Goal: Task Accomplishment & Management: Manage account settings

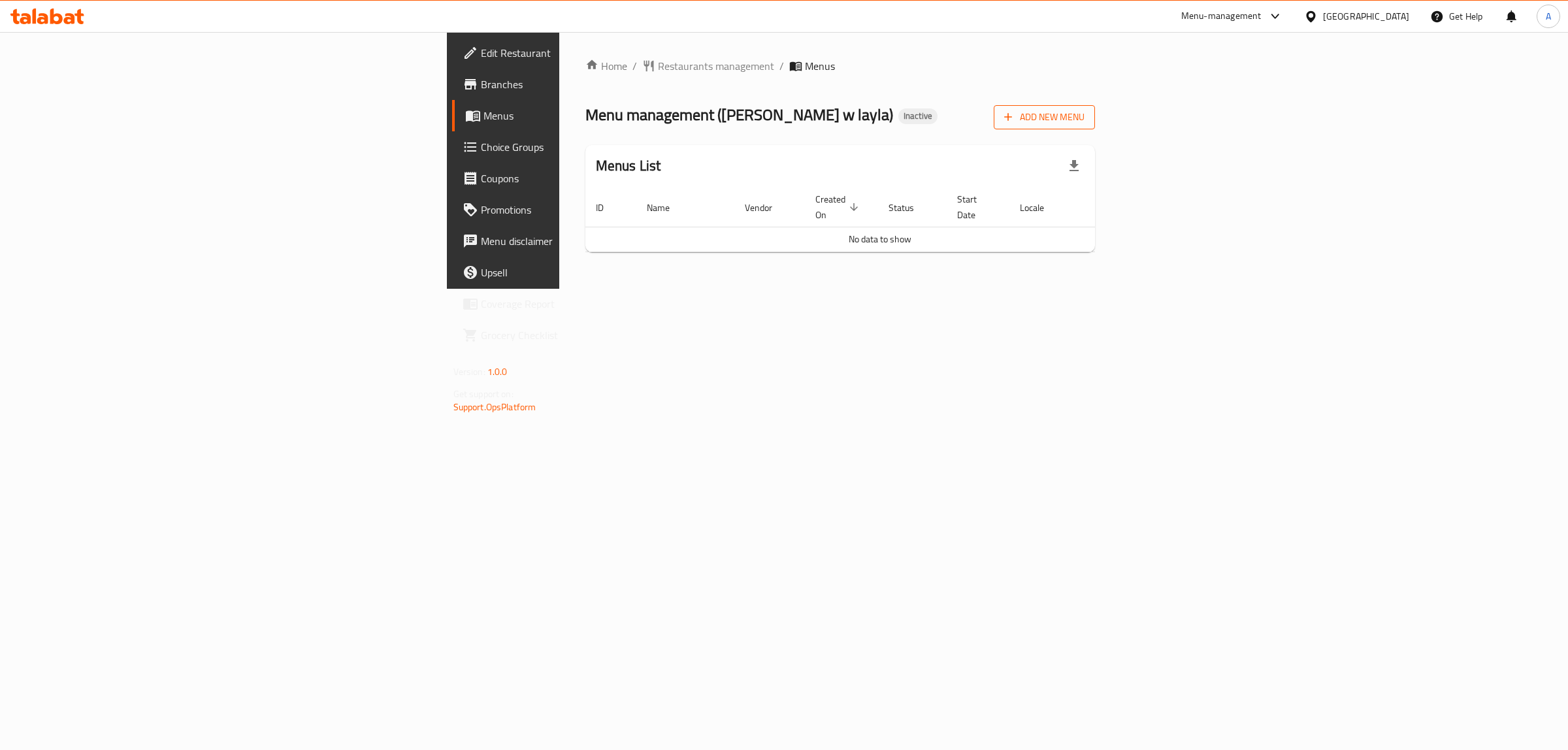
click at [1085, 115] on span "Add New Menu" at bounding box center [1045, 117] width 80 height 16
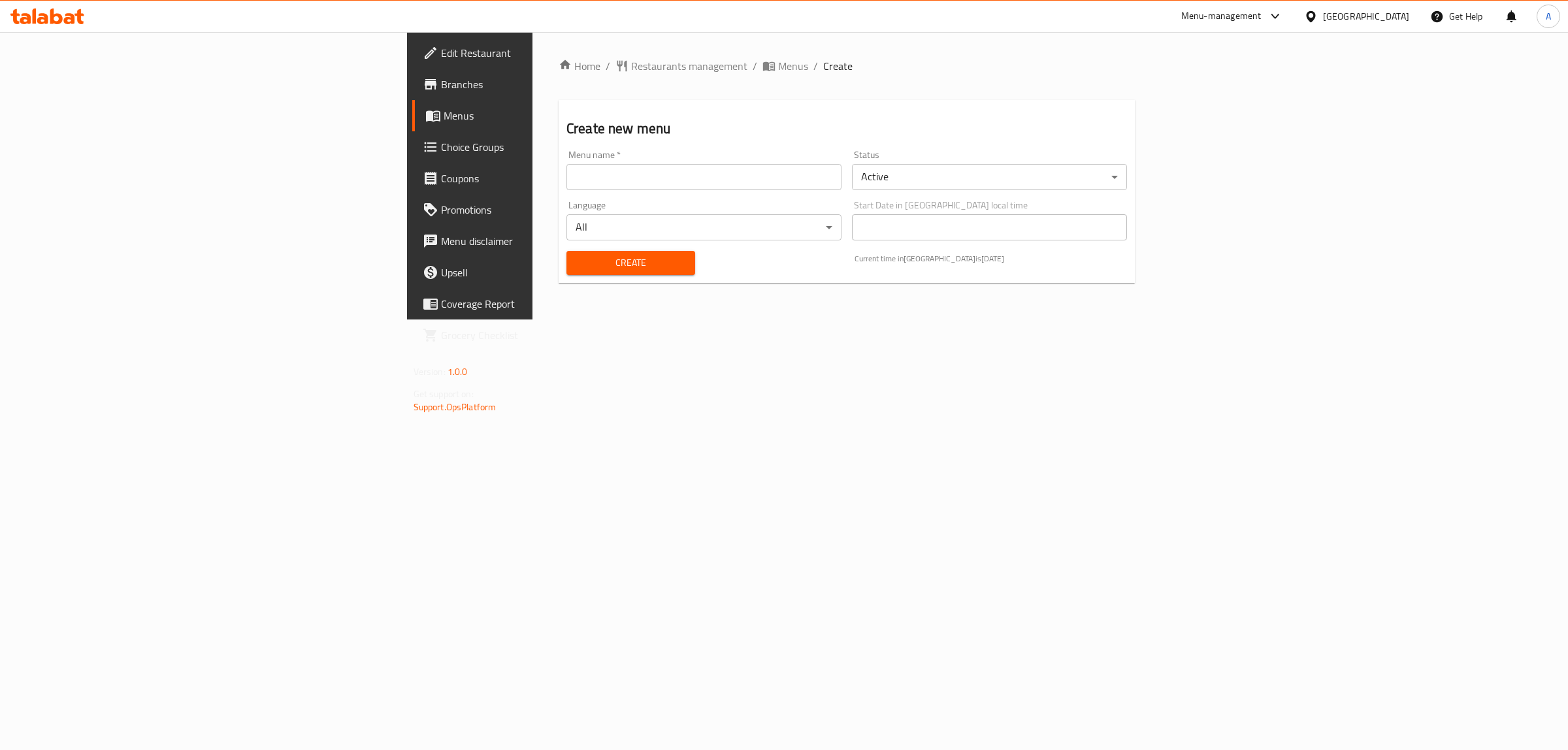
click at [654, 182] on input "text" at bounding box center [704, 177] width 275 height 26
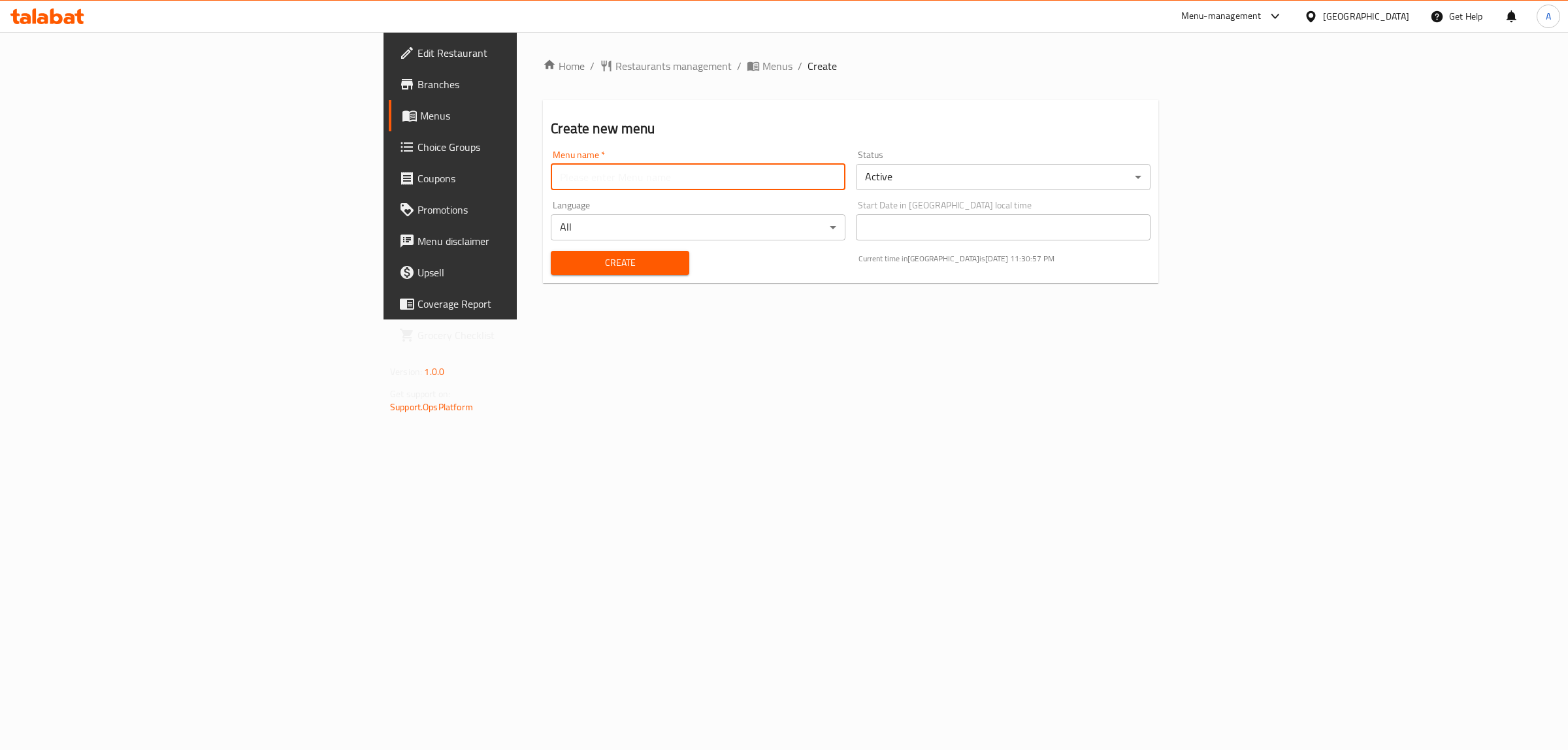
type input "1"
click at [562, 269] on span "Create" at bounding box center [620, 263] width 117 height 16
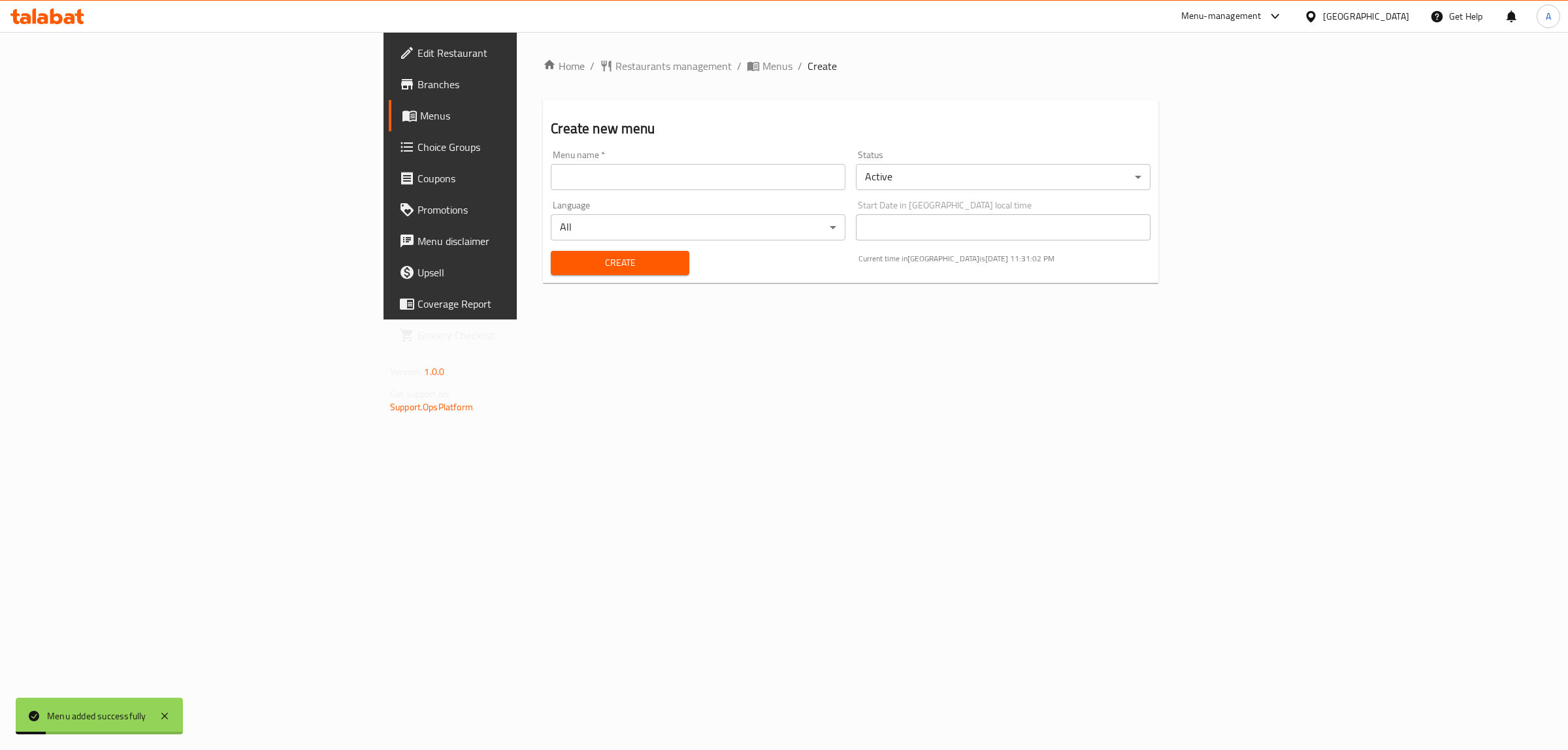
click at [420, 122] on span "Menus" at bounding box center [527, 116] width 215 height 15
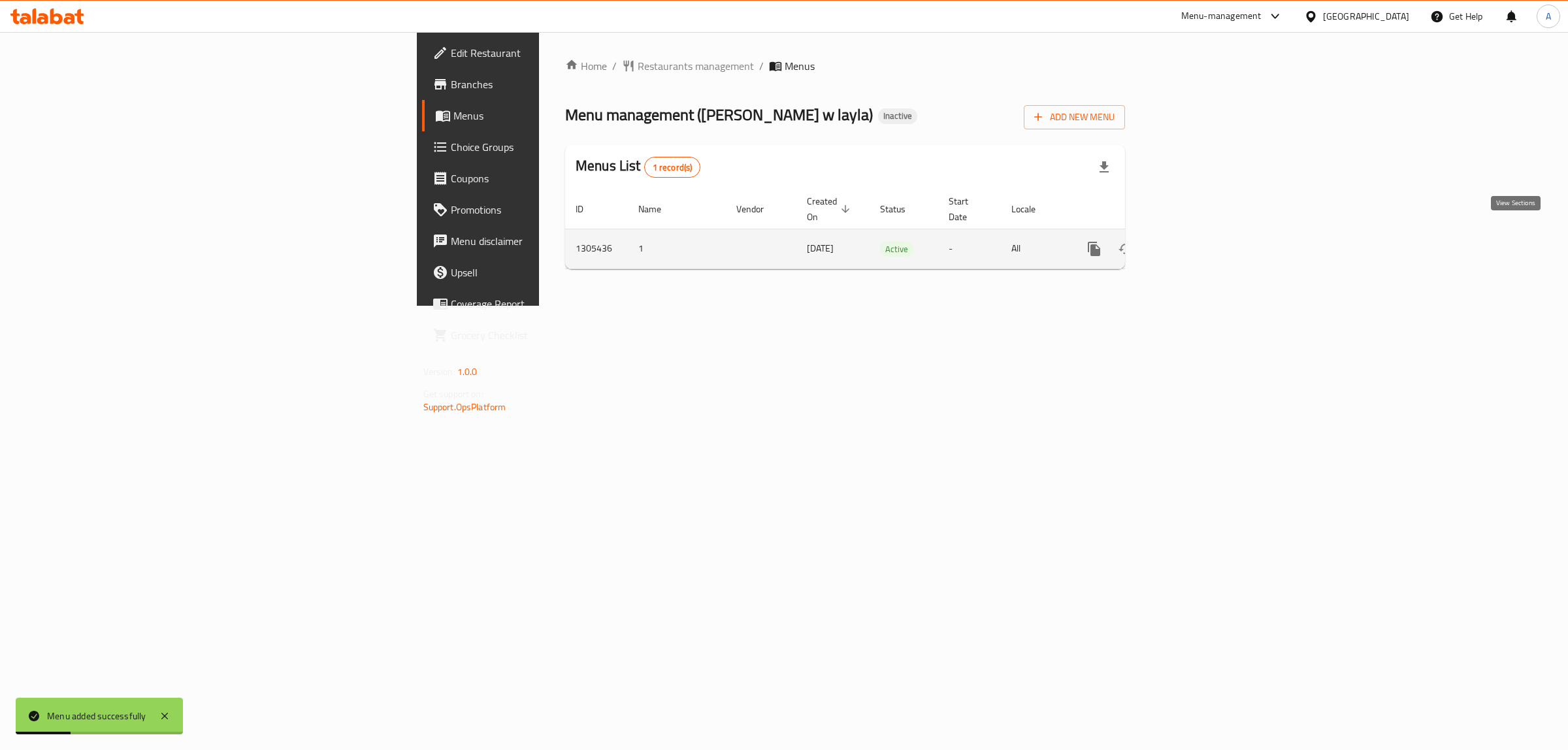
click at [1195, 244] on icon "enhanced table" at bounding box center [1188, 249] width 11 height 11
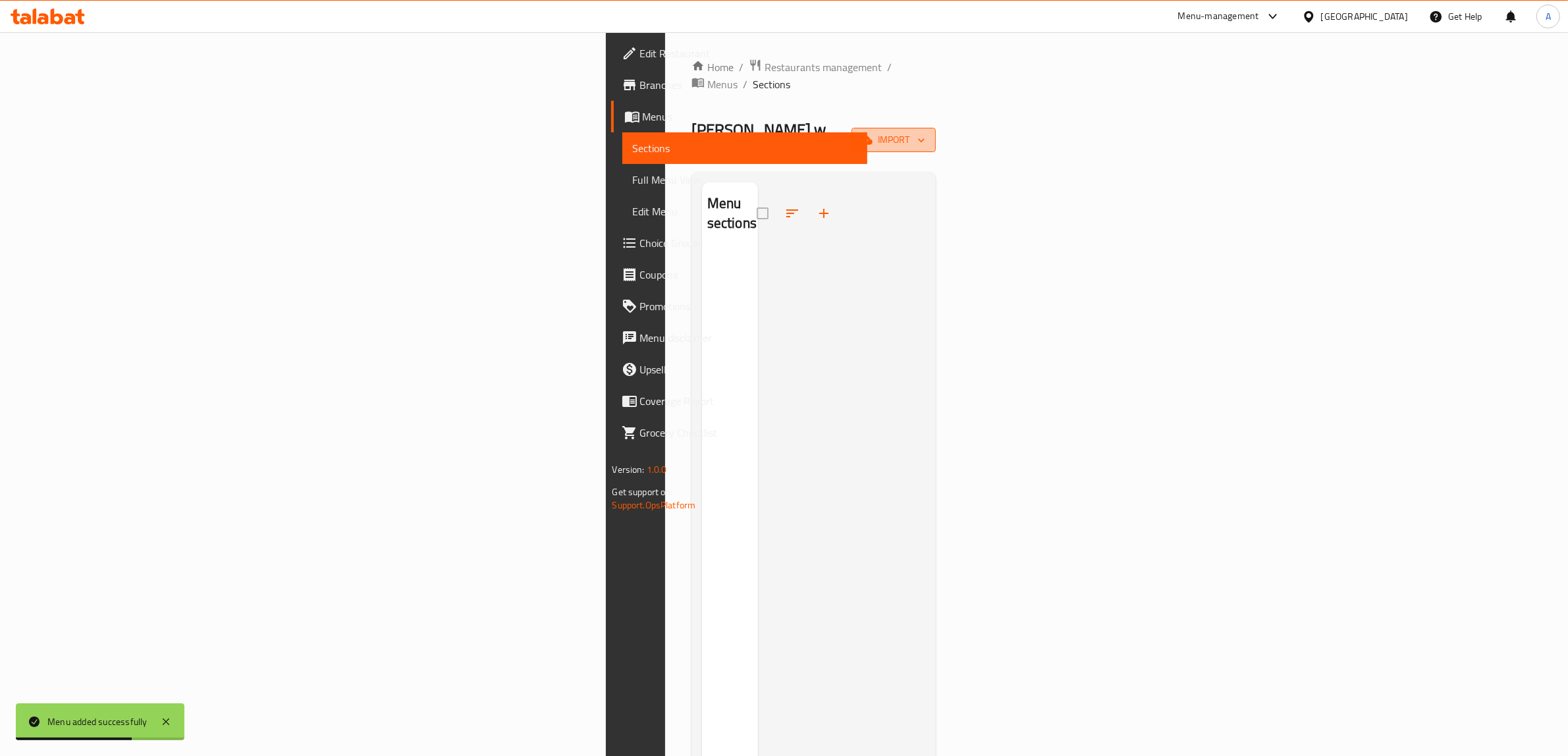
click at [936, 128] on button "import" at bounding box center [894, 140] width 85 height 24
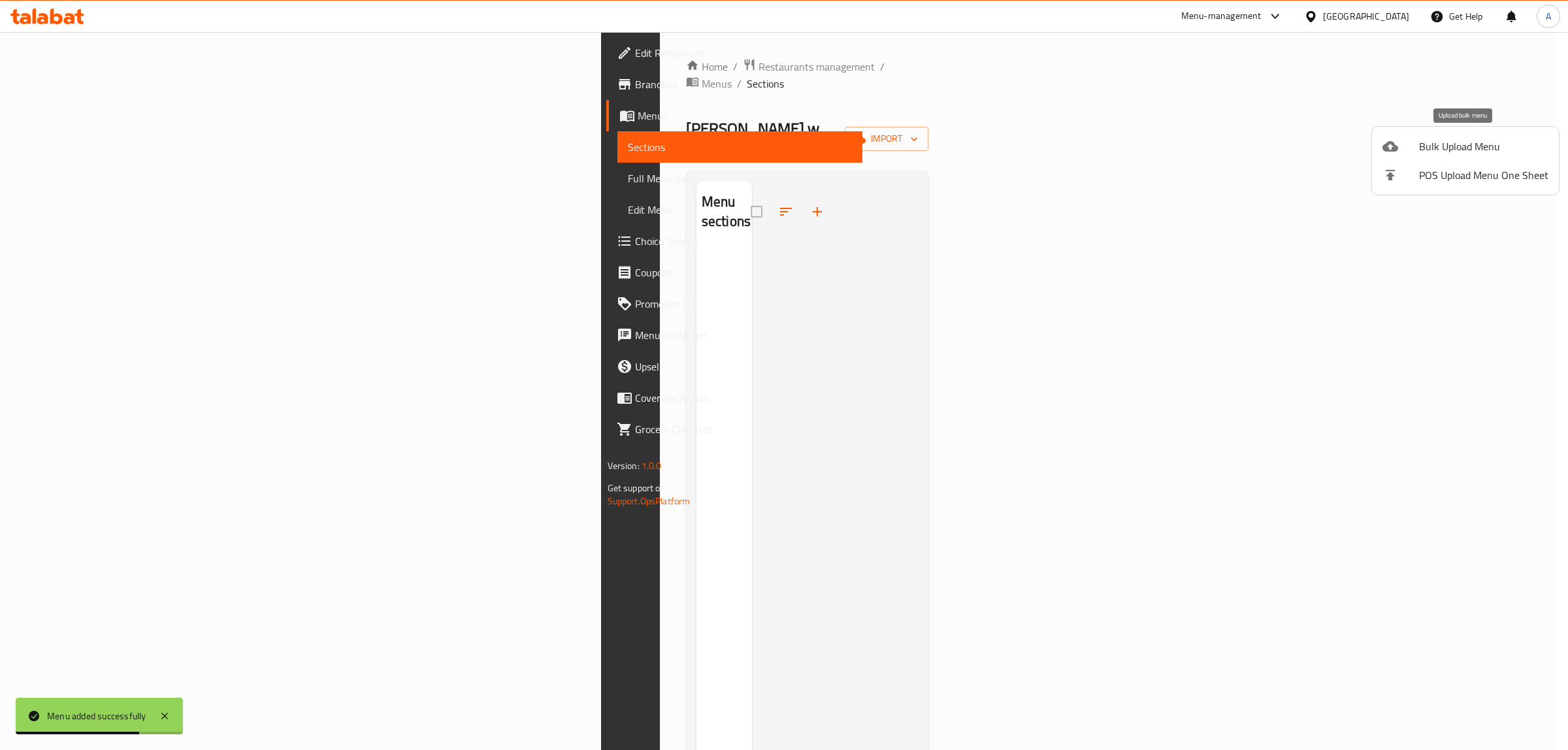
click at [1406, 146] on div at bounding box center [1401, 146] width 36 height 15
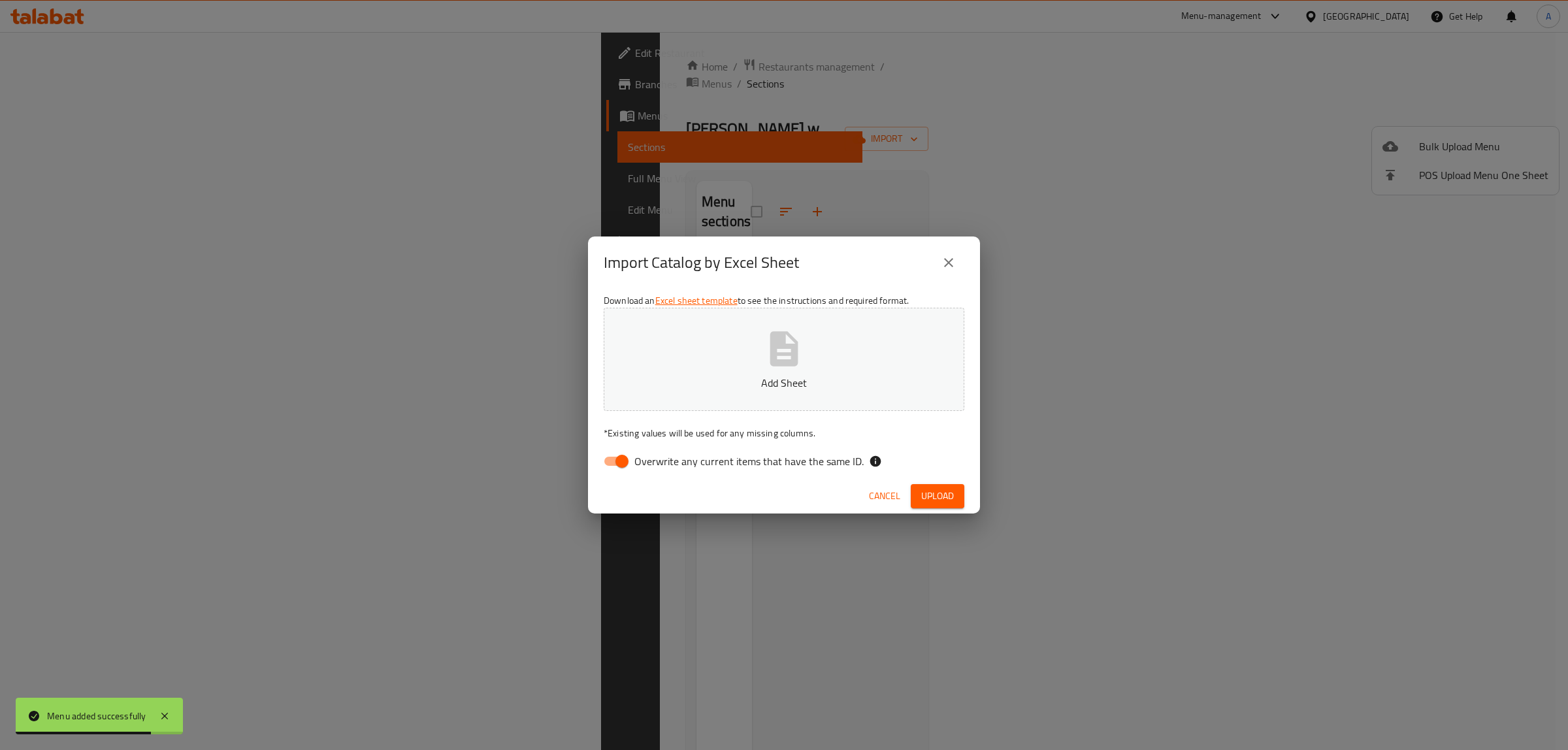
click at [630, 475] on div "Download an Excel sheet template to see the instructions and required format. A…" at bounding box center [784, 383] width 392 height 189
click at [625, 466] on input "Overwrite any current items that have the same ID." at bounding box center [622, 461] width 74 height 25
checkbox input "false"
click at [745, 334] on button "Add Sheet" at bounding box center [784, 359] width 361 height 103
click at [942, 504] on span "Upload" at bounding box center [938, 496] width 32 height 16
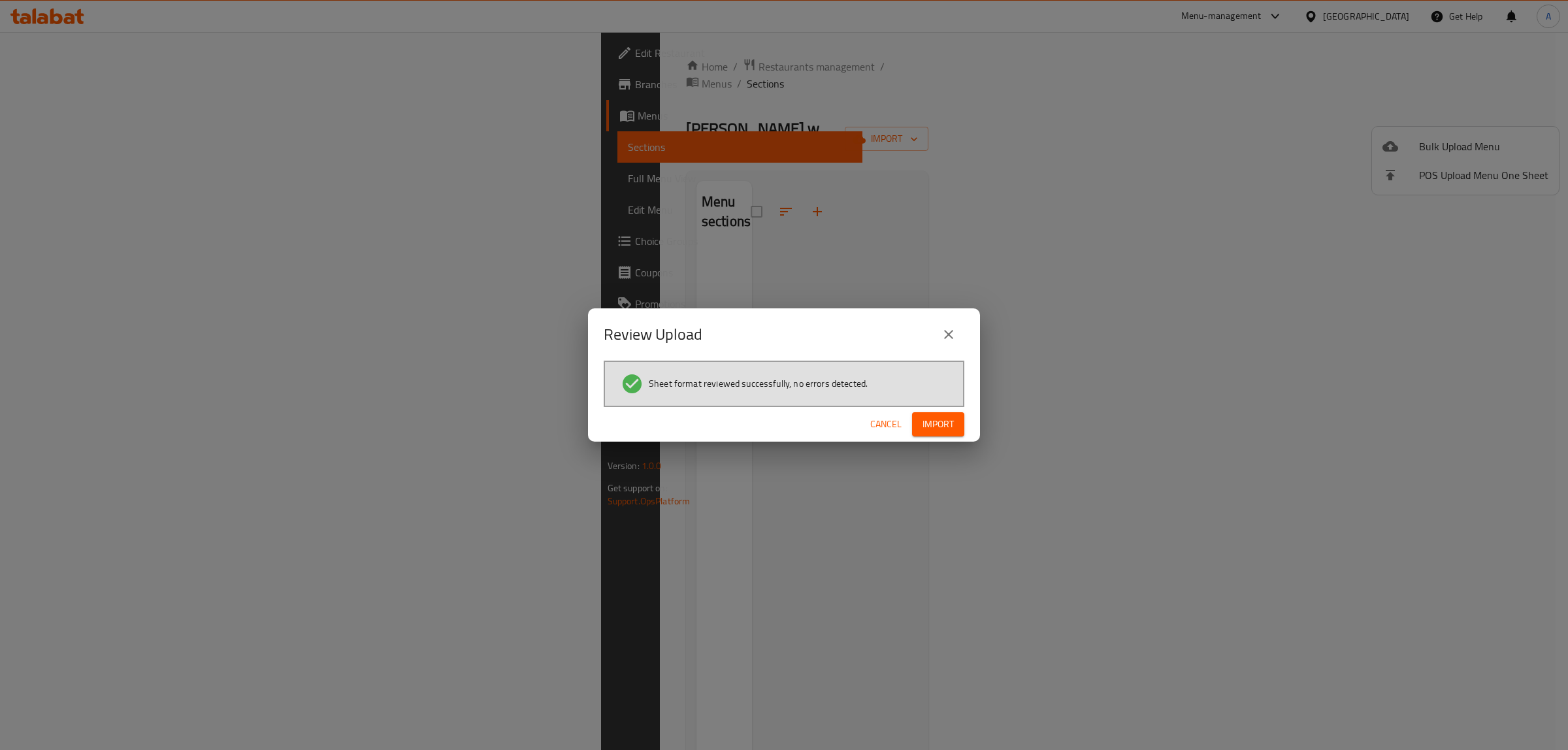
click at [955, 425] on button "Import" at bounding box center [938, 424] width 53 height 24
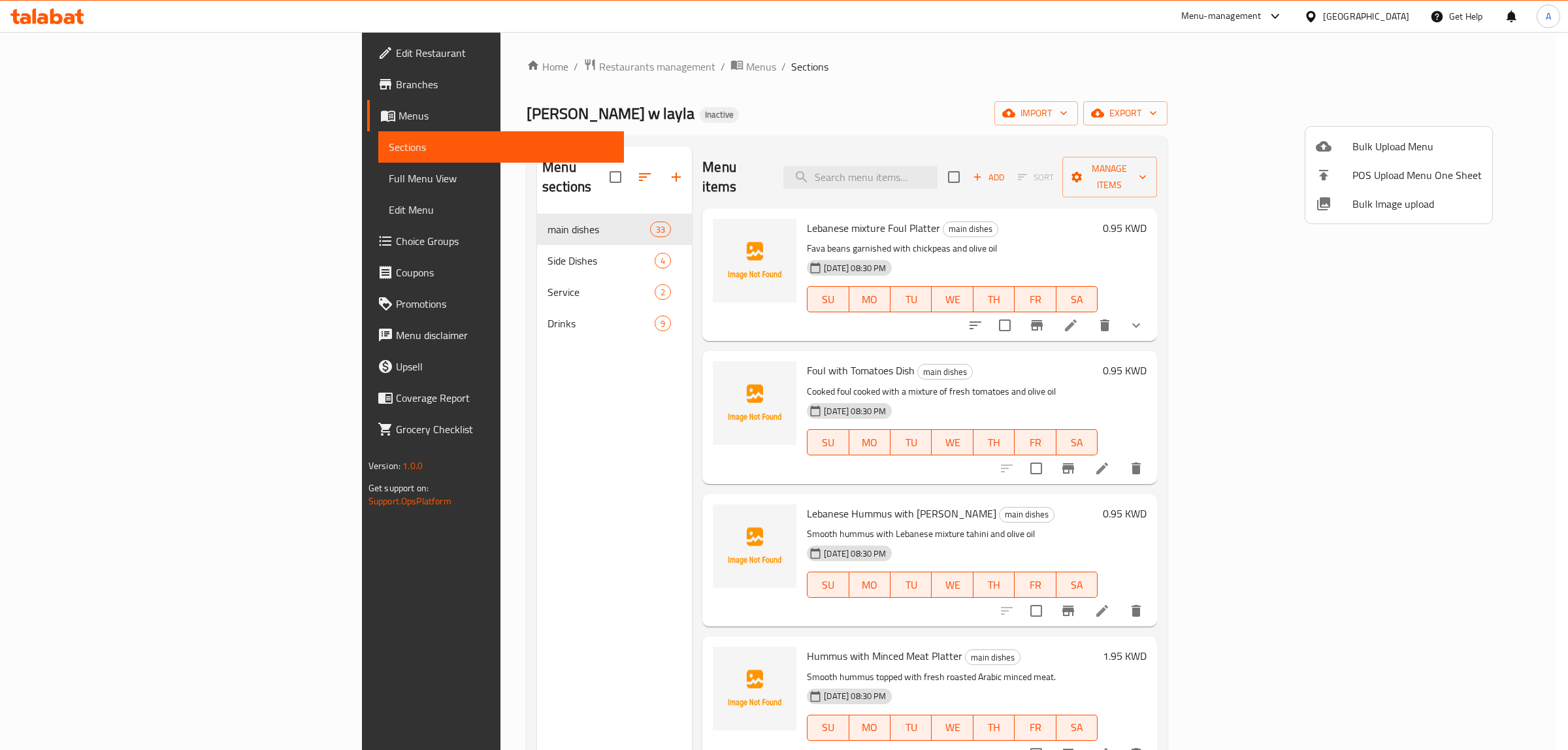
click at [503, 350] on div at bounding box center [784, 375] width 1568 height 750
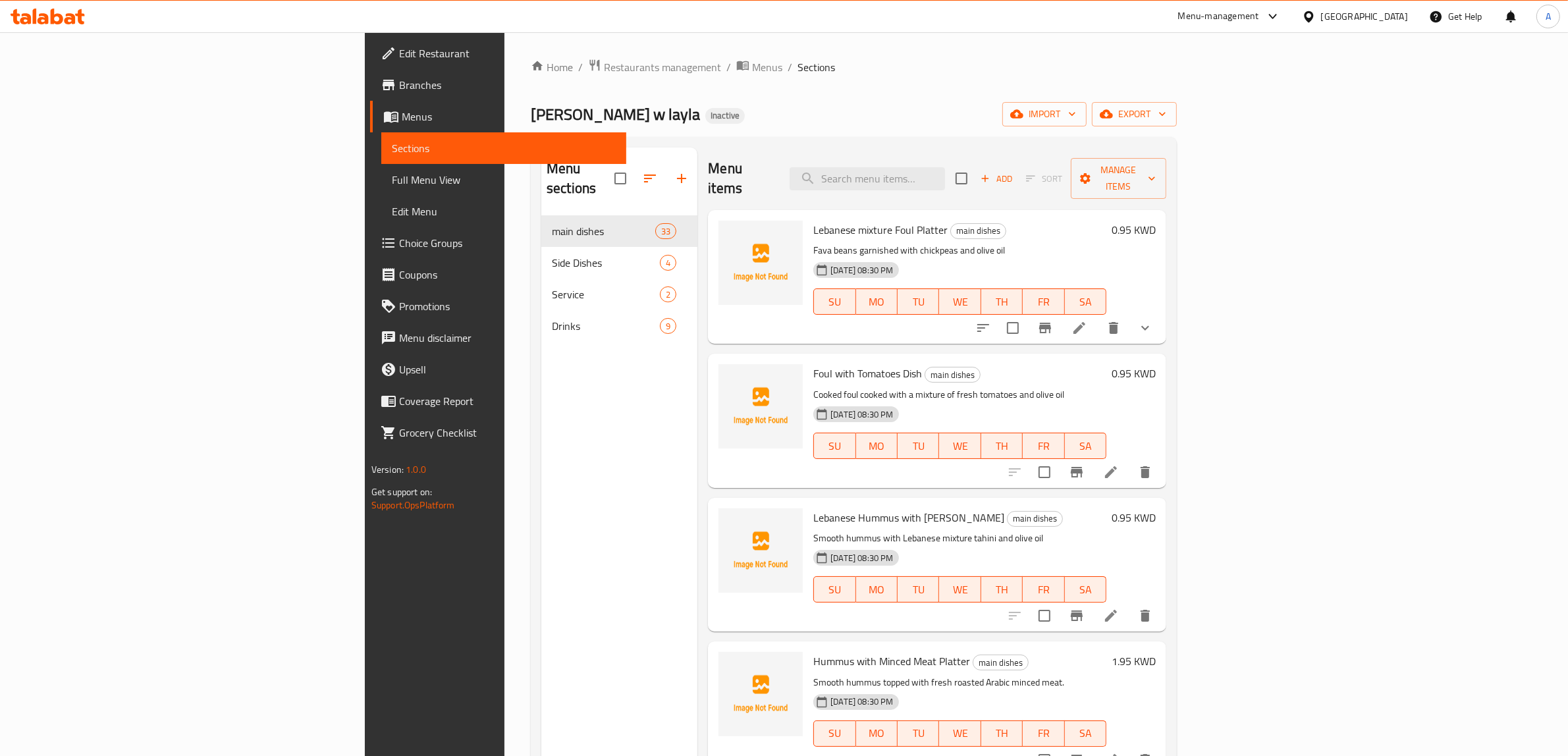
click at [399, 246] on span "Choice Groups" at bounding box center [508, 243] width 218 height 15
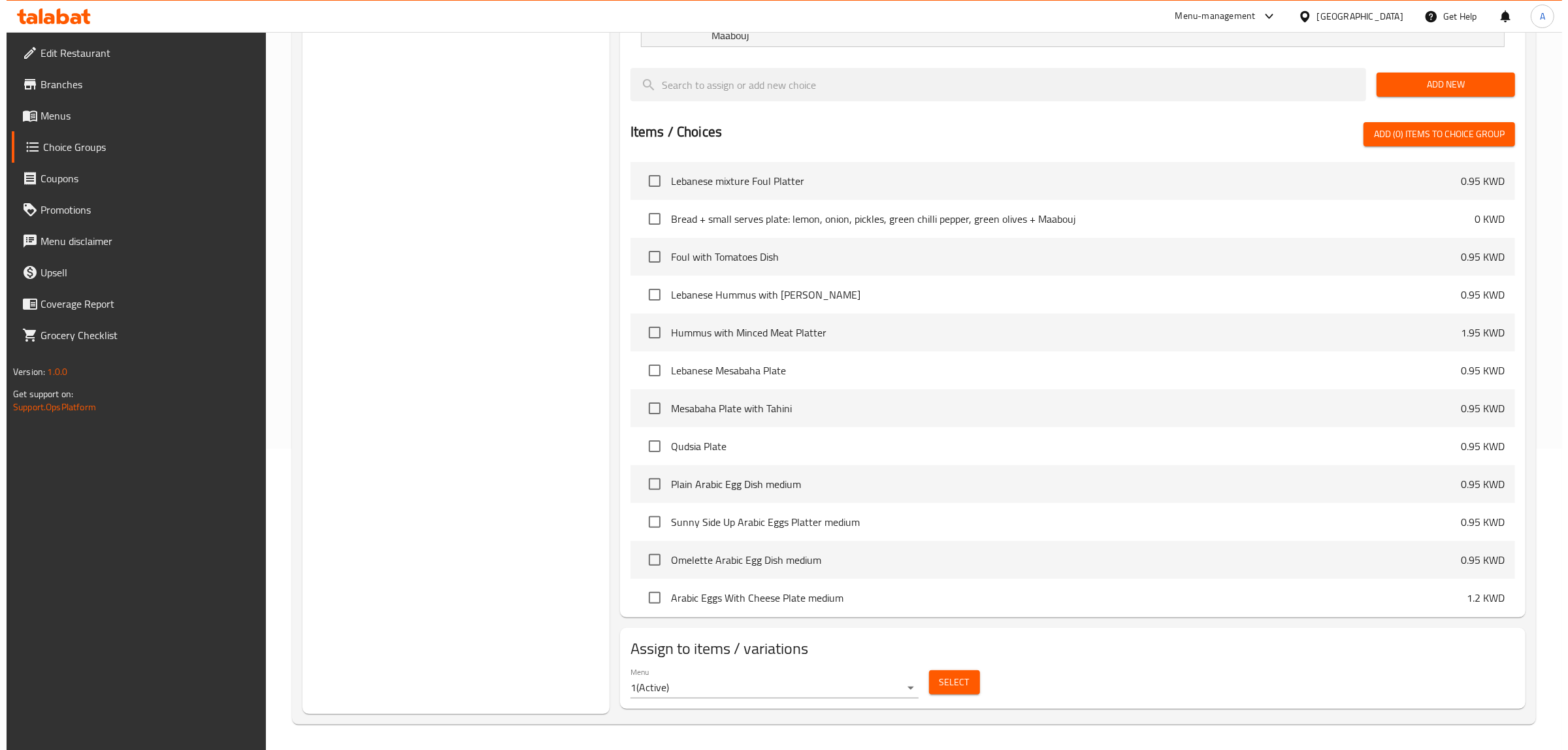
scroll to position [302, 0]
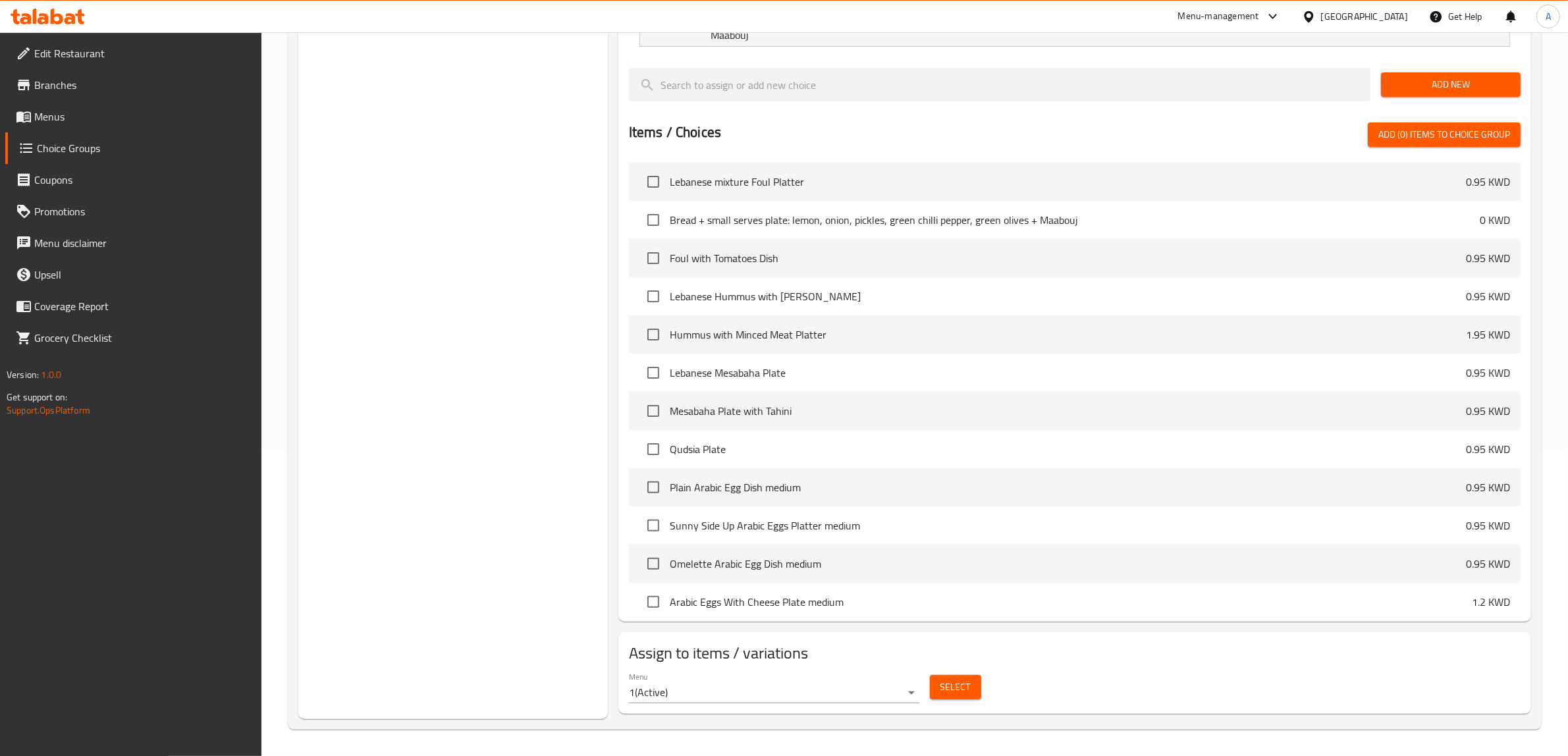
click at [949, 693] on span "Select" at bounding box center [955, 687] width 30 height 16
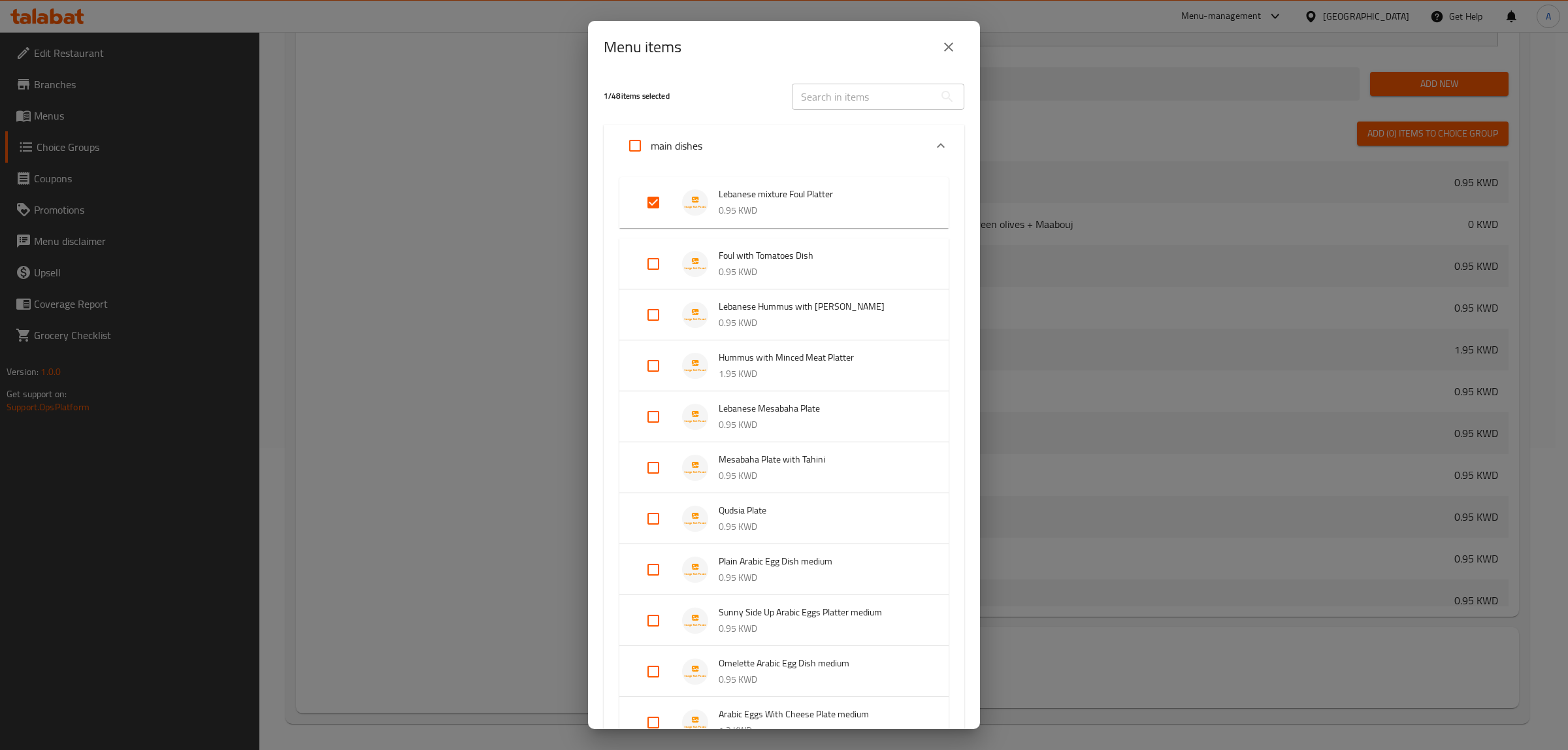
click at [653, 266] on input "Expand" at bounding box center [653, 264] width 32 height 32
checkbox input "true"
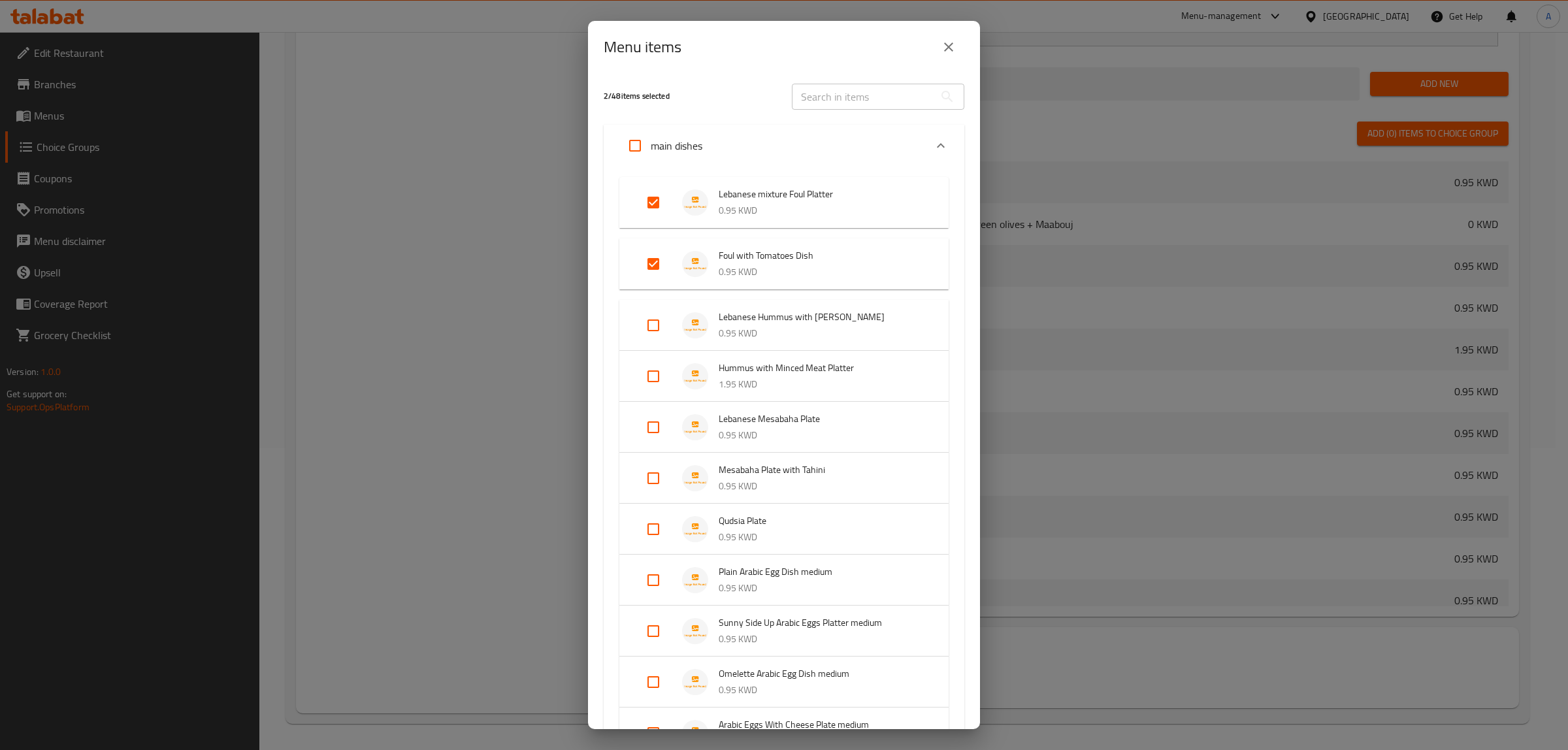
click at [648, 332] on input "Expand" at bounding box center [653, 325] width 32 height 32
checkbox input "true"
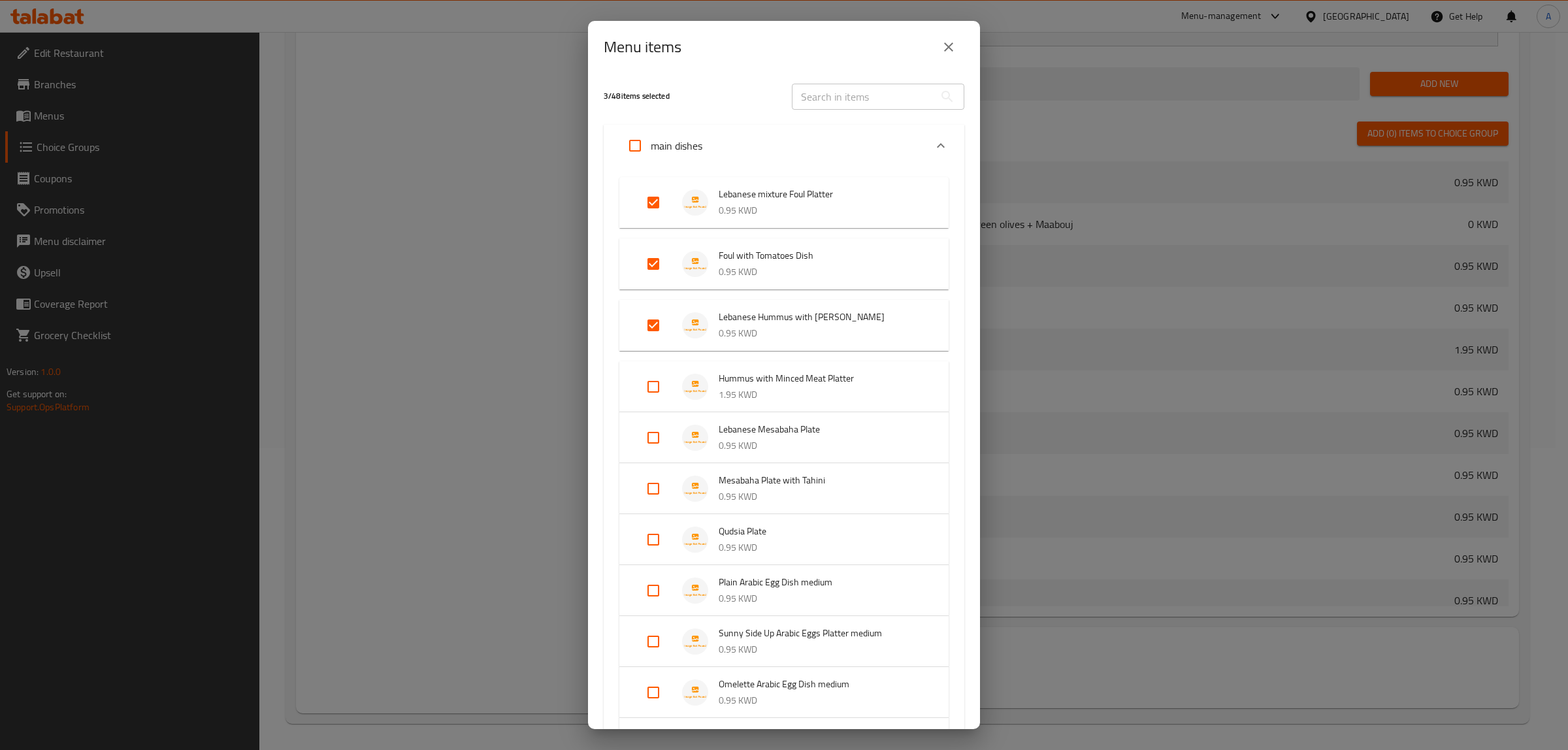
click at [630, 152] on input "Expand" at bounding box center [635, 145] width 32 height 32
checkbox input "true"
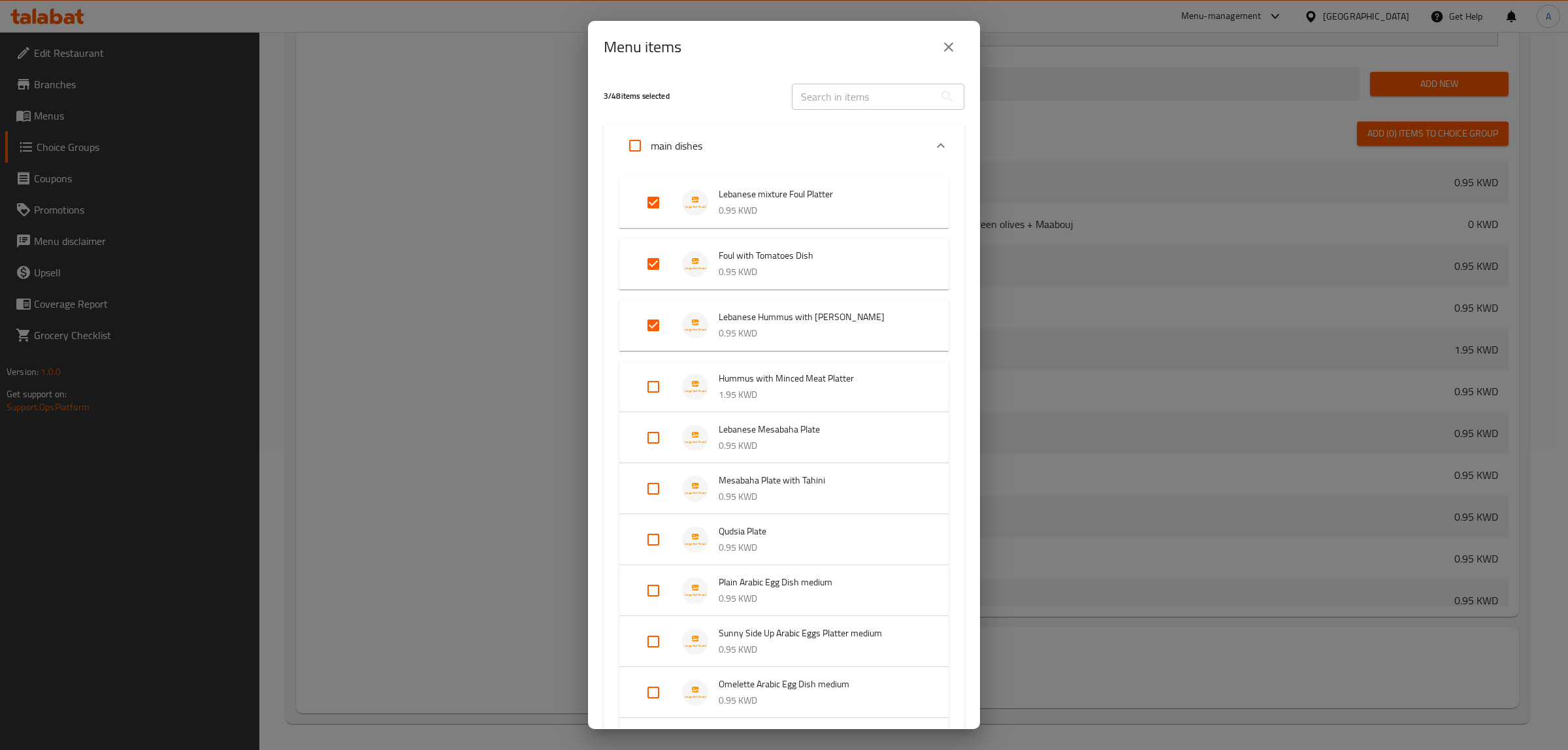
checkbox input "true"
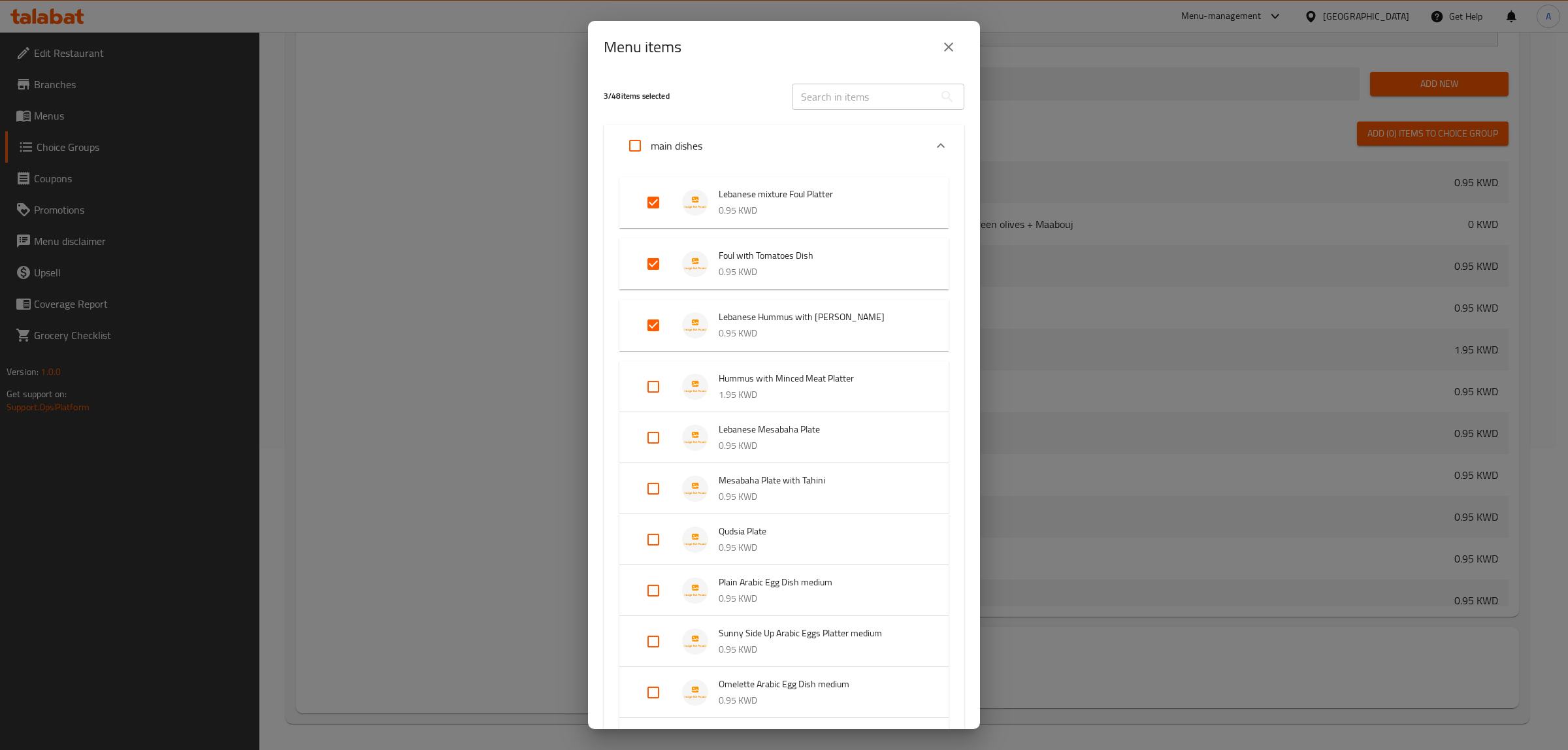
checkbox input "true"
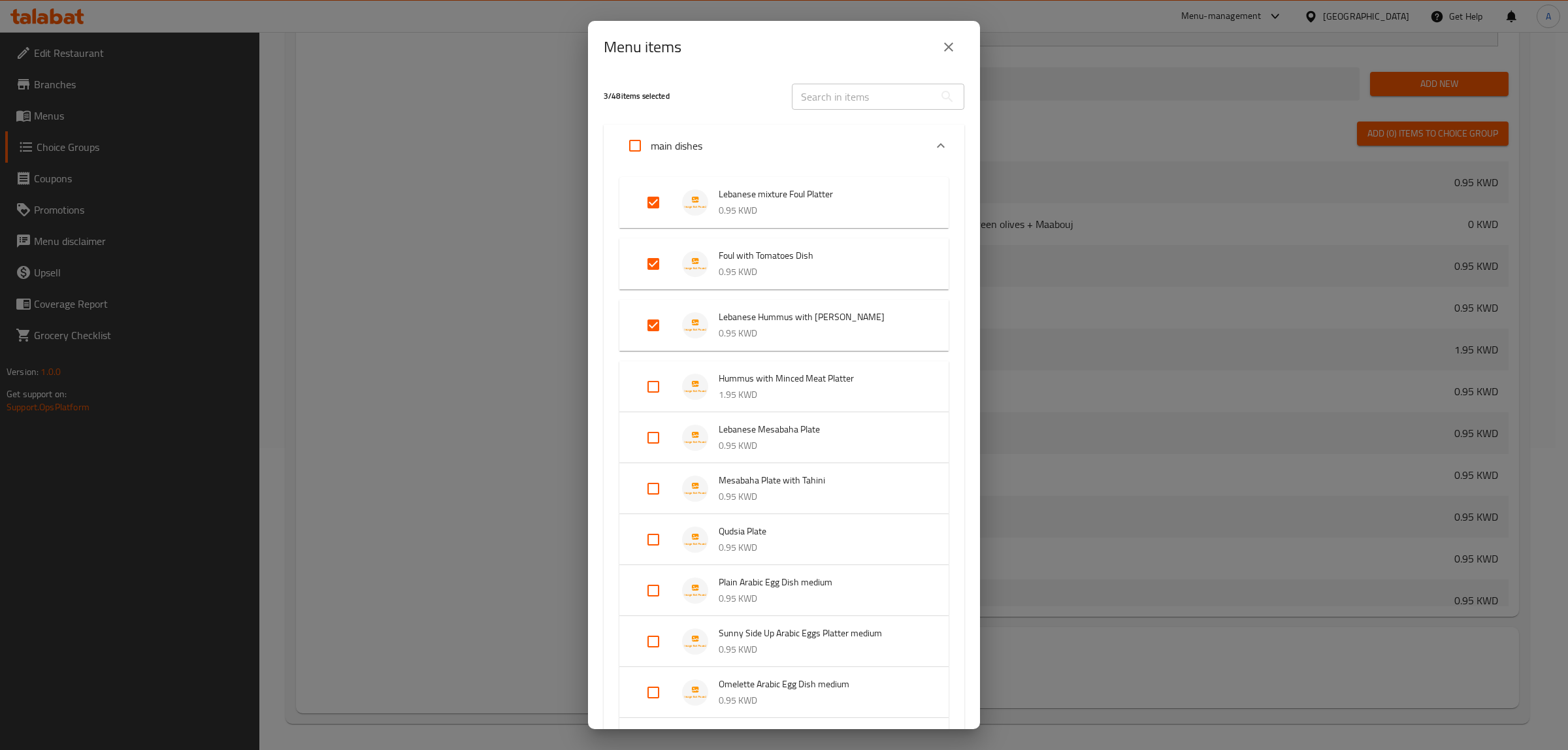
checkbox input "true"
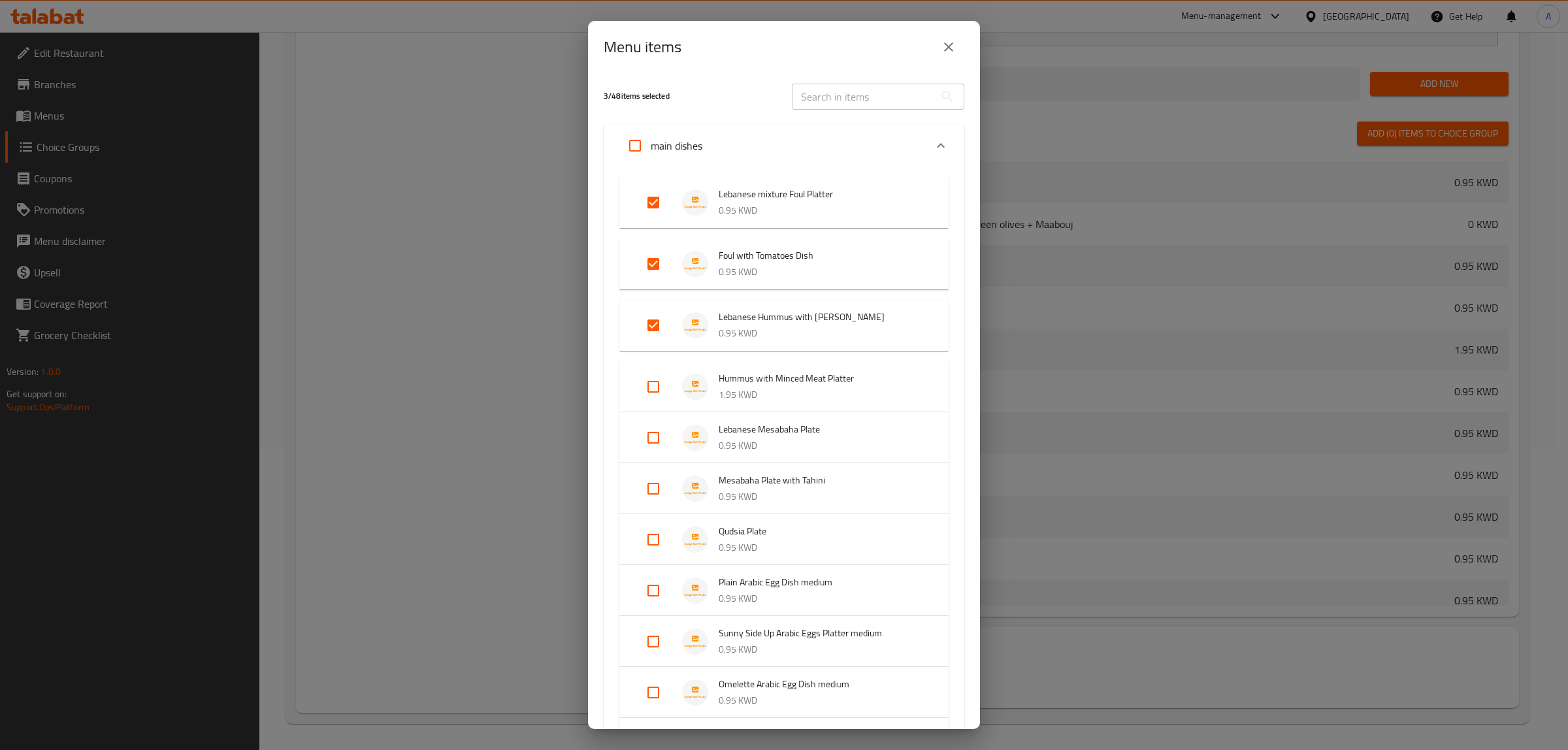
checkbox input "true"
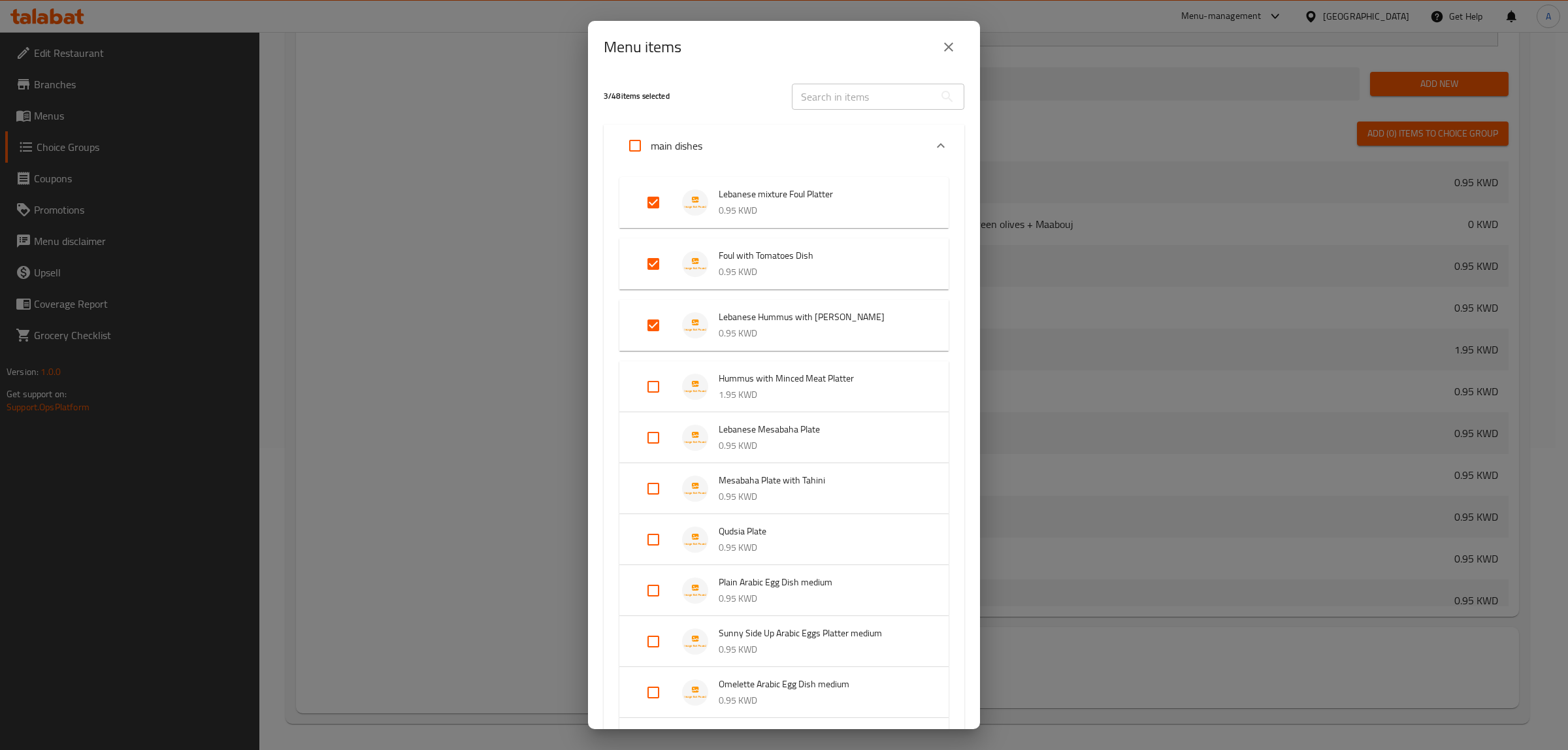
checkbox input "true"
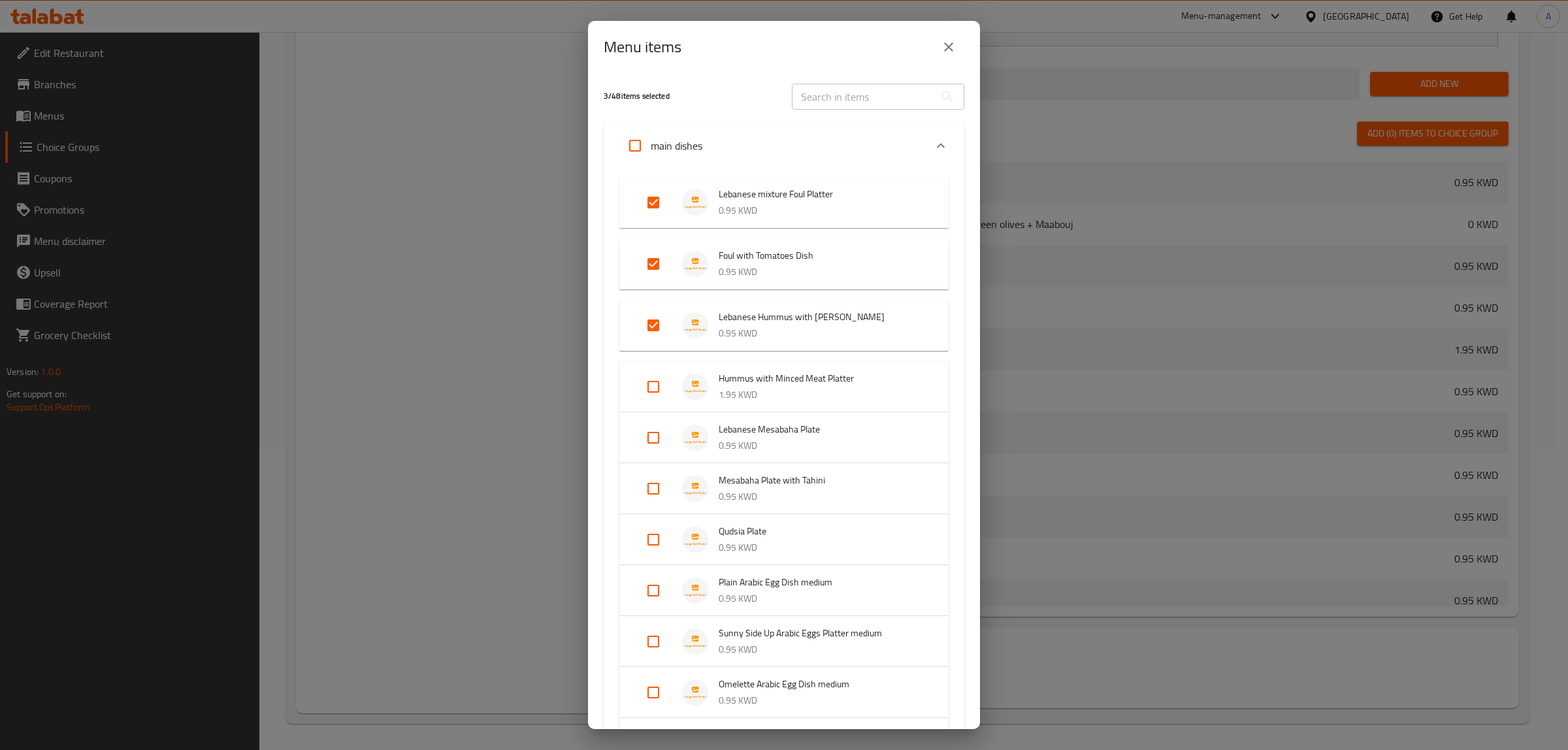
checkbox input "true"
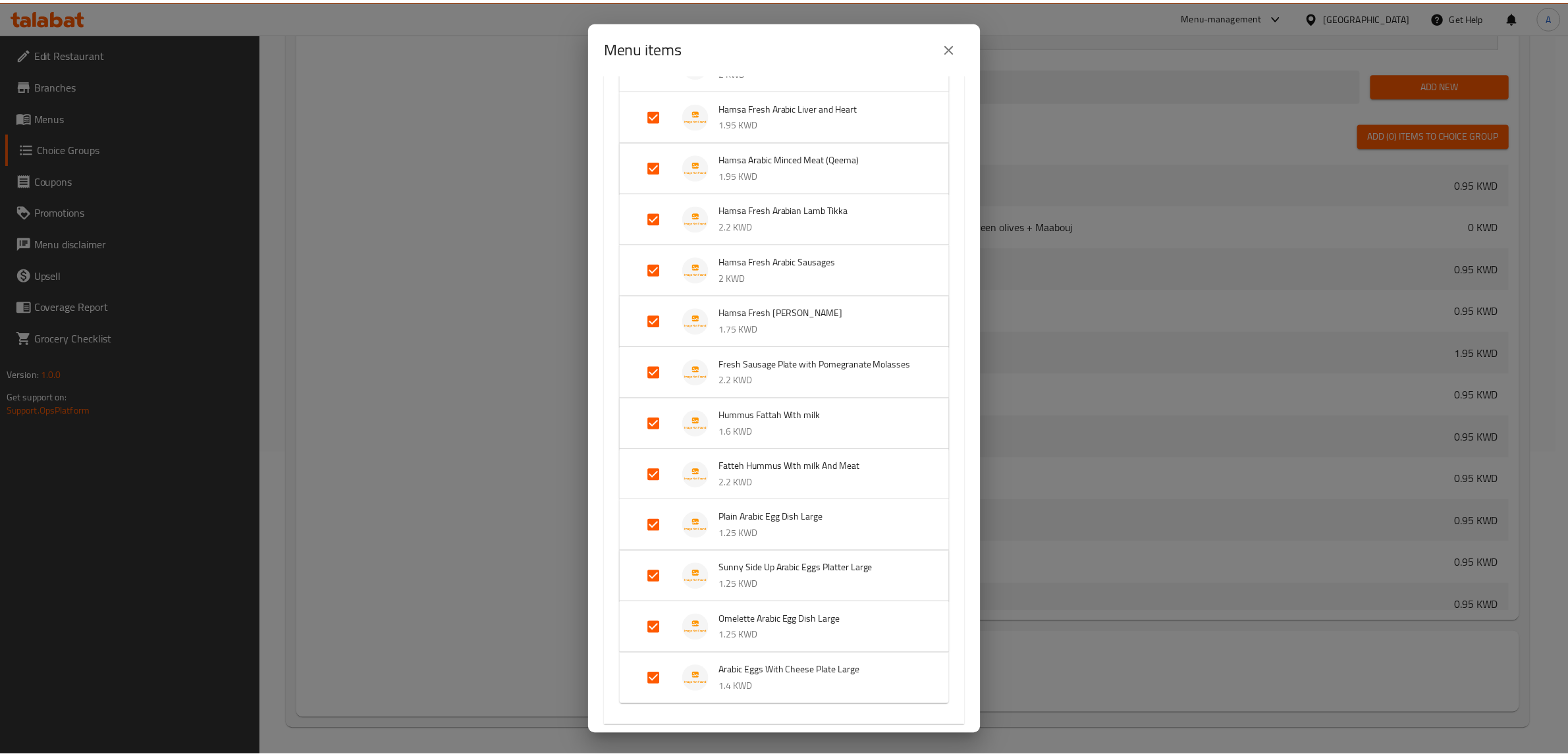
scroll to position [1401, 0]
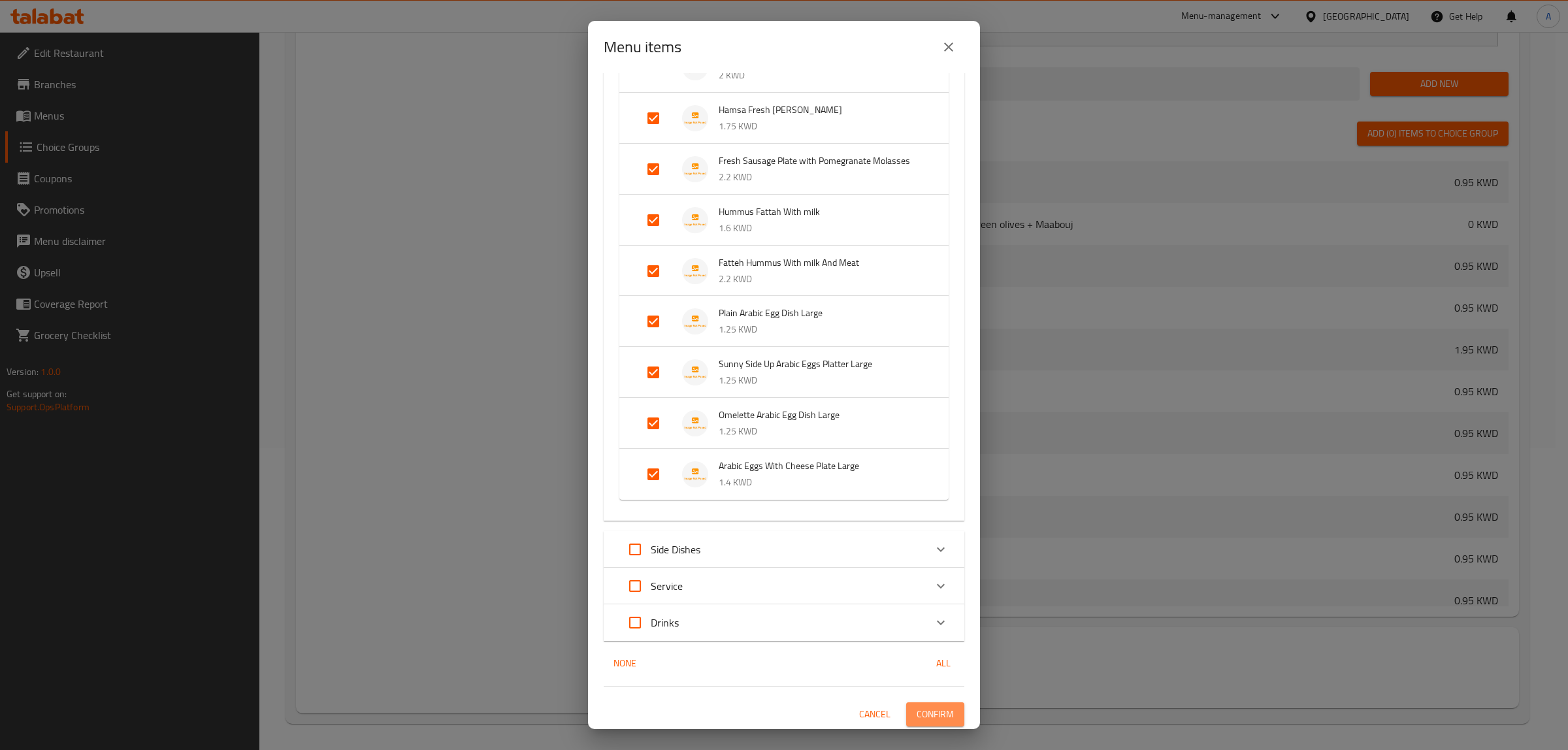
click at [922, 707] on span "Confirm" at bounding box center [935, 715] width 37 height 16
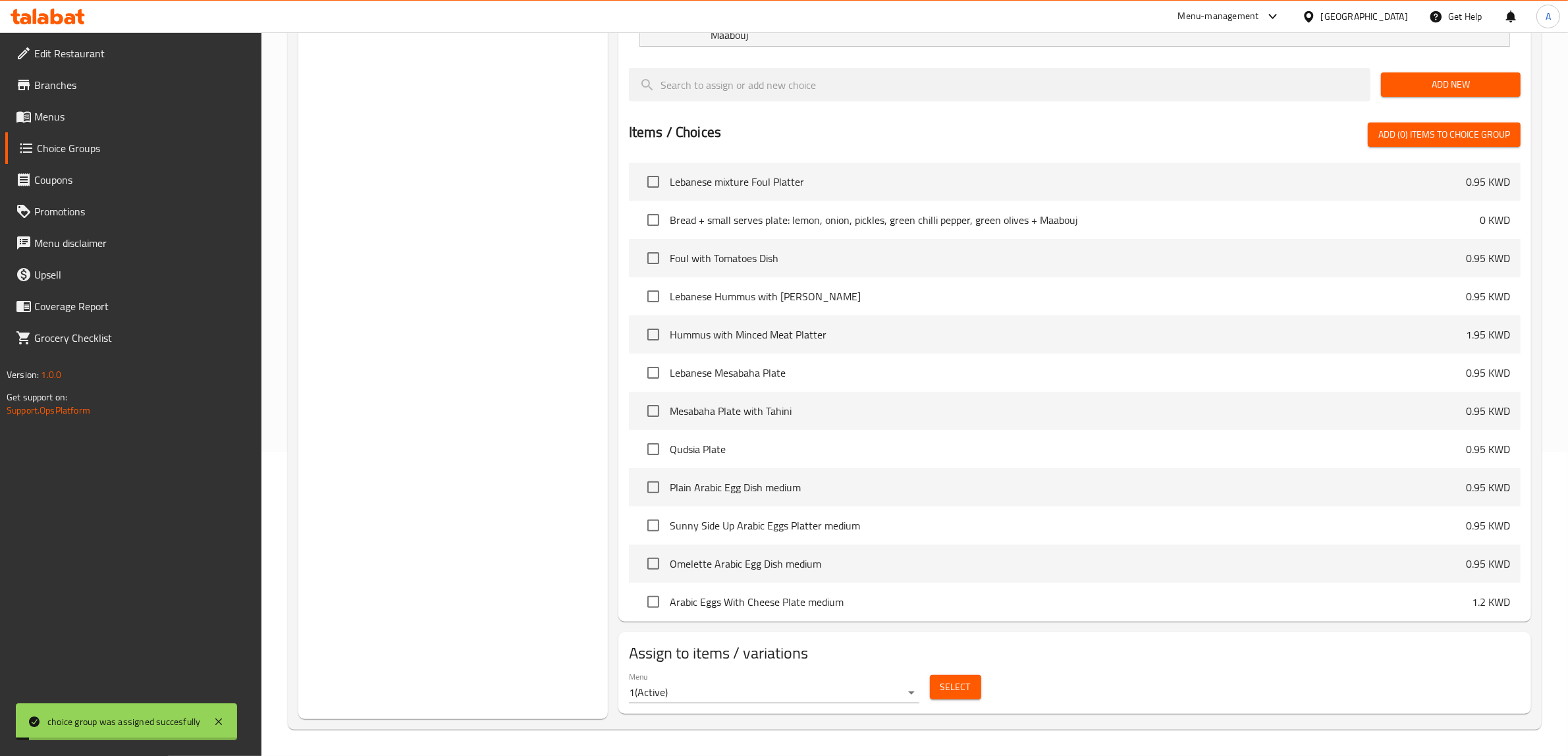
click at [541, 328] on div "Choice Groups Addons 1" at bounding box center [453, 282] width 310 height 874
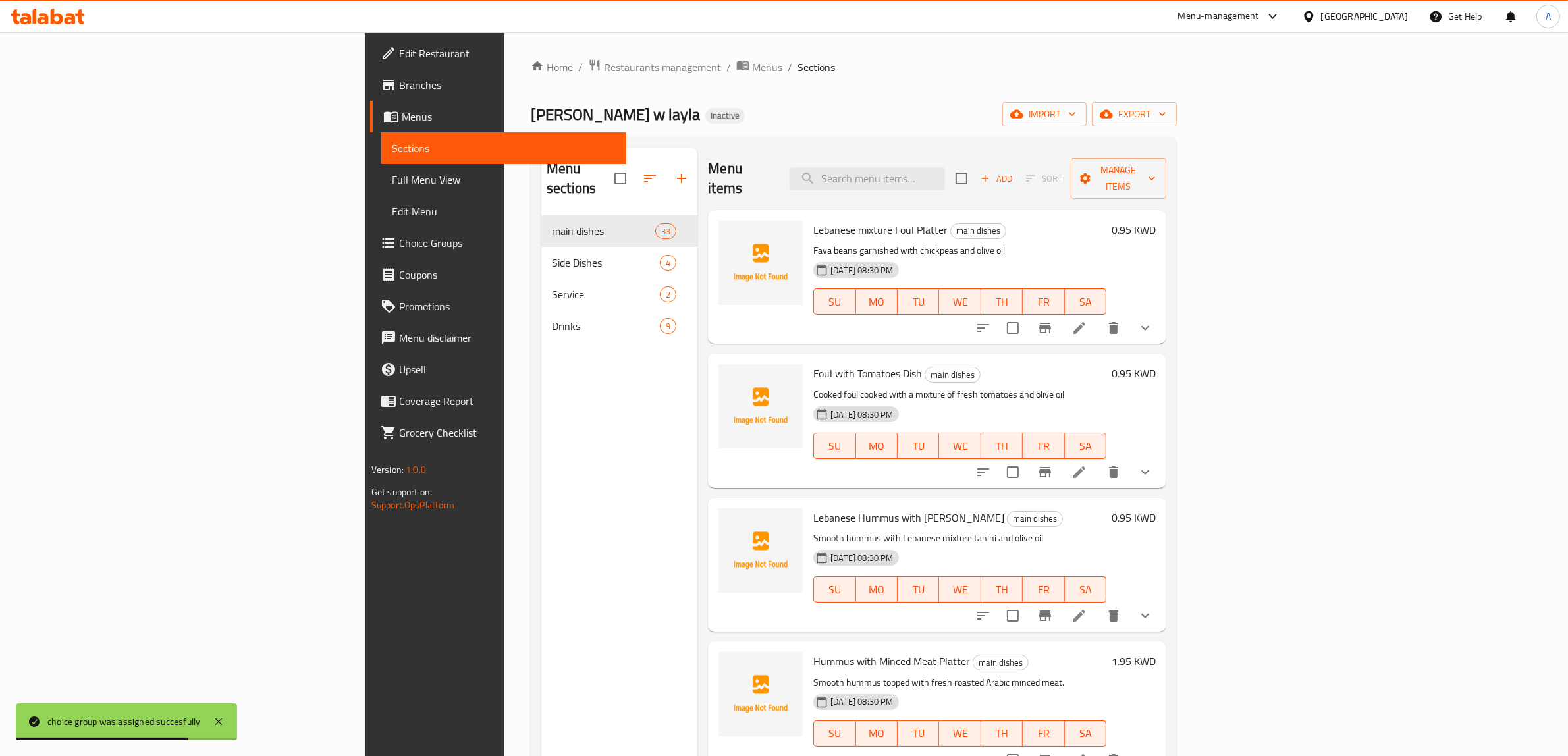
click at [392, 179] on span "Full Menu View" at bounding box center [503, 180] width 224 height 15
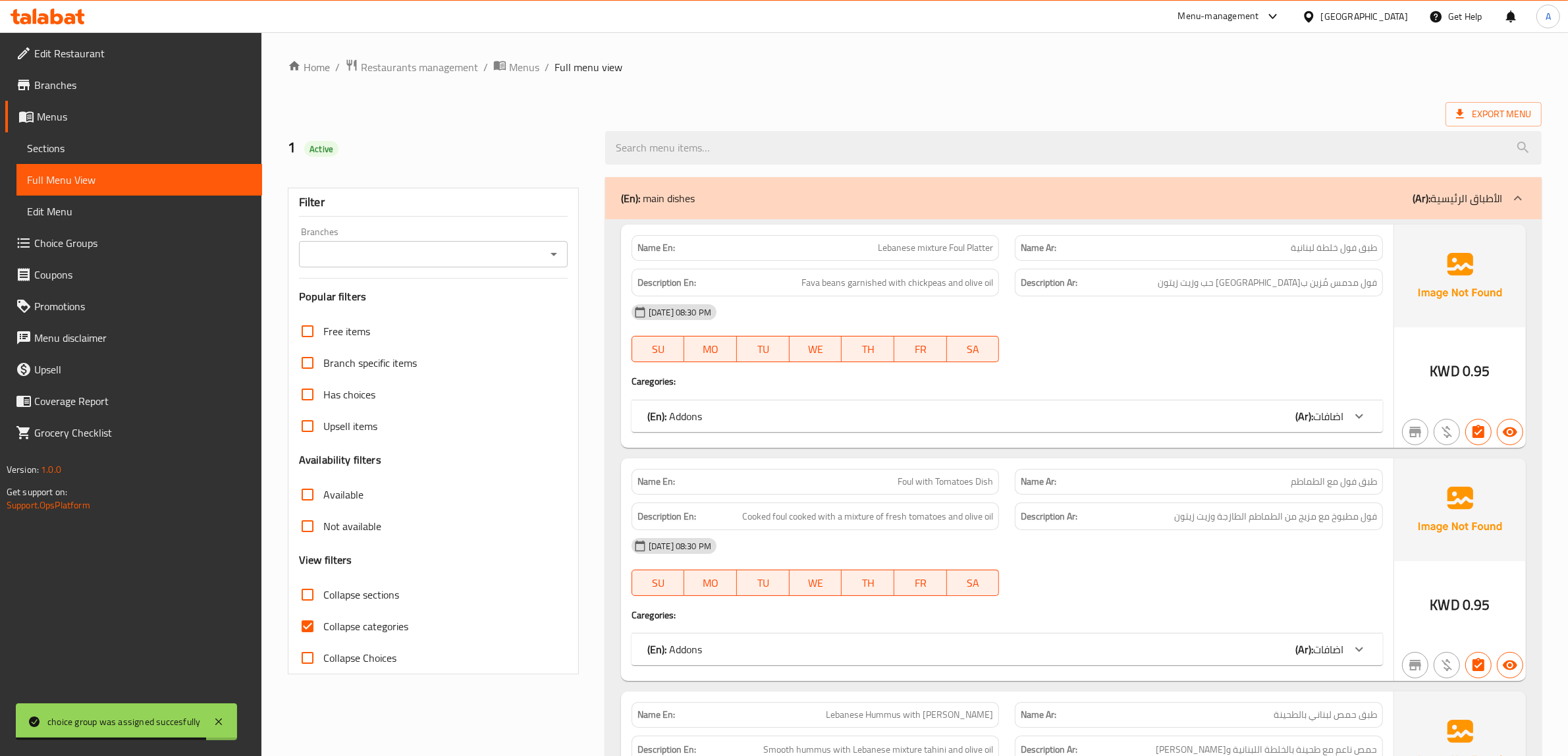
click at [320, 629] on input "Collapse categories" at bounding box center [307, 626] width 32 height 32
checkbox input "false"
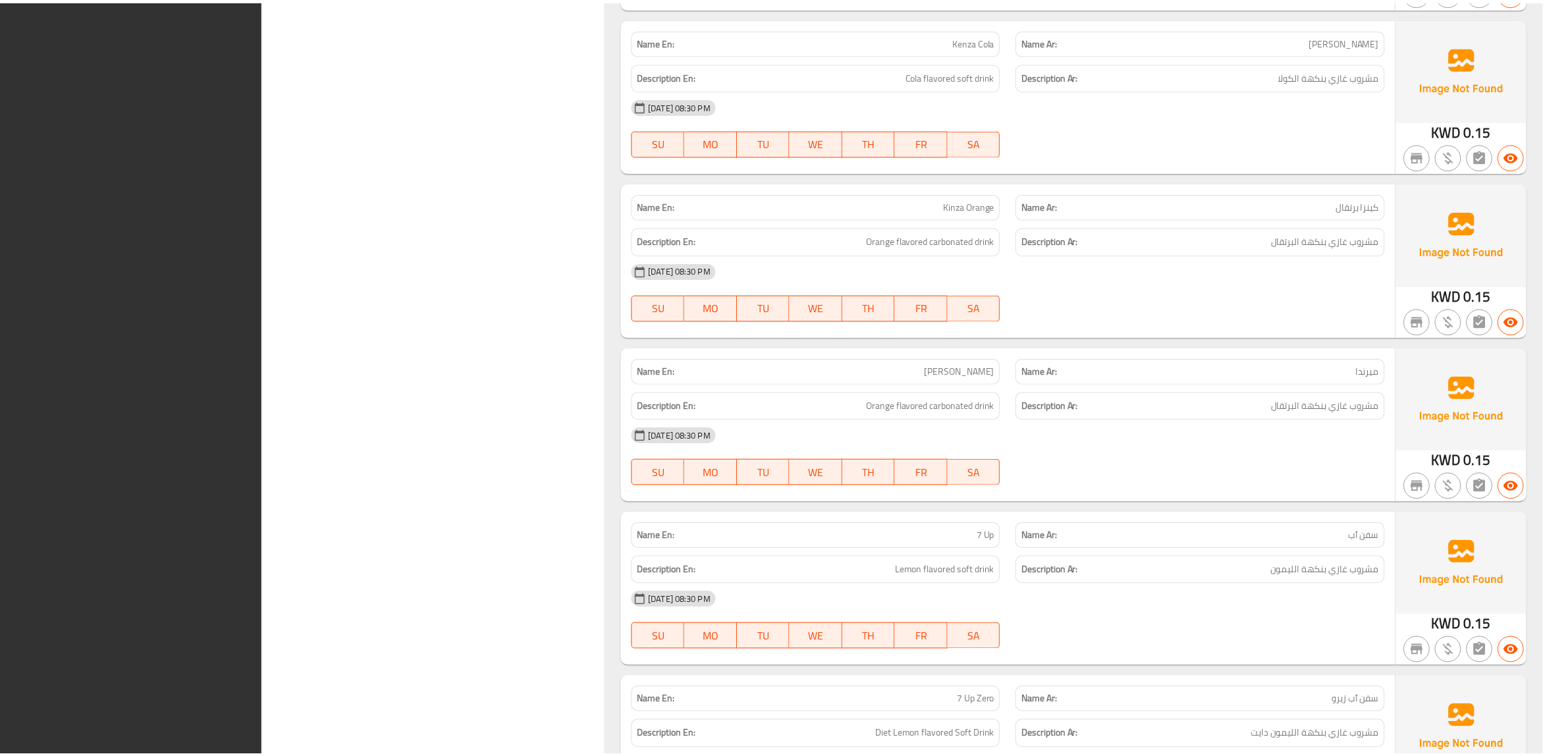
scroll to position [14207, 0]
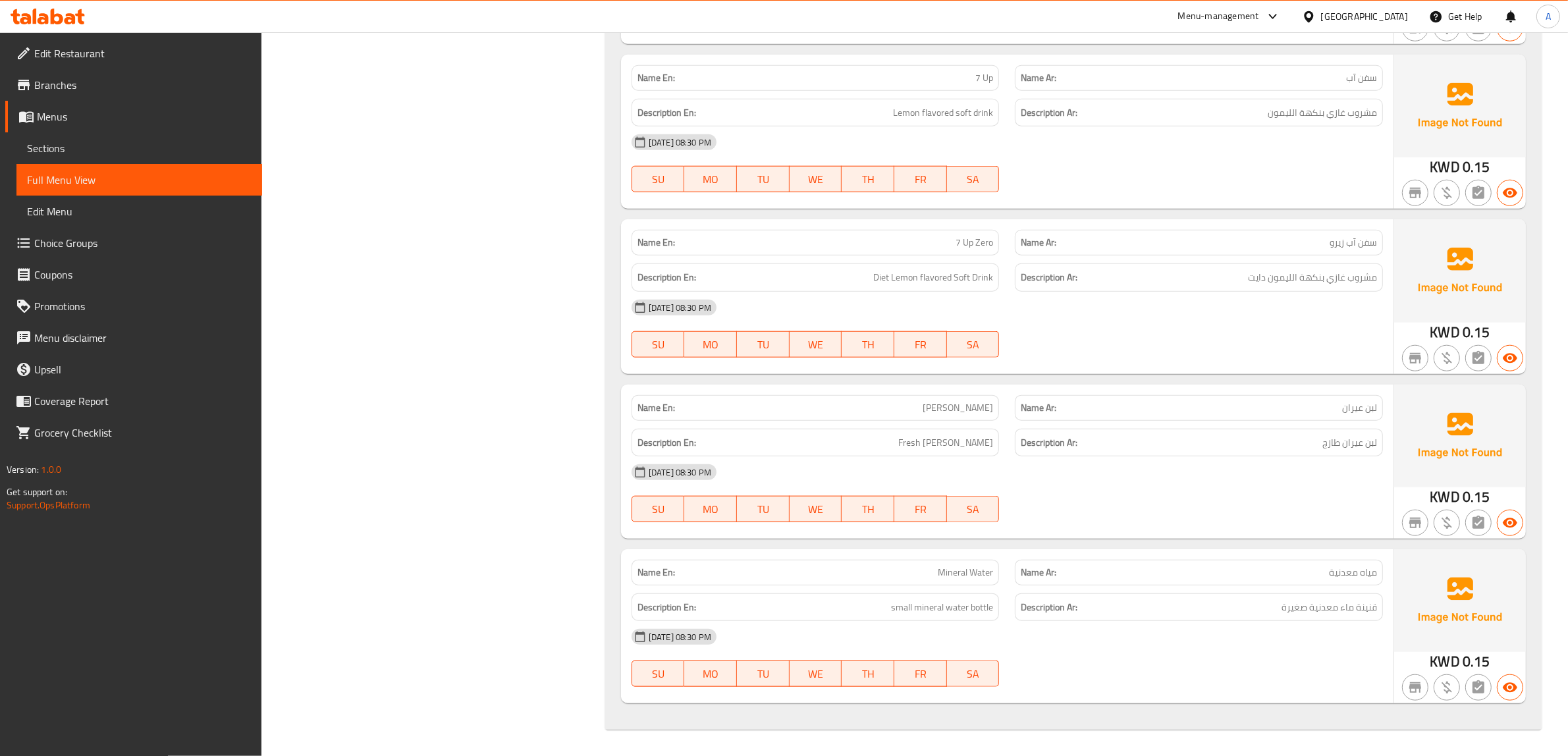
drag, startPoint x: 866, startPoint y: 112, endPoint x: 791, endPoint y: 148, distance: 83.2
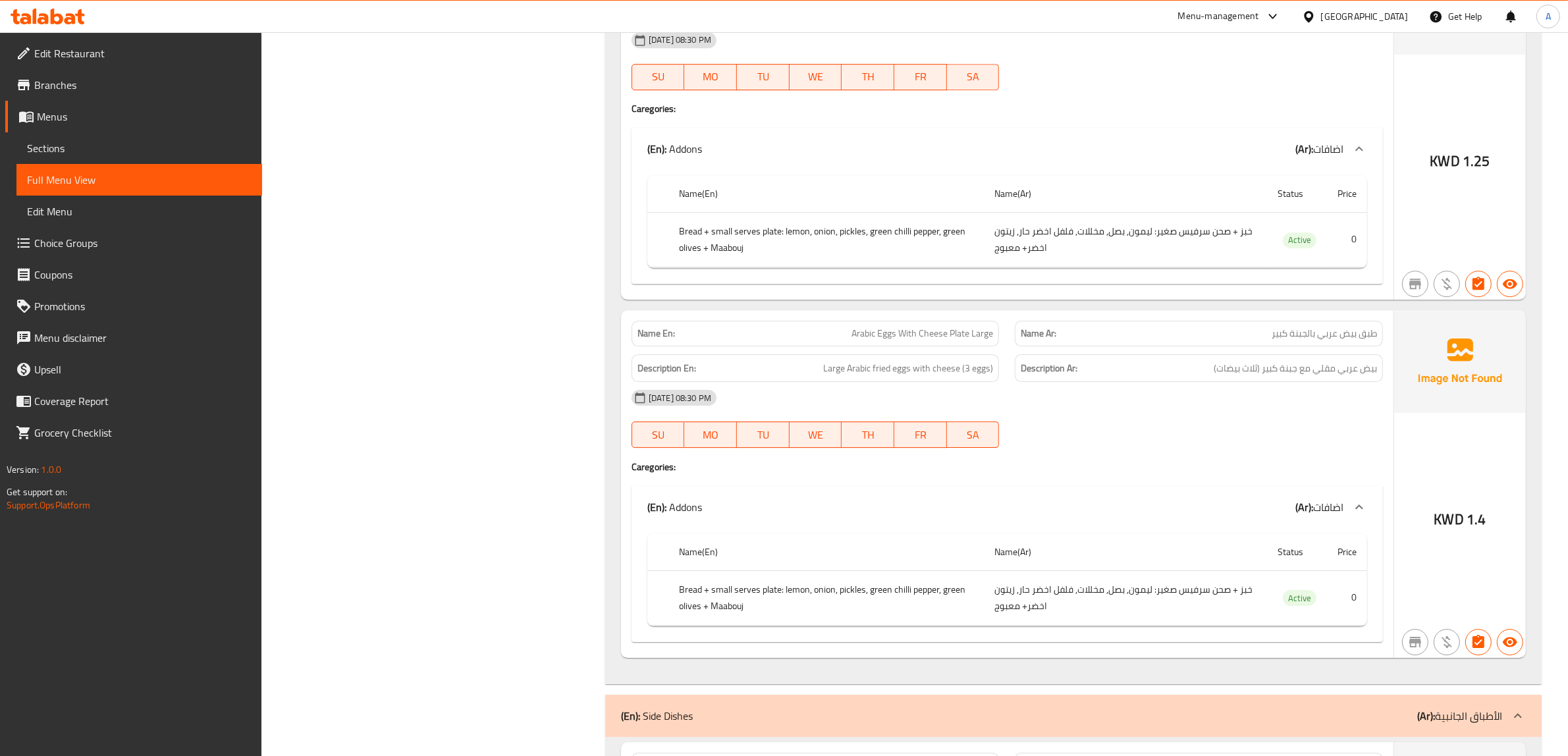
scroll to position [11654, 0]
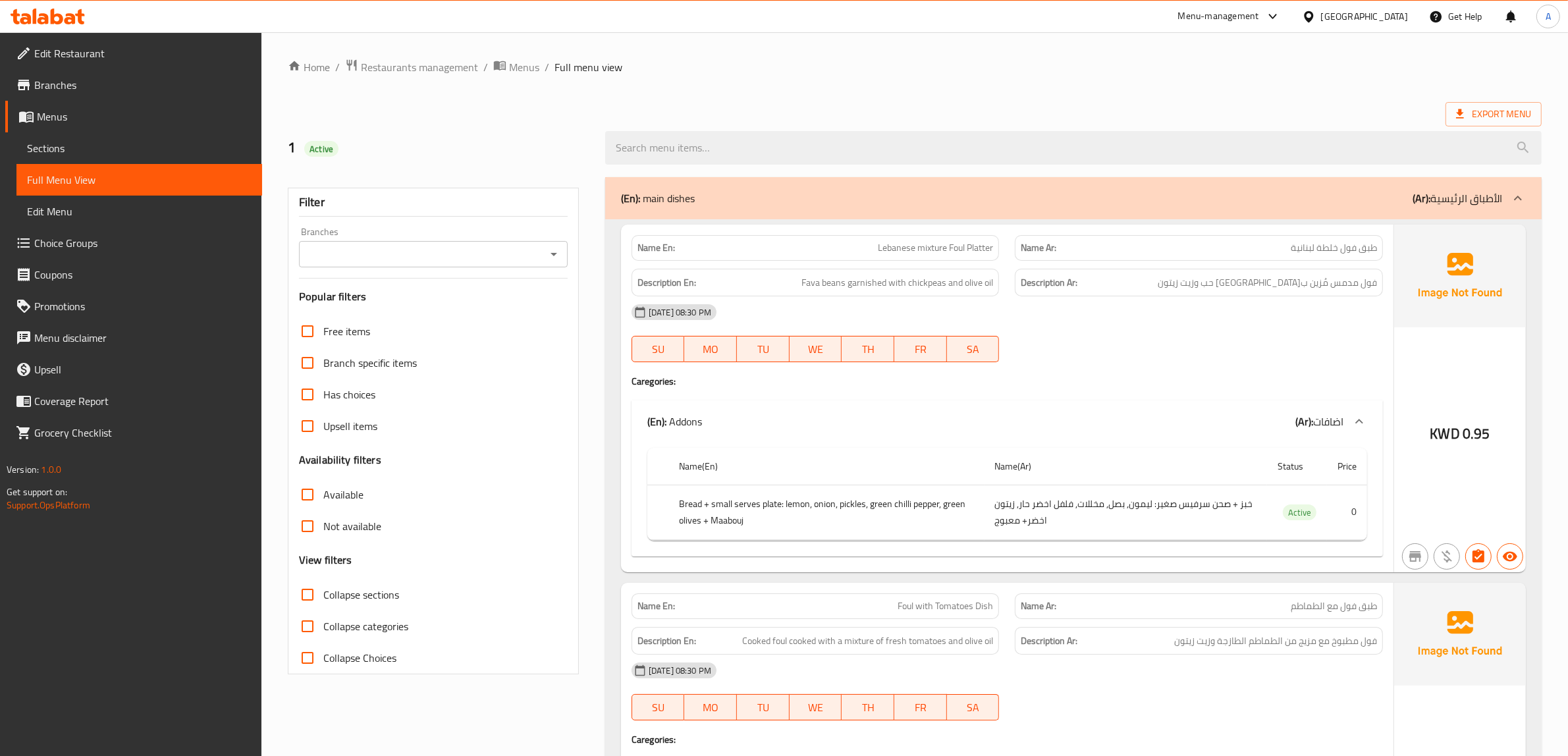
scroll to position [10369, 0]
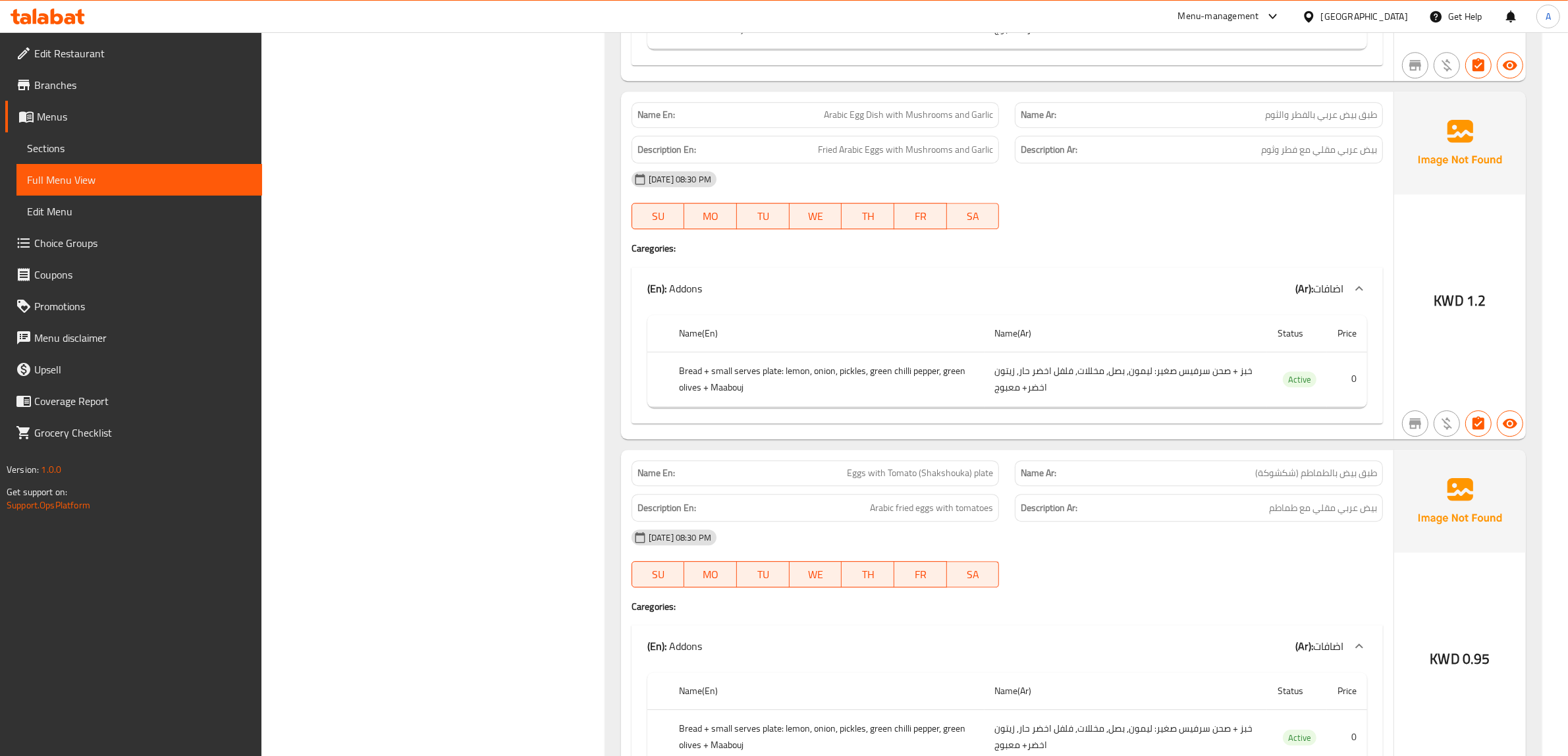
scroll to position [0, 0]
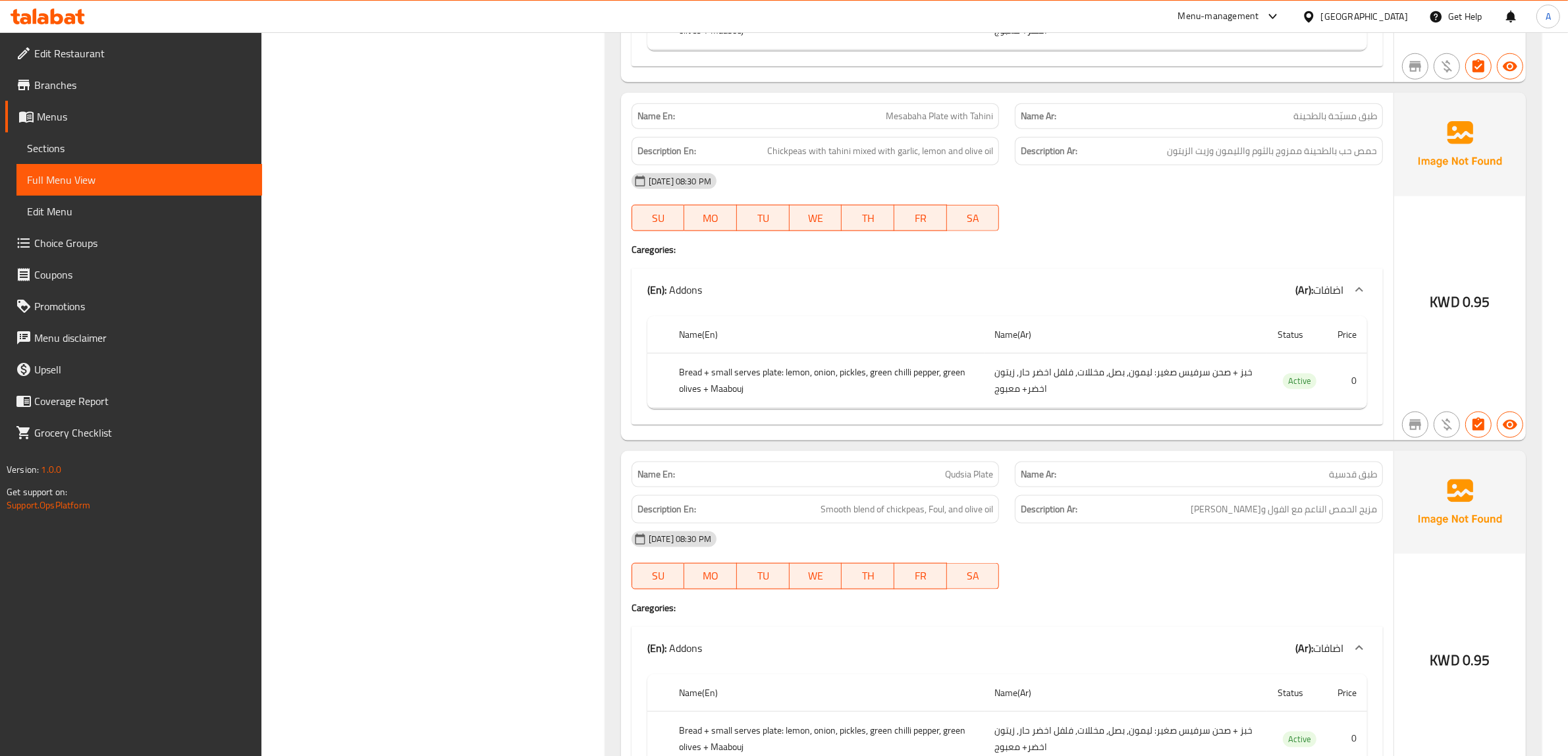
scroll to position [12646, 0]
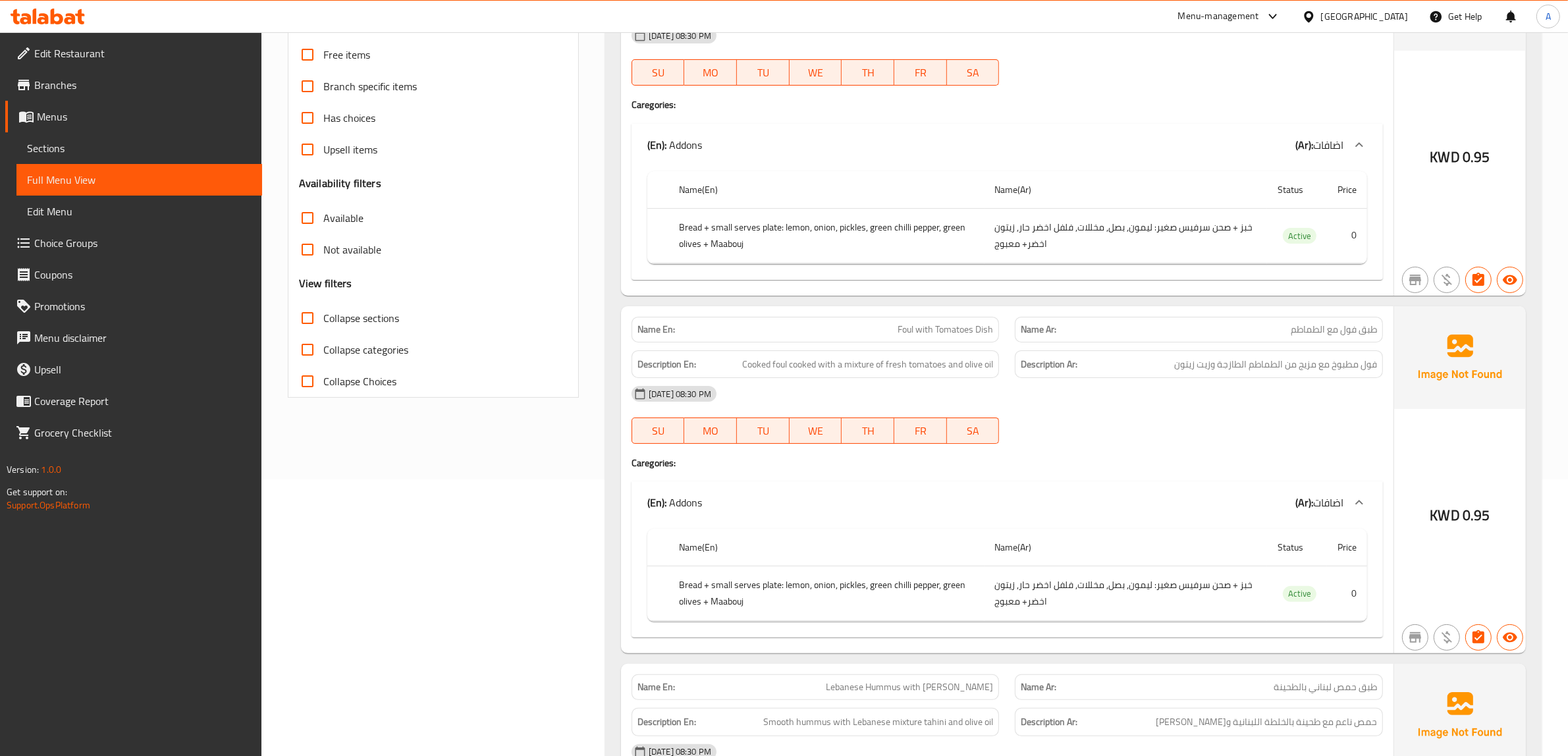
scroll to position [0, 0]
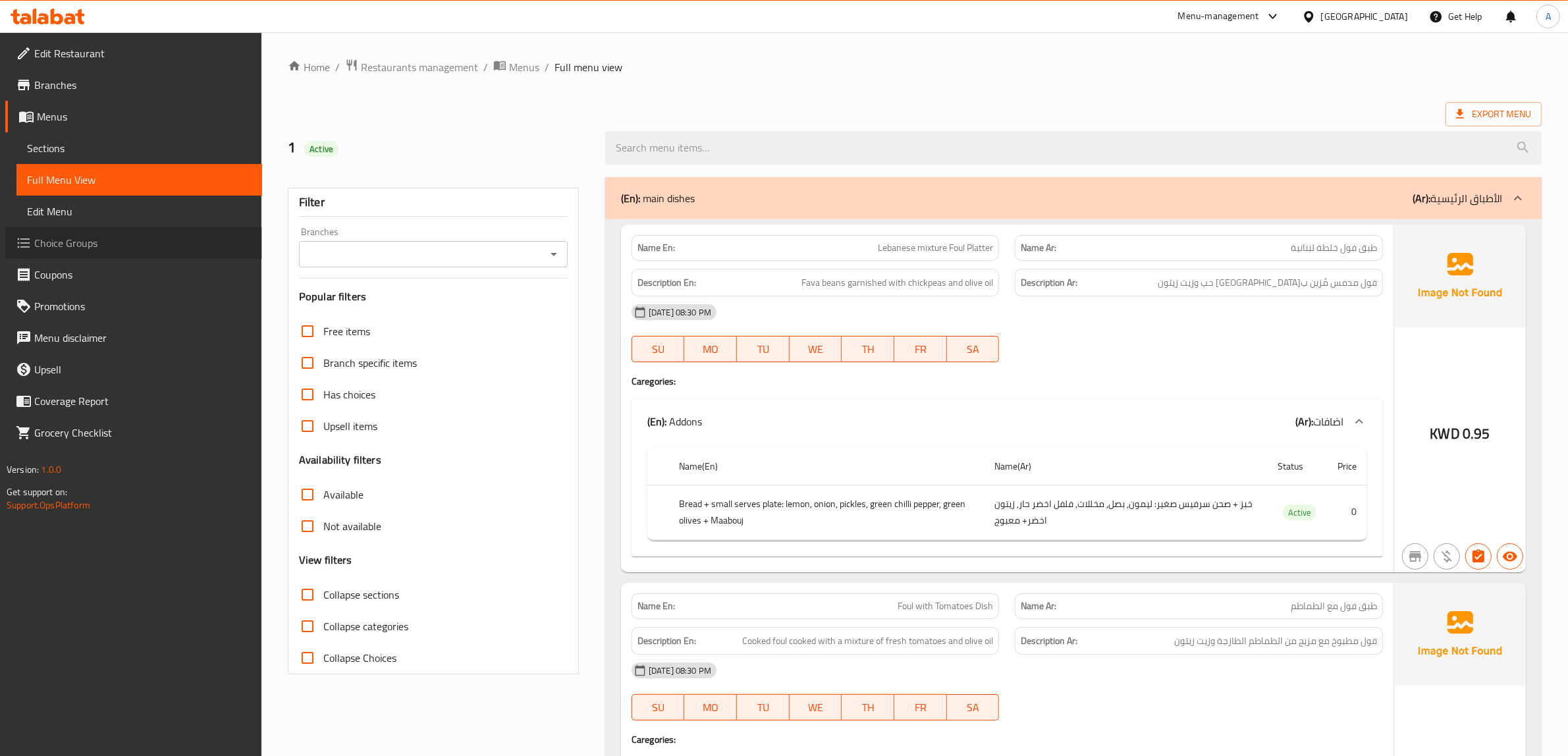
click at [103, 243] on span "Choice Groups" at bounding box center [143, 243] width 218 height 15
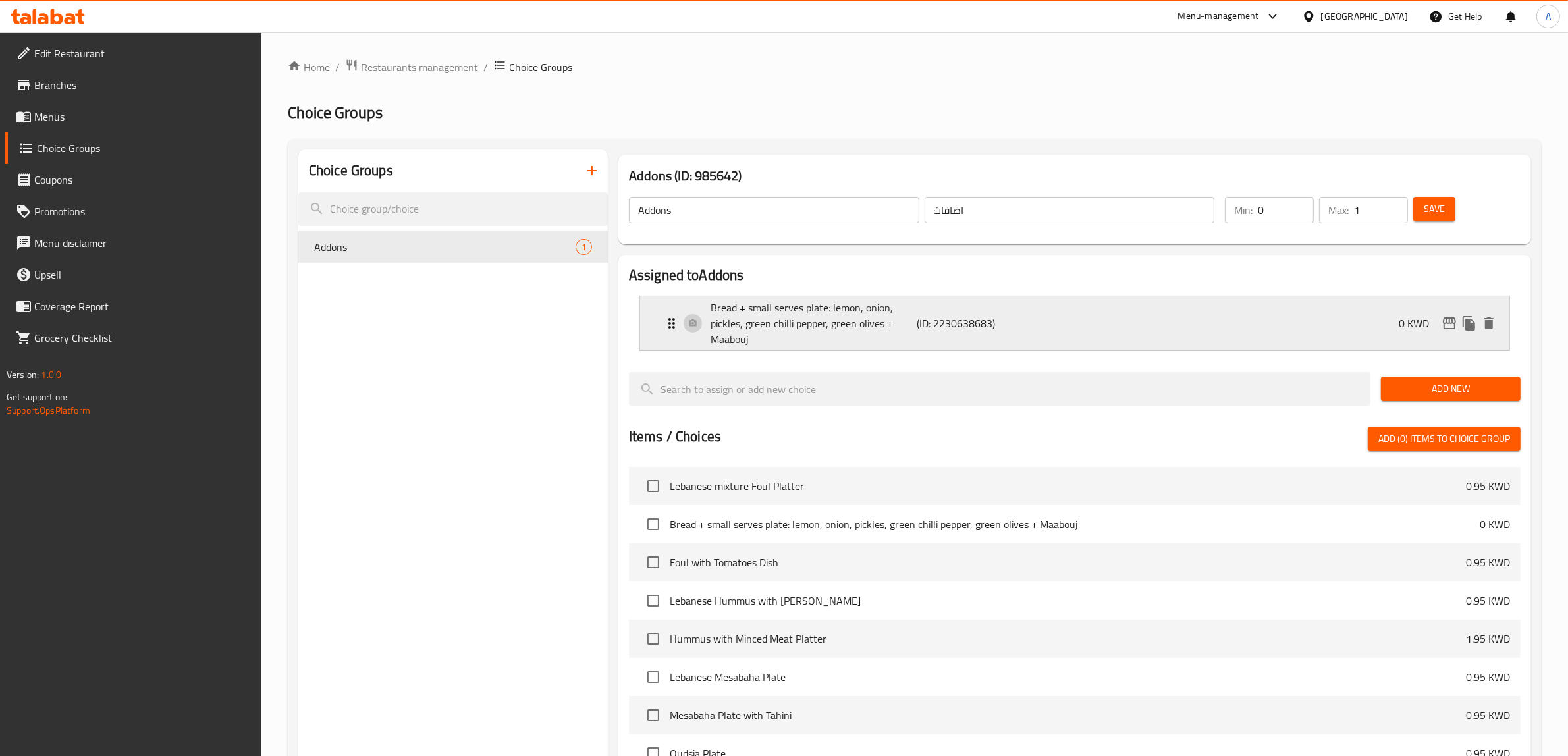
click at [844, 331] on p "Bread + small serves plate: lemon, onion, pickles, green chilli pepper, green o…" at bounding box center [813, 323] width 207 height 47
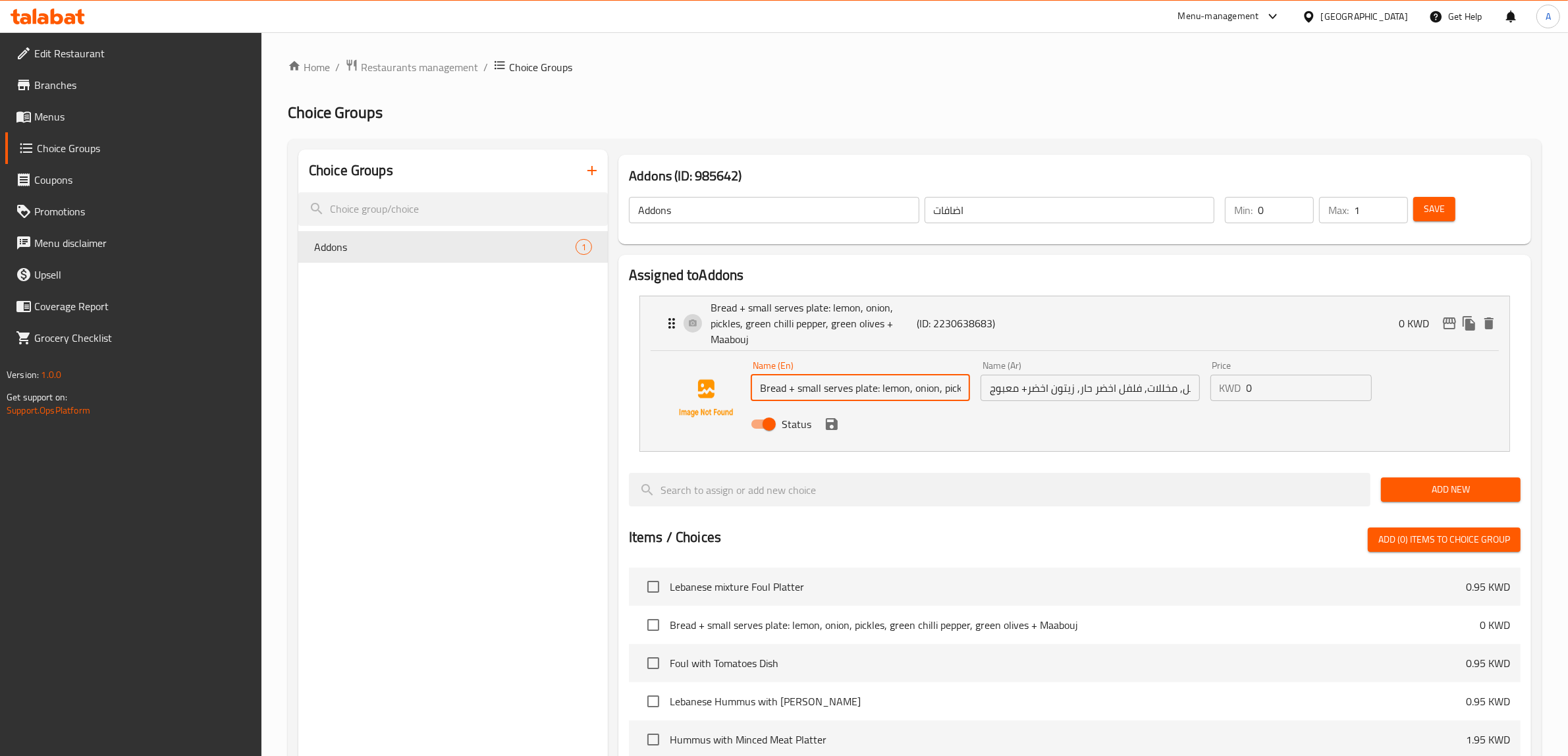
click at [915, 393] on input "Bread + small serves plate: lemon, onion, pickles, green chilli pepper, green o…" at bounding box center [861, 387] width 219 height 26
click at [835, 387] on input "Bread + small serves plate: lemon, onion, pickles, green chilli pepper, green o…" at bounding box center [861, 387] width 219 height 26
click at [846, 386] on input "Bread + small serves plate: lemon, onion, pickles, green chilli pepper, green o…" at bounding box center [861, 387] width 219 height 26
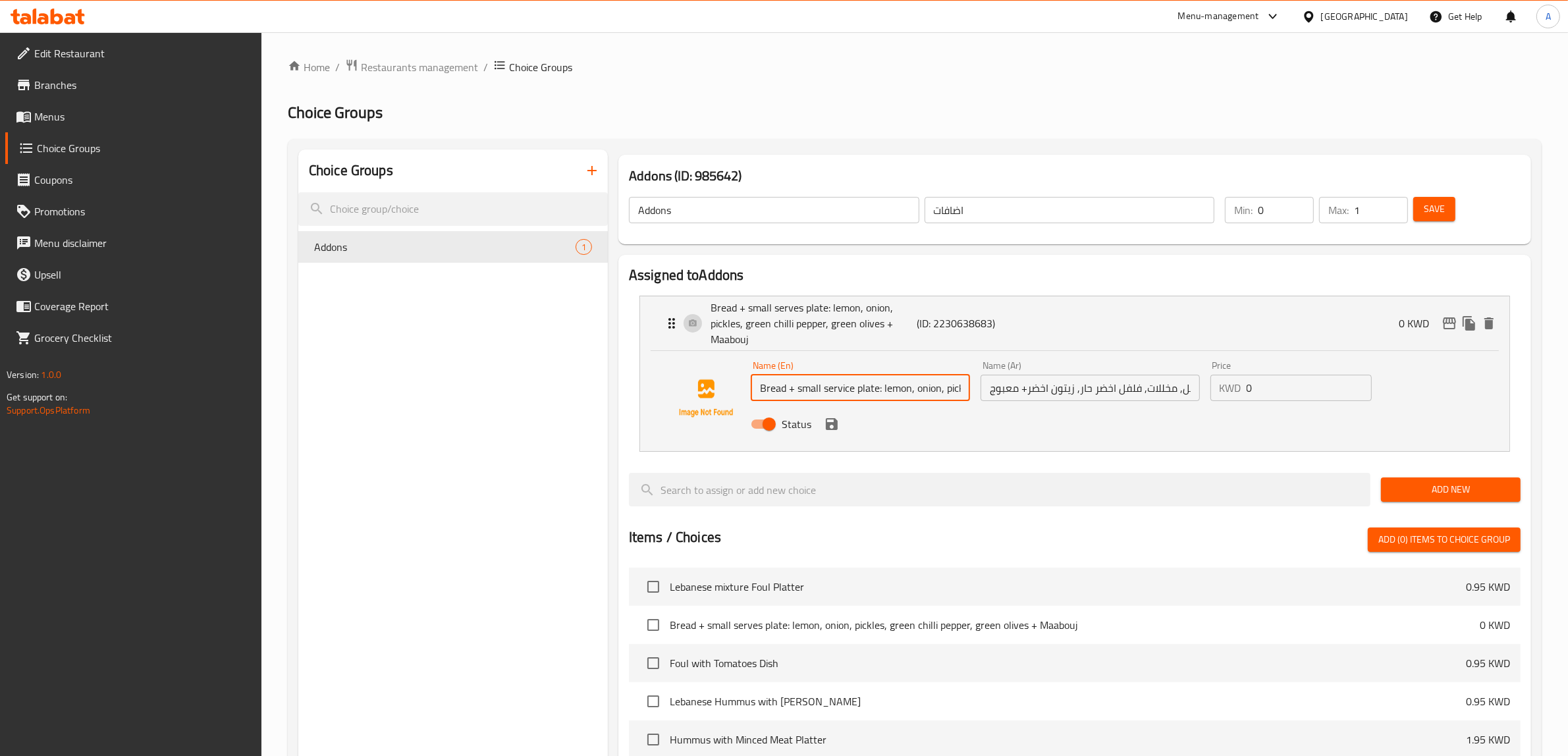
click at [848, 393] on input "Bread + small service plate: lemon, onion, pickles, green chilli pepper, green …" at bounding box center [861, 387] width 219 height 26
type input "Bread + small service plate: lemon, onion, pickles, green chilli pepper, green …"
click at [462, 389] on div "Choice Groups Addons 1" at bounding box center [453, 637] width 310 height 976
click at [827, 427] on icon "save" at bounding box center [832, 424] width 12 height 12
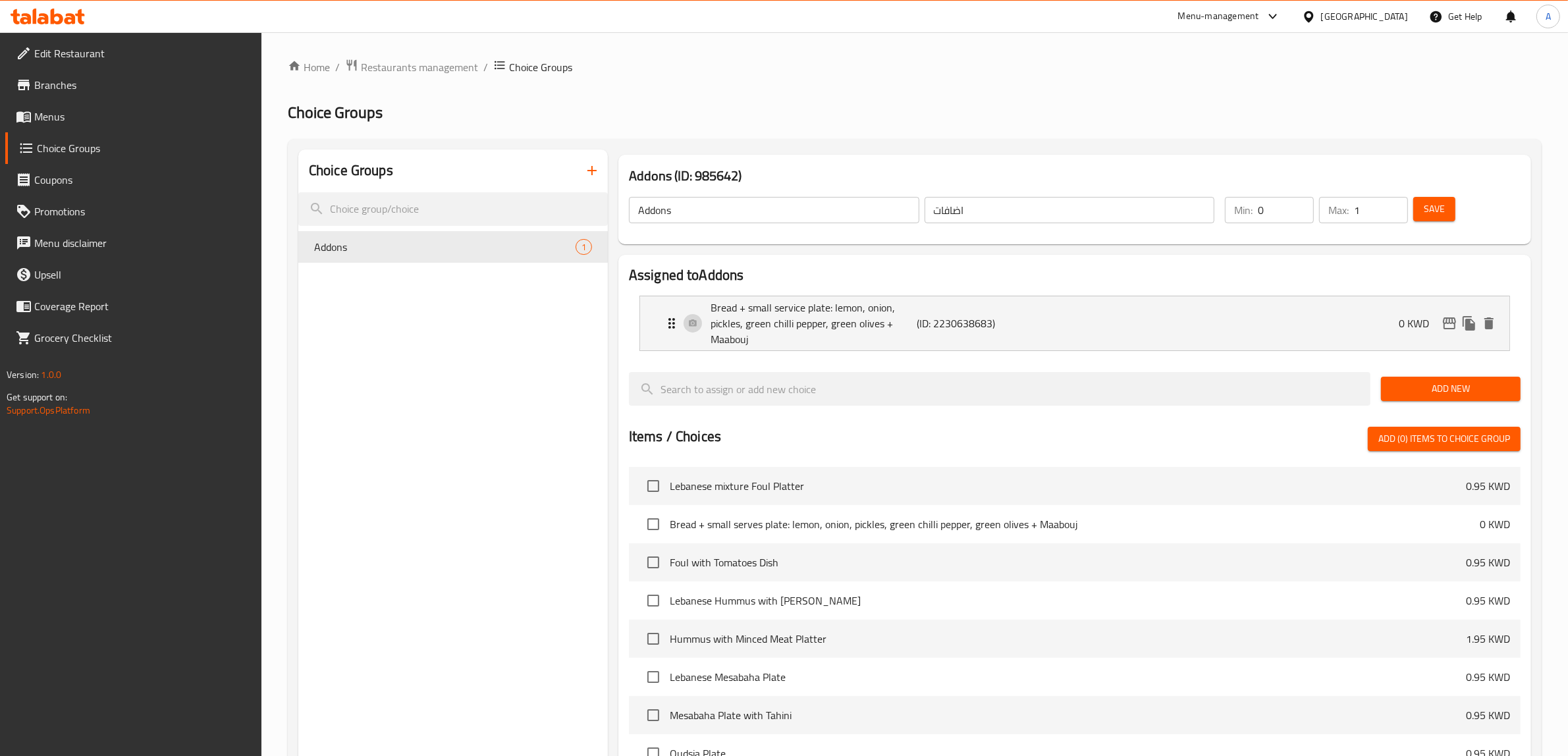
click at [1424, 216] on span "Save" at bounding box center [1434, 209] width 21 height 16
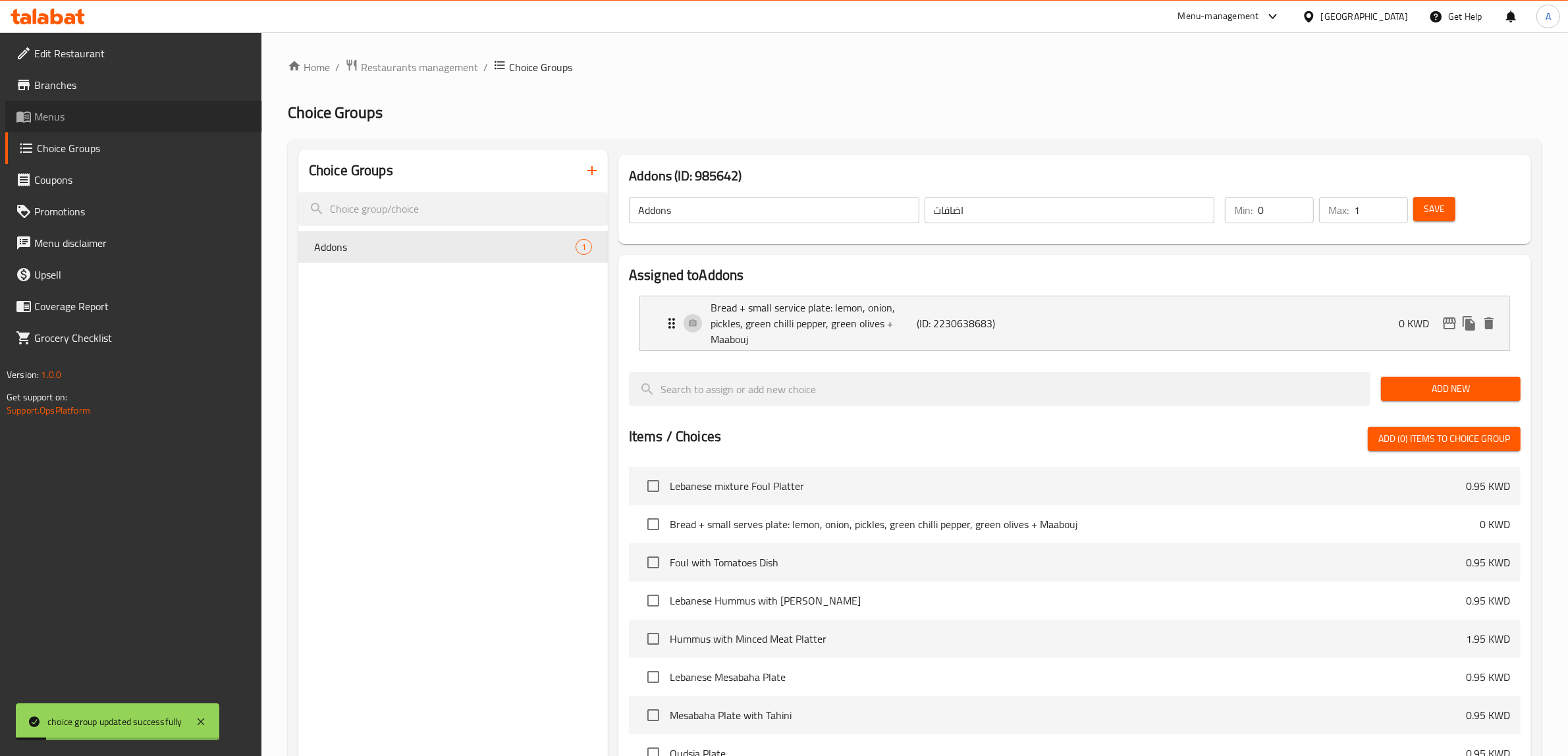
click at [80, 110] on span "Menus" at bounding box center [143, 117] width 218 height 15
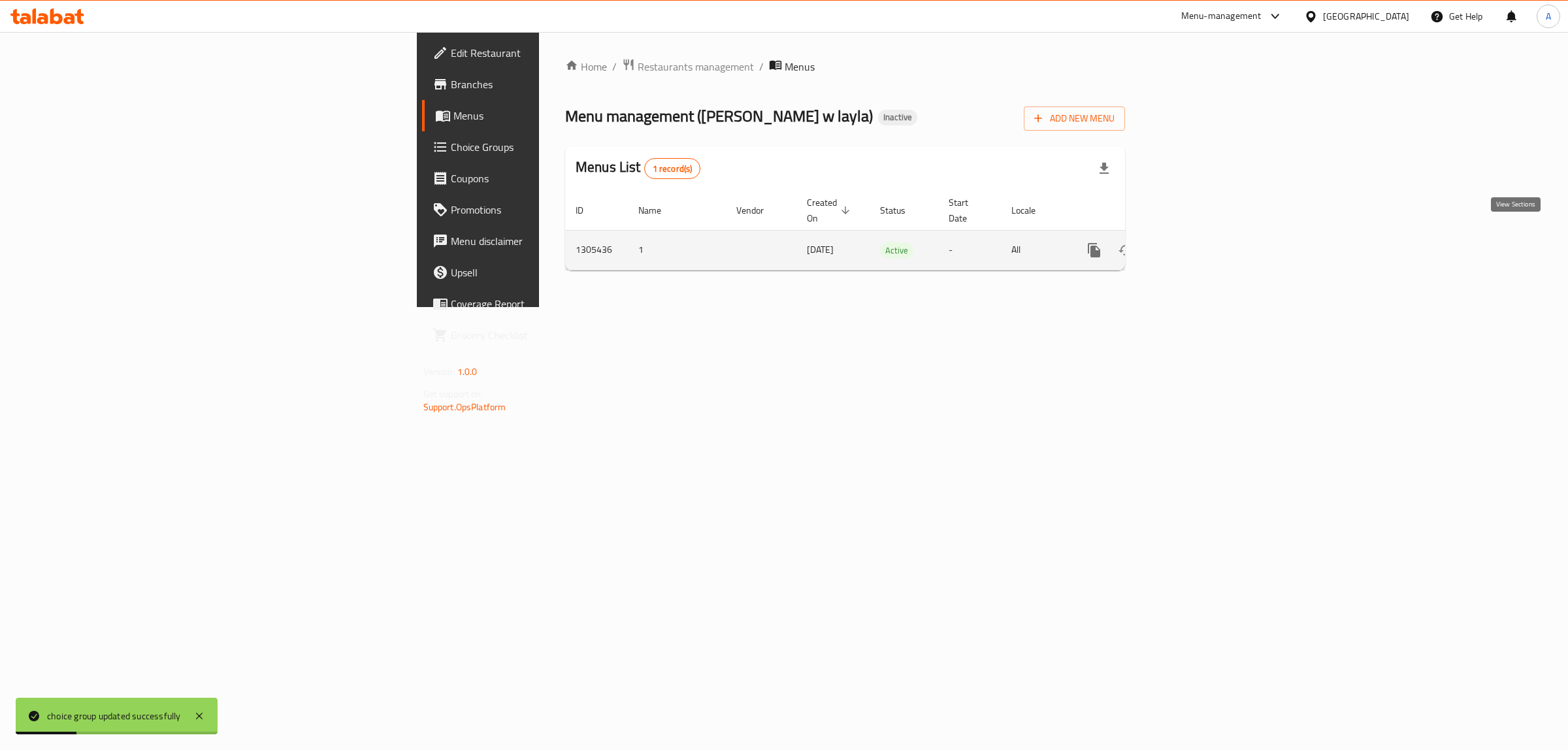
click at [1204, 237] on link "enhanced table" at bounding box center [1188, 250] width 32 height 32
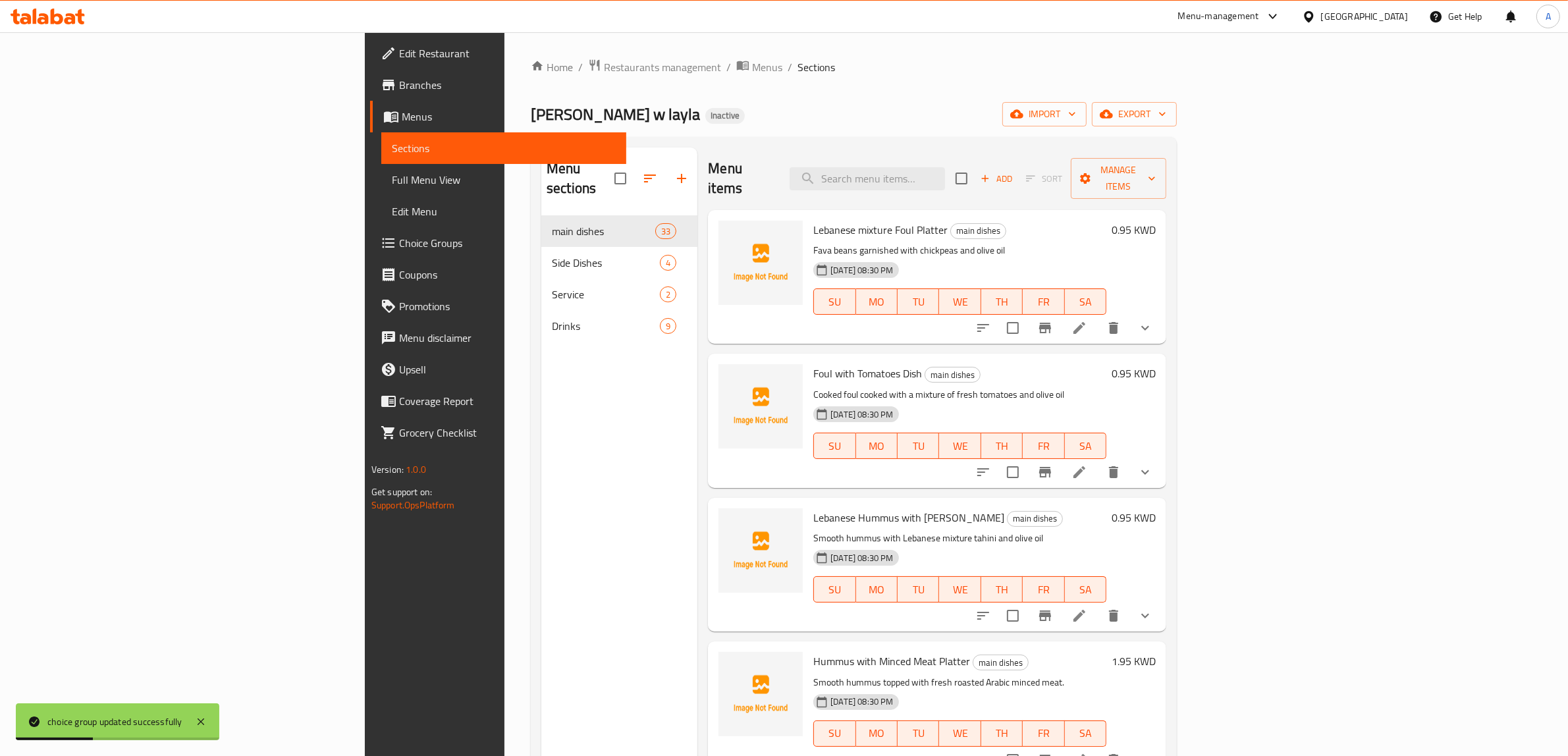
click at [392, 172] on span "Full Menu View" at bounding box center [503, 180] width 224 height 15
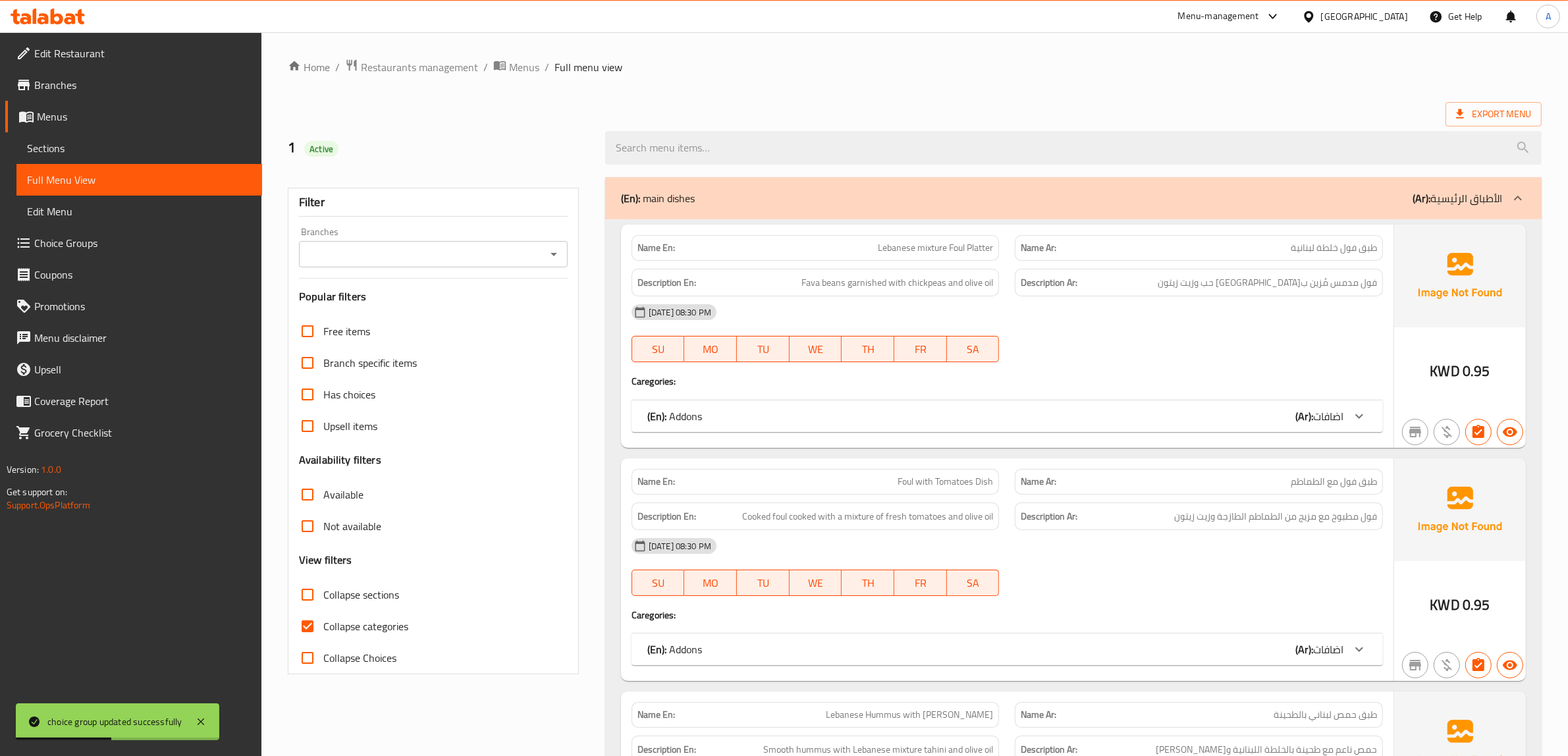
click at [373, 628] on span "Collapse categories" at bounding box center [366, 626] width 85 height 15
click at [323, 628] on input "Collapse categories" at bounding box center [307, 626] width 32 height 32
checkbox input "false"
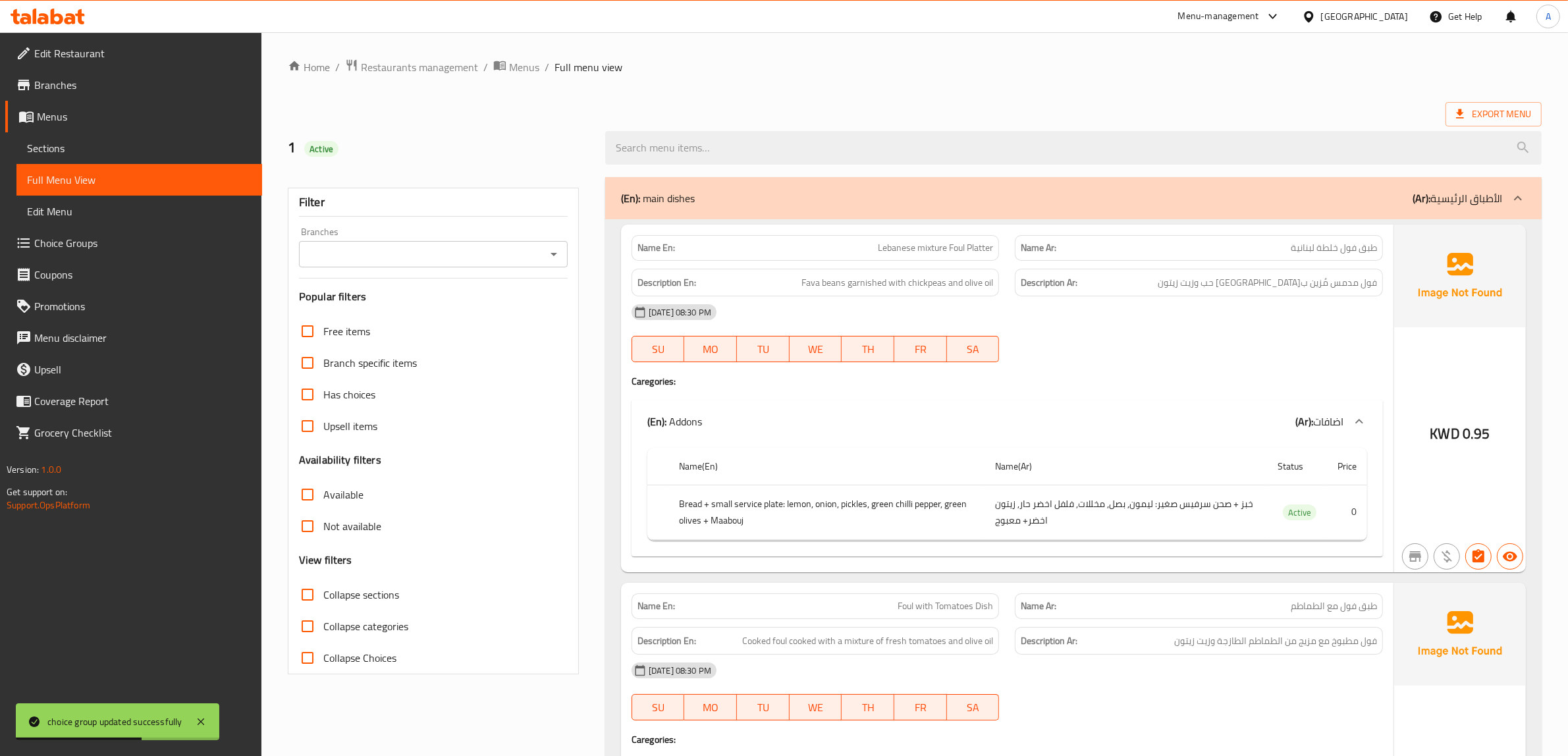
click at [835, 64] on ol "Home / Restaurants management / Menus / Full menu view" at bounding box center [914, 67] width 1254 height 17
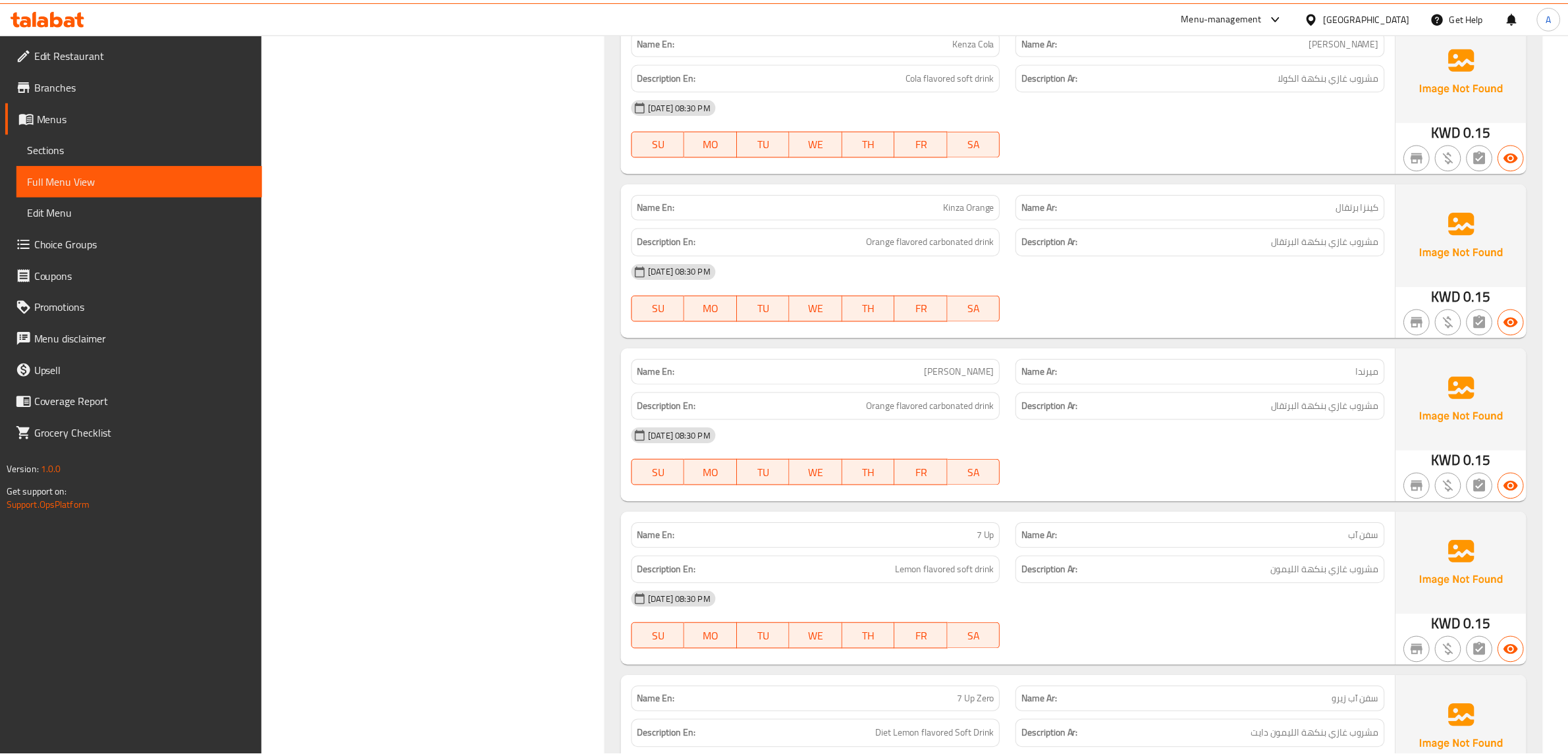
scroll to position [14207, 0]
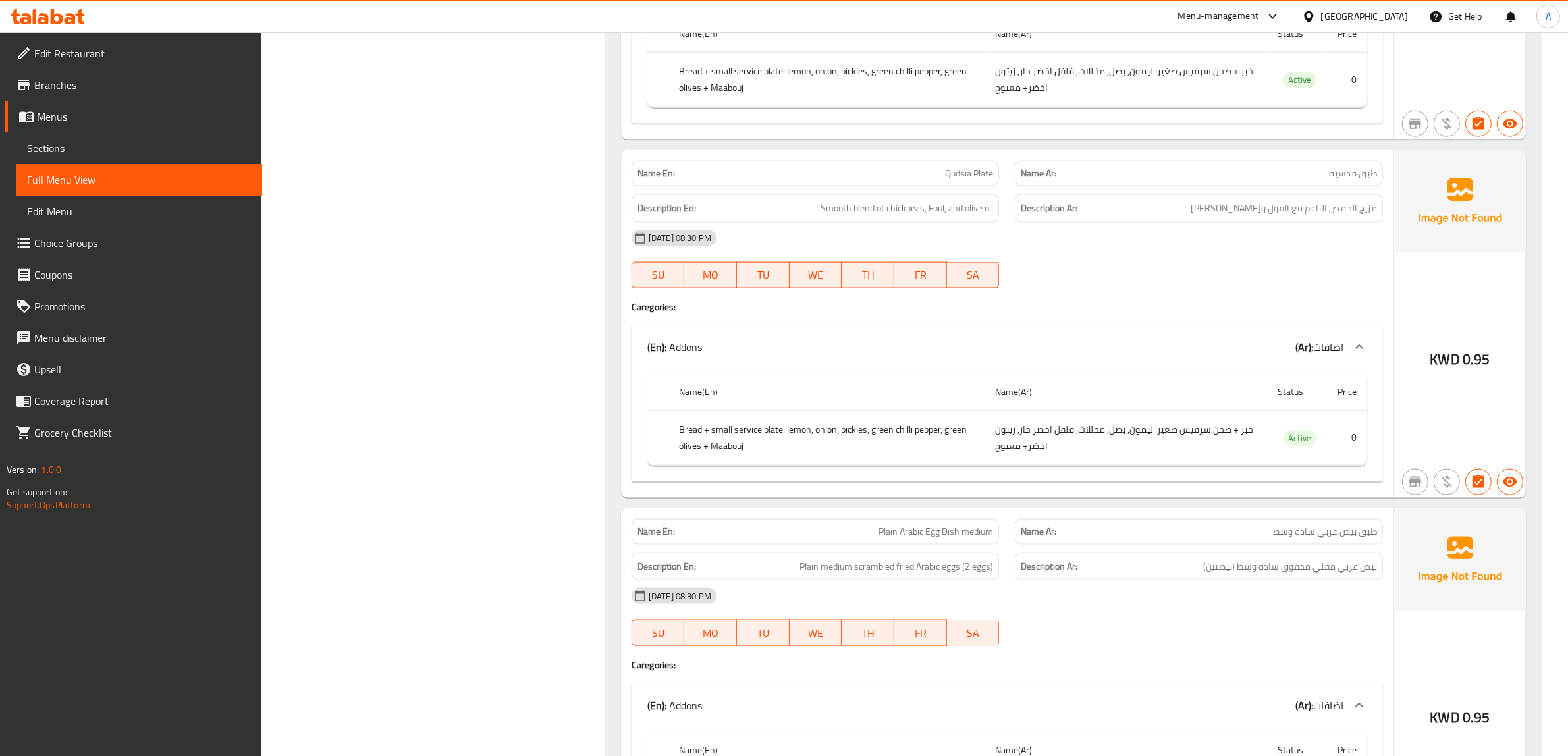
scroll to position [11447, 0]
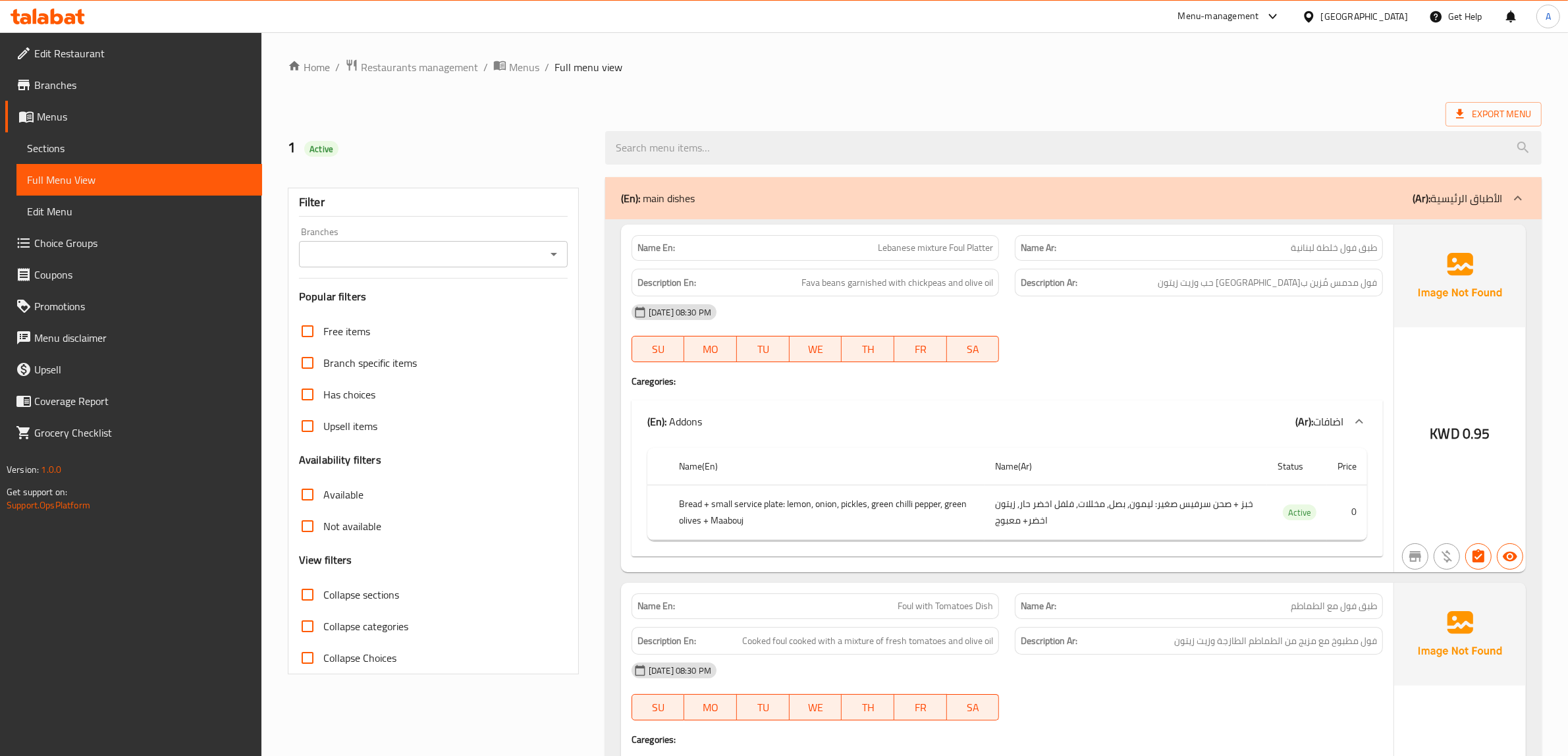
click at [435, 66] on span "Restaurants management" at bounding box center [420, 67] width 117 height 15
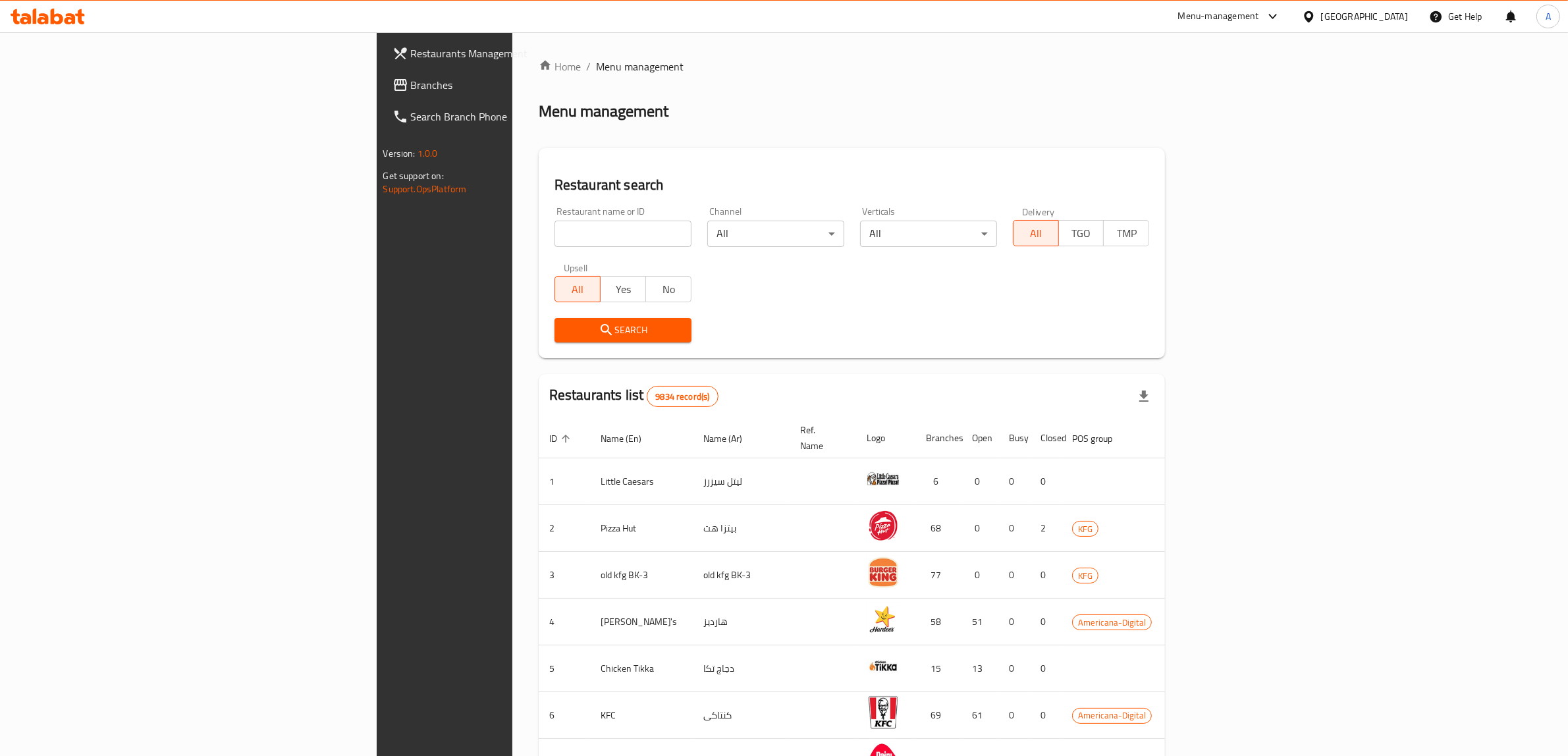
click at [1387, 20] on div "[GEOGRAPHIC_DATA]" at bounding box center [1364, 16] width 87 height 14
type input "q"
click at [1263, 139] on div "Qatar" at bounding box center [1308, 135] width 197 height 30
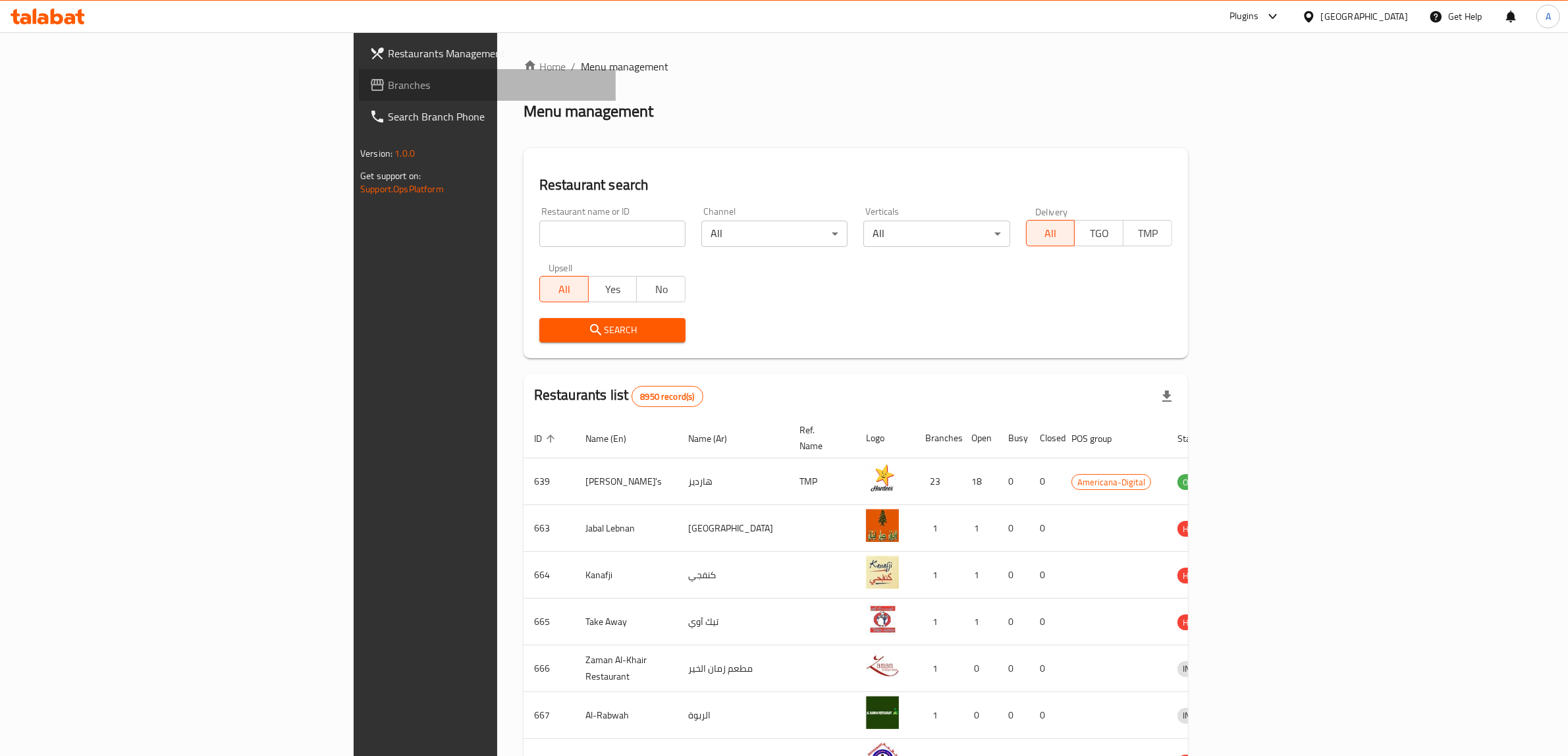
click at [388, 77] on span "Branches" at bounding box center [497, 85] width 218 height 15
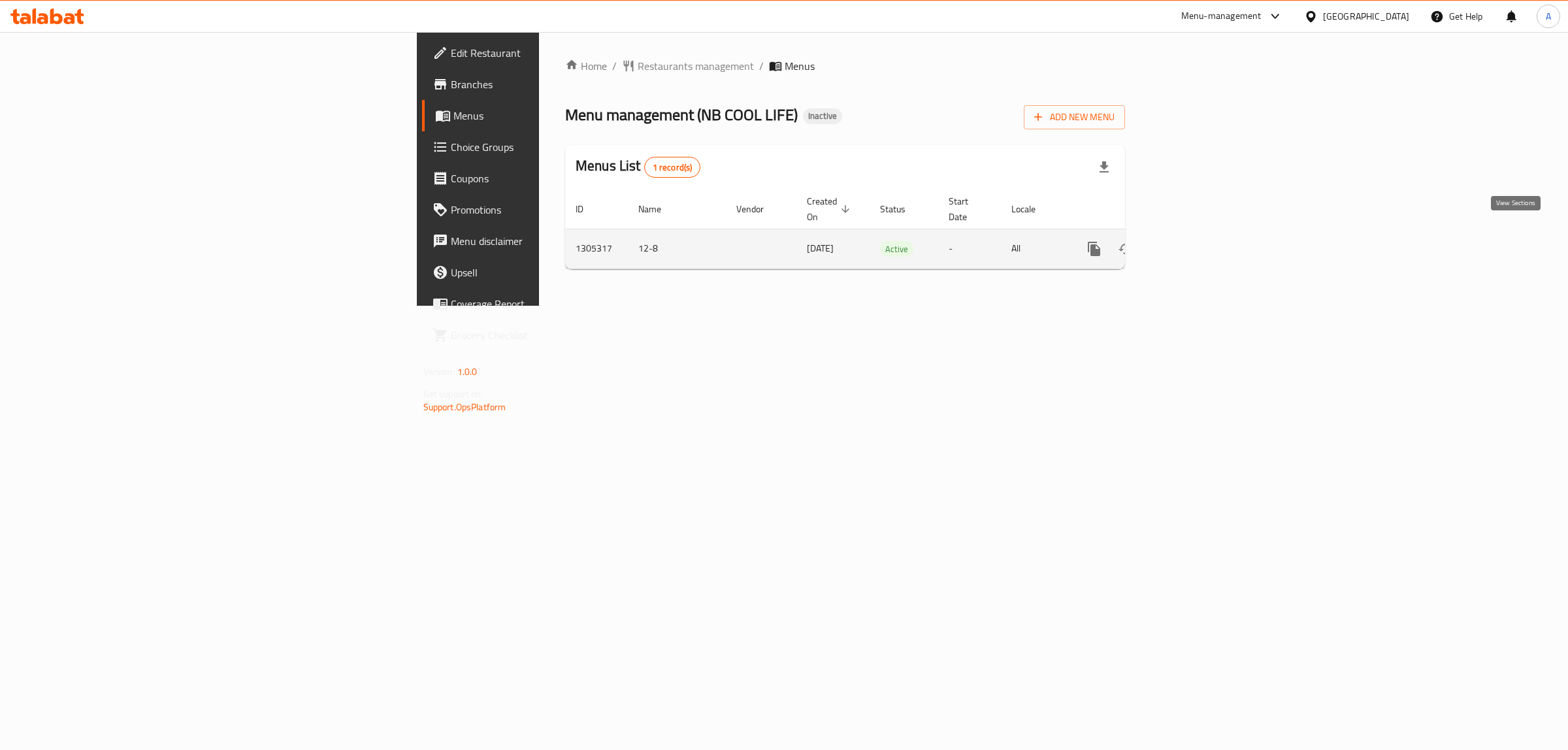
click at [1204, 237] on link "enhanced table" at bounding box center [1188, 248] width 32 height 32
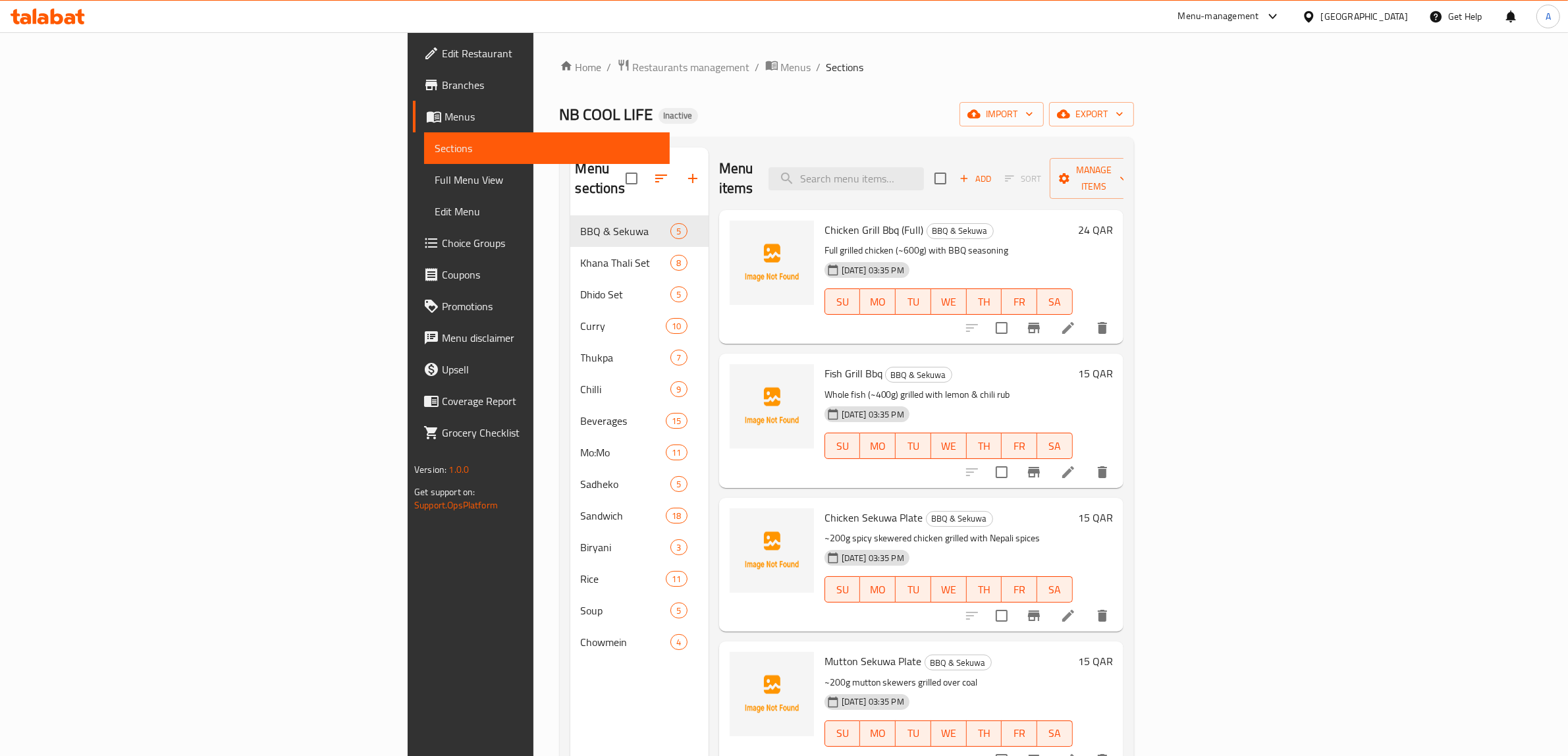
click at [748, 116] on div "NB COOL LIFE Inactive import export" at bounding box center [847, 114] width 575 height 24
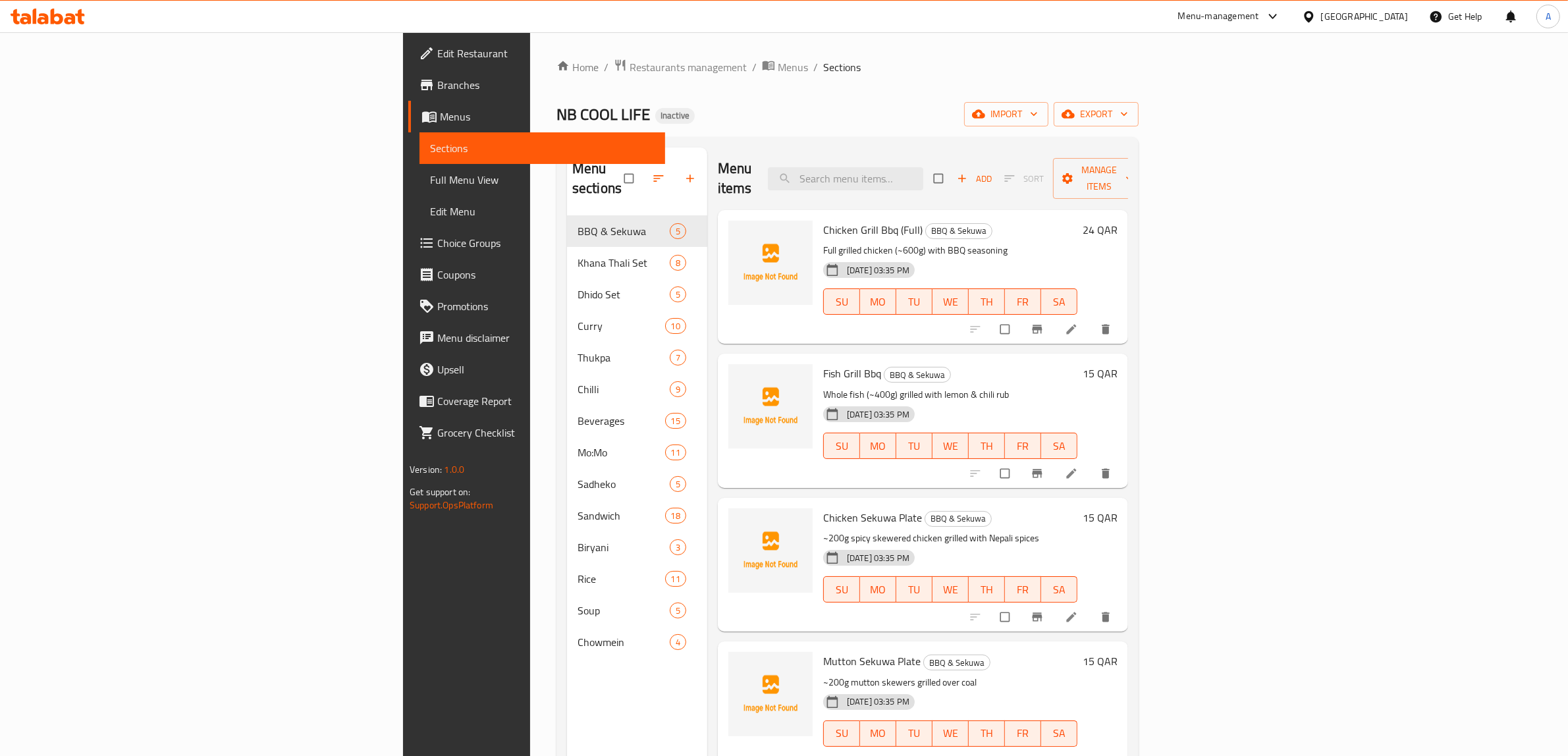
click at [1321, 16] on div at bounding box center [1312, 16] width 19 height 14
click at [1286, 221] on div "[GEOGRAPHIC_DATA]" at bounding box center [1308, 226] width 197 height 30
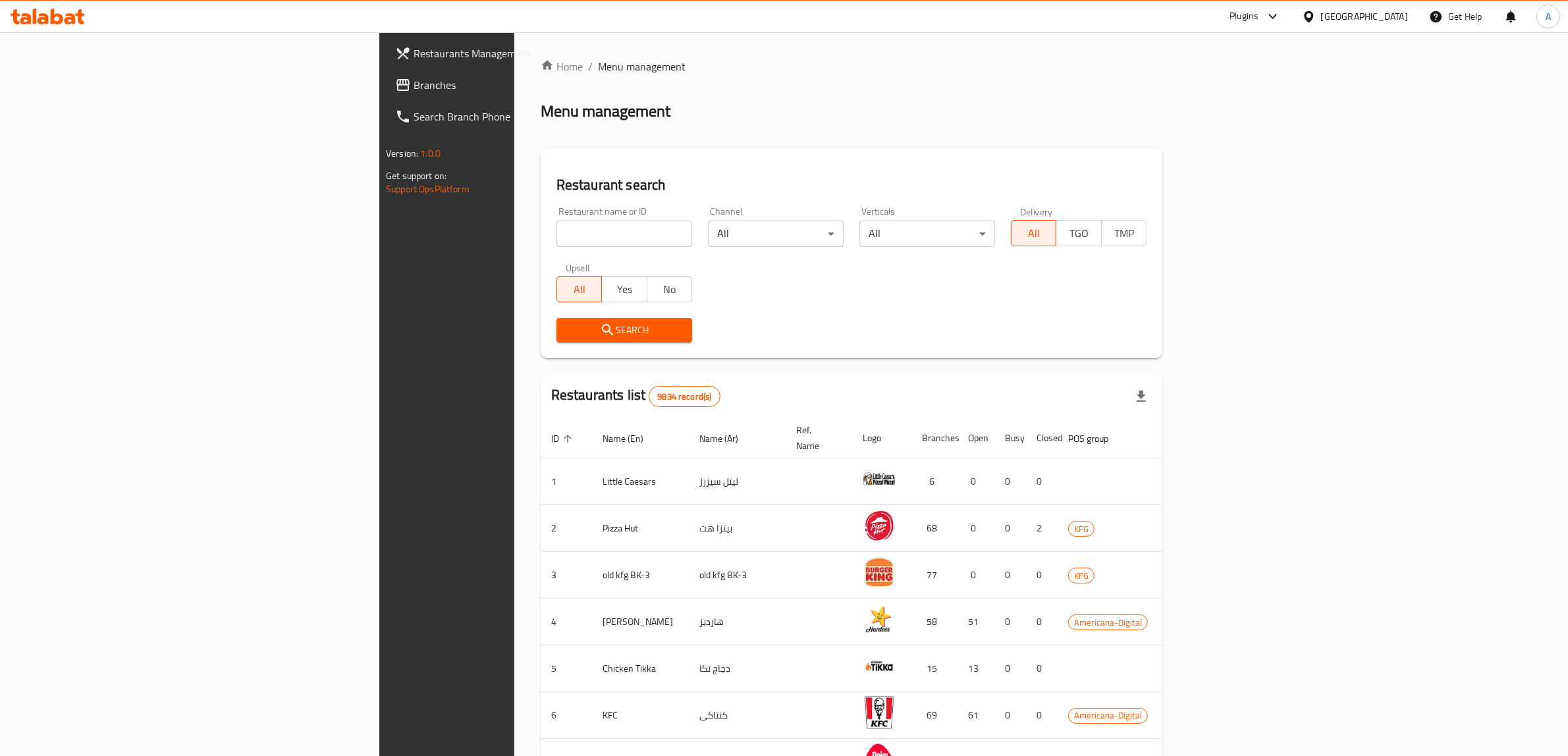
click at [414, 79] on span "Branches" at bounding box center [523, 85] width 218 height 15
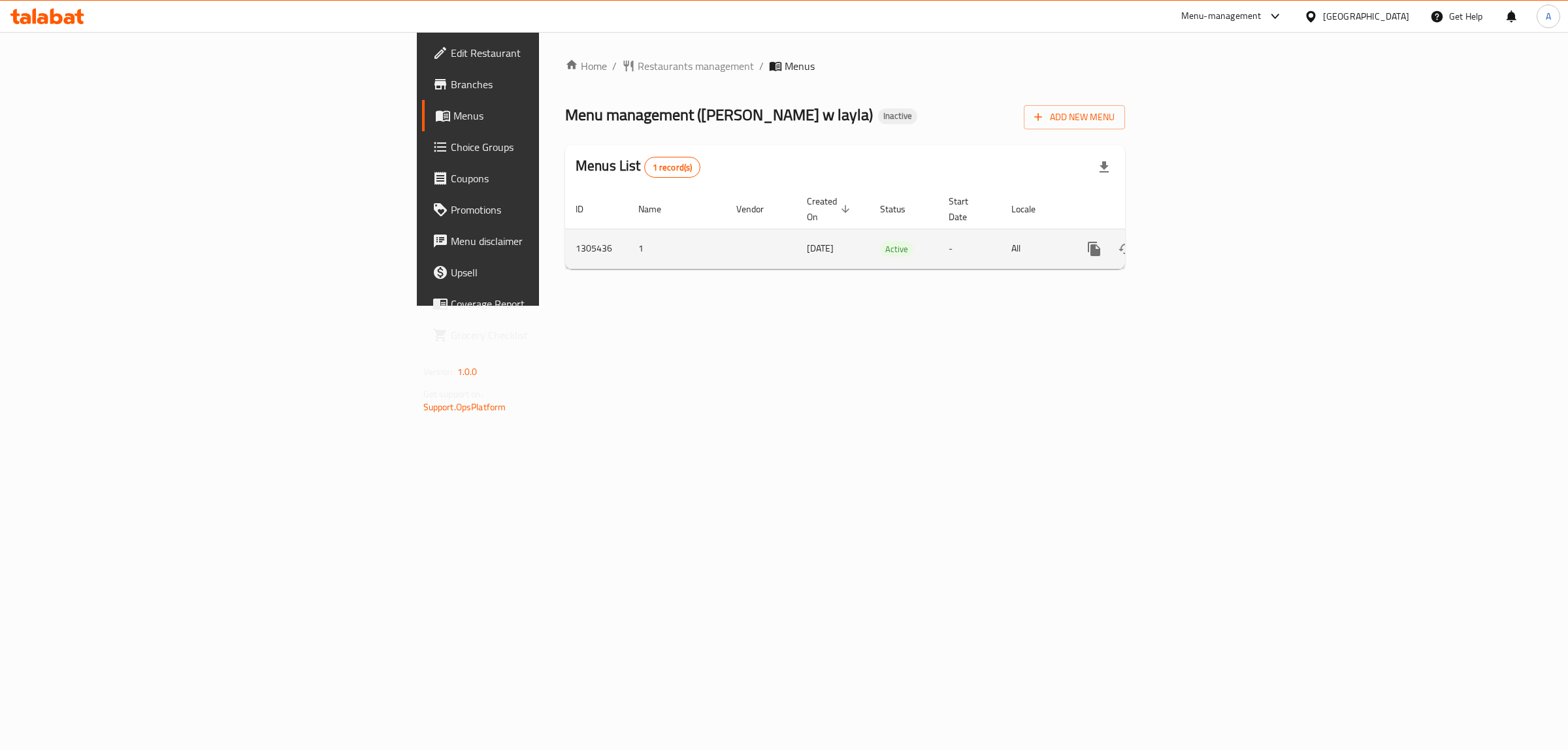
click at [1195, 244] on icon "enhanced table" at bounding box center [1188, 249] width 11 height 11
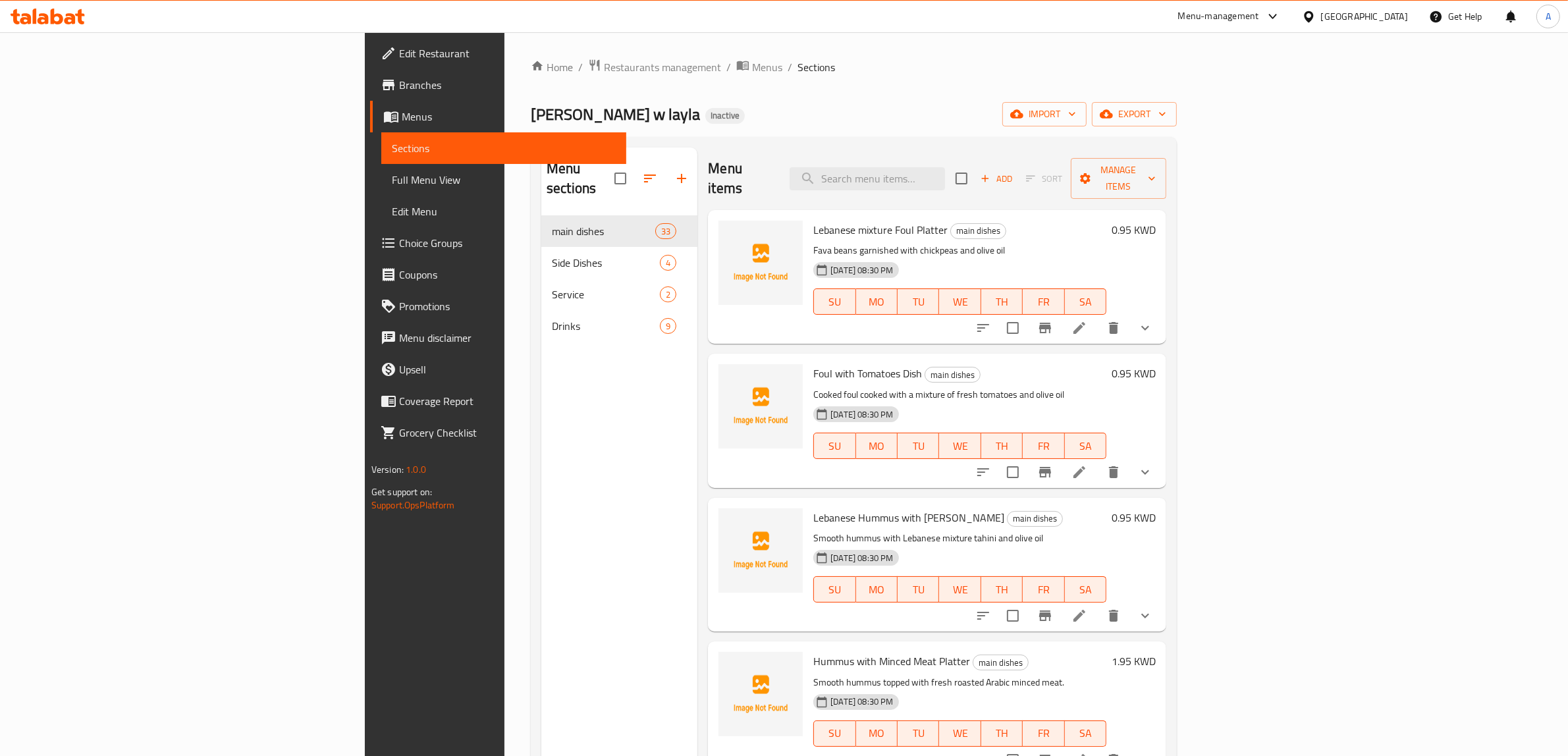
click at [399, 248] on span "Choice Groups" at bounding box center [508, 243] width 218 height 15
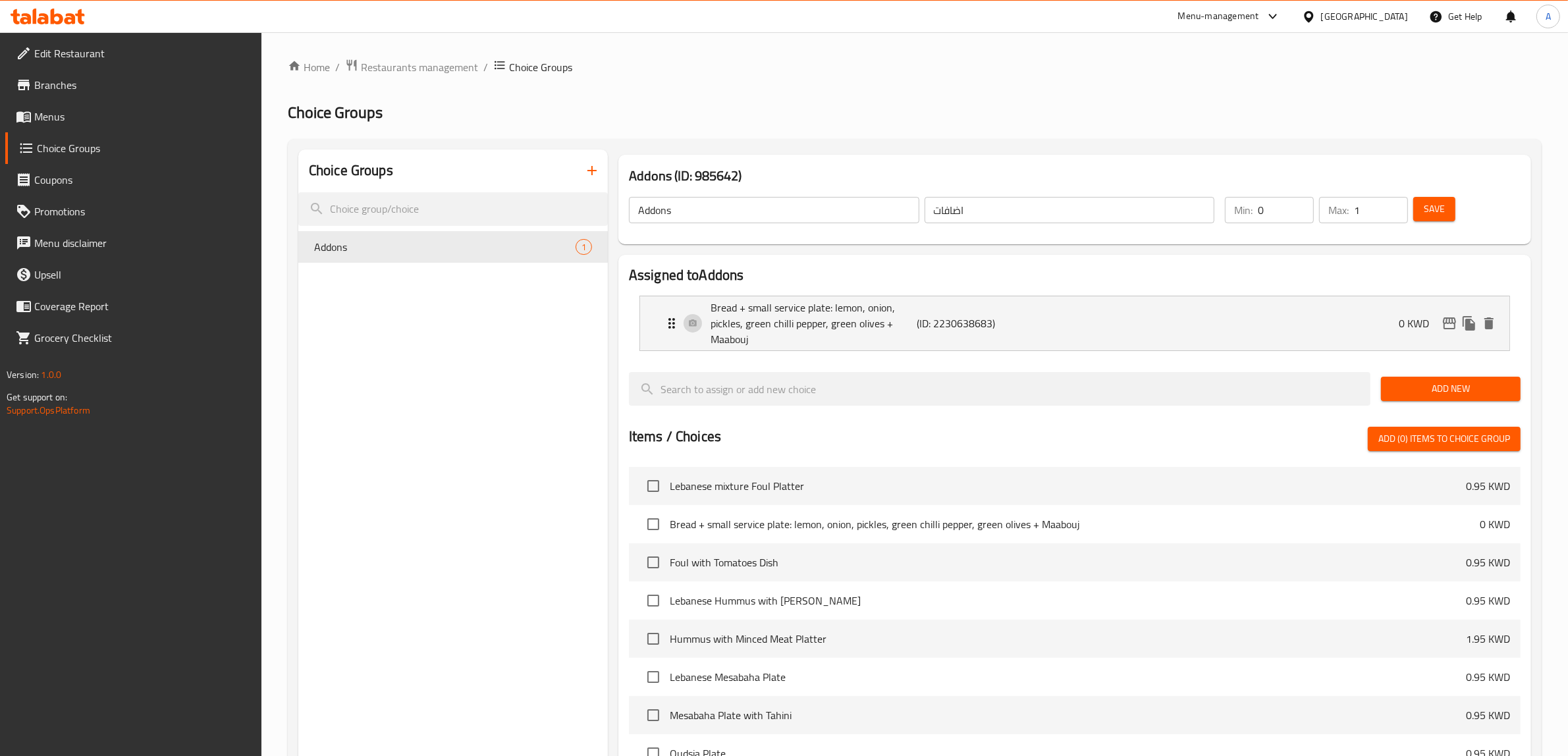
click at [594, 156] on button "button" at bounding box center [592, 170] width 32 height 32
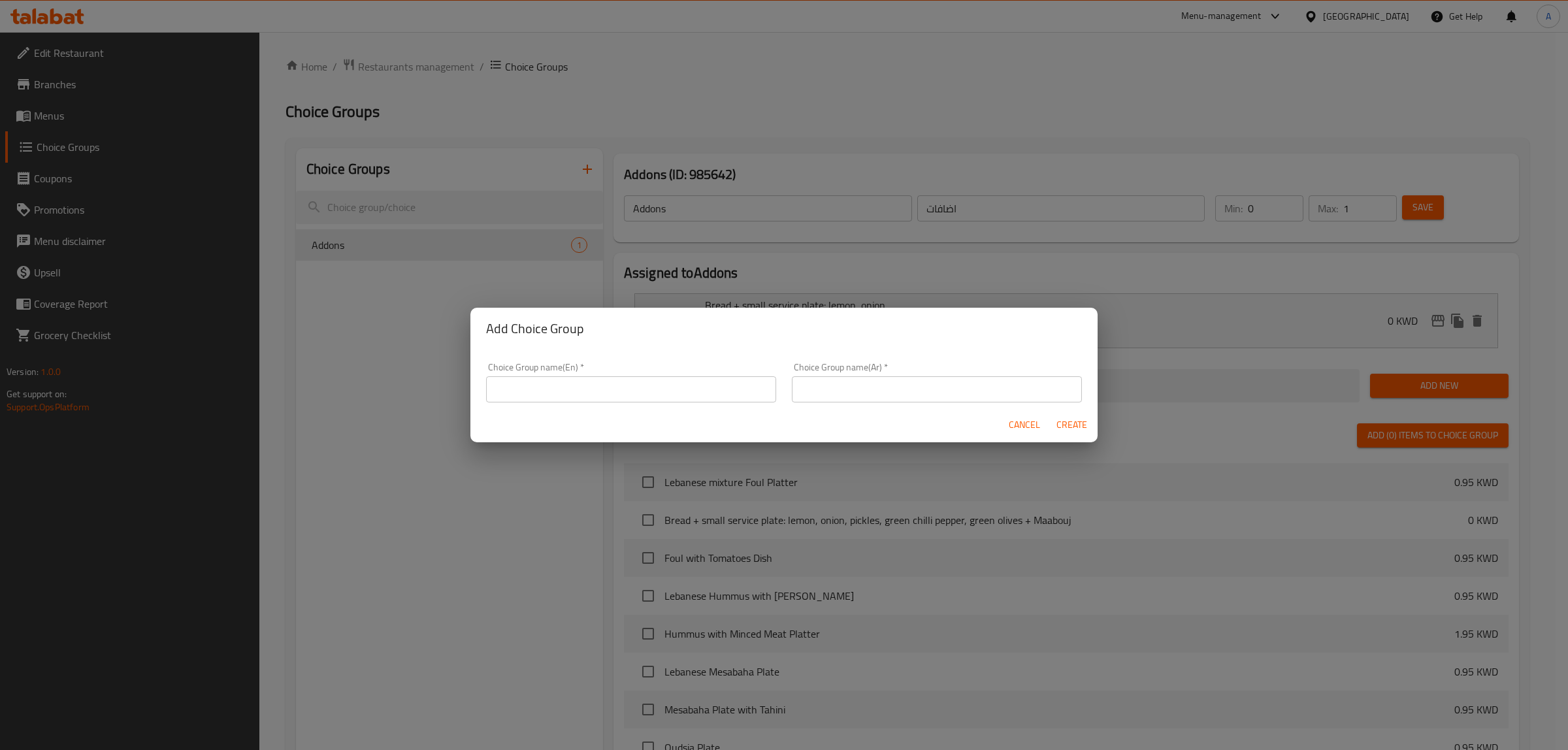
click at [599, 370] on div "Choice Group name(En)   * Choice Group name(En) *" at bounding box center [631, 383] width 290 height 40
click at [603, 379] on input "text" at bounding box center [631, 389] width 290 height 26
type input "Your Choice Of:"
click at [880, 387] on input "text" at bounding box center [937, 389] width 290 height 26
type input "اختيارك من:"
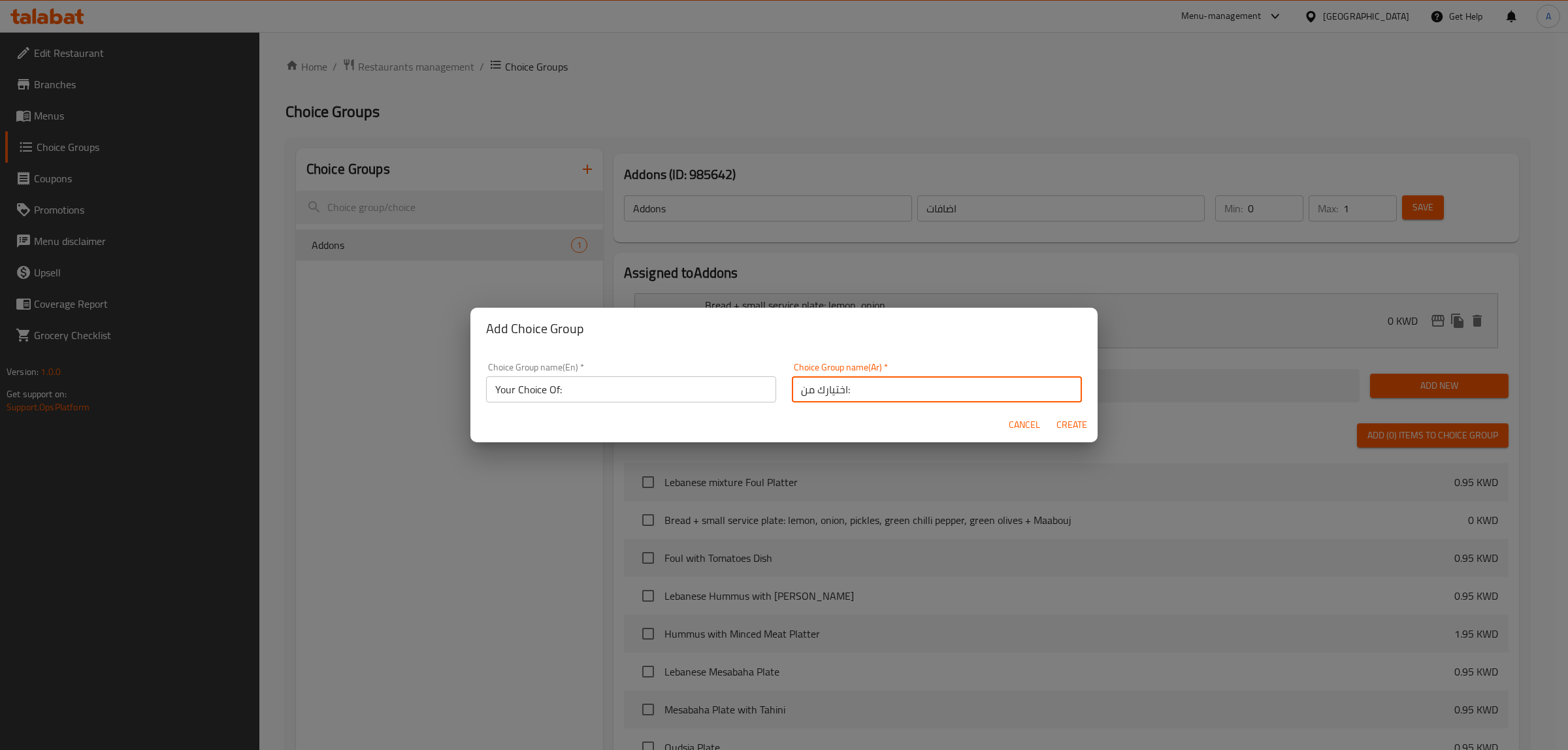
click at [1065, 417] on span "Create" at bounding box center [1071, 424] width 32 height 16
type input "Your Choice Of:"
type input "اختيارك من:"
type input "0"
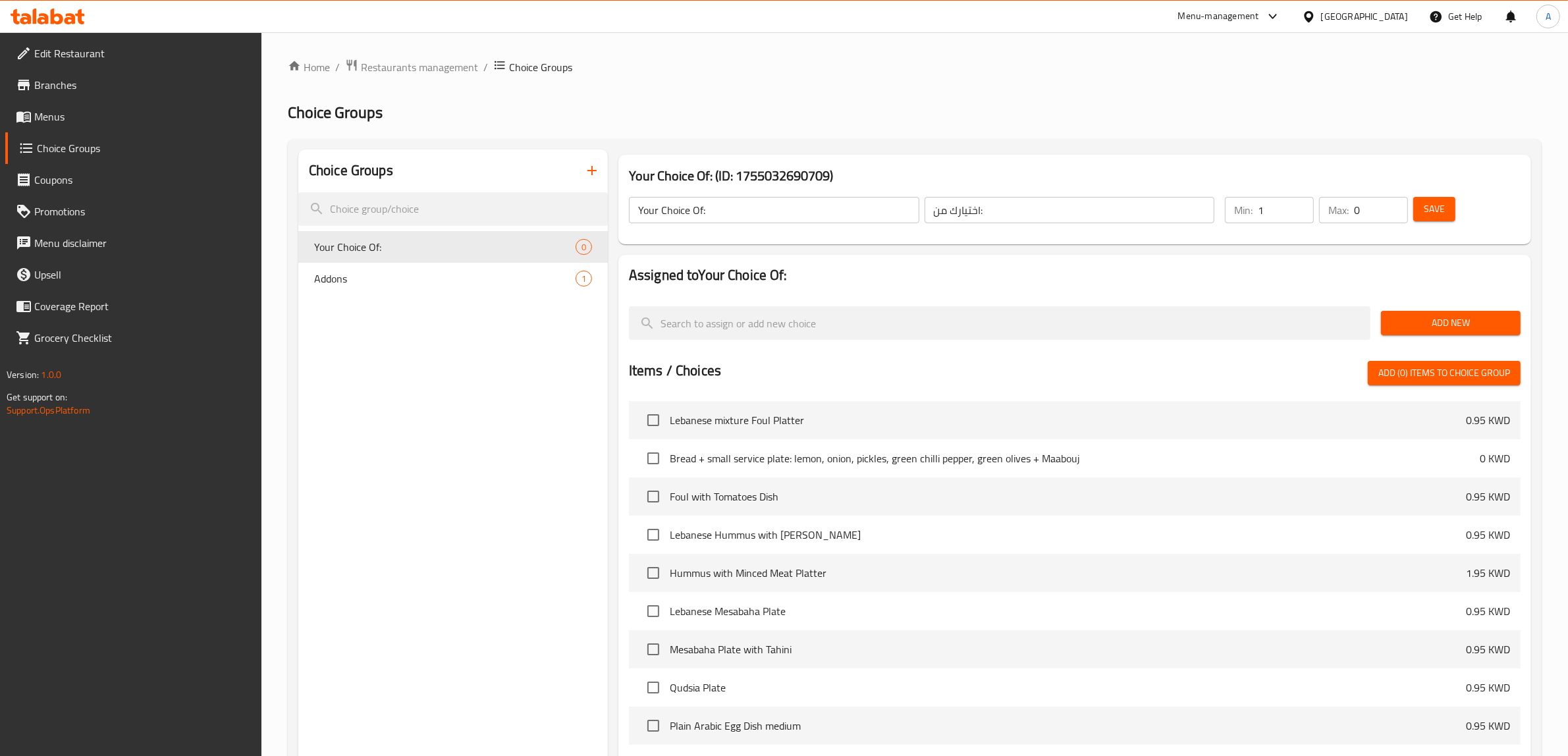
type input "1"
click at [1298, 205] on input "1" at bounding box center [1286, 210] width 56 height 26
click at [1401, 199] on input "0" at bounding box center [1381, 210] width 54 height 26
type input "1"
click at [1397, 204] on input "1" at bounding box center [1381, 210] width 54 height 26
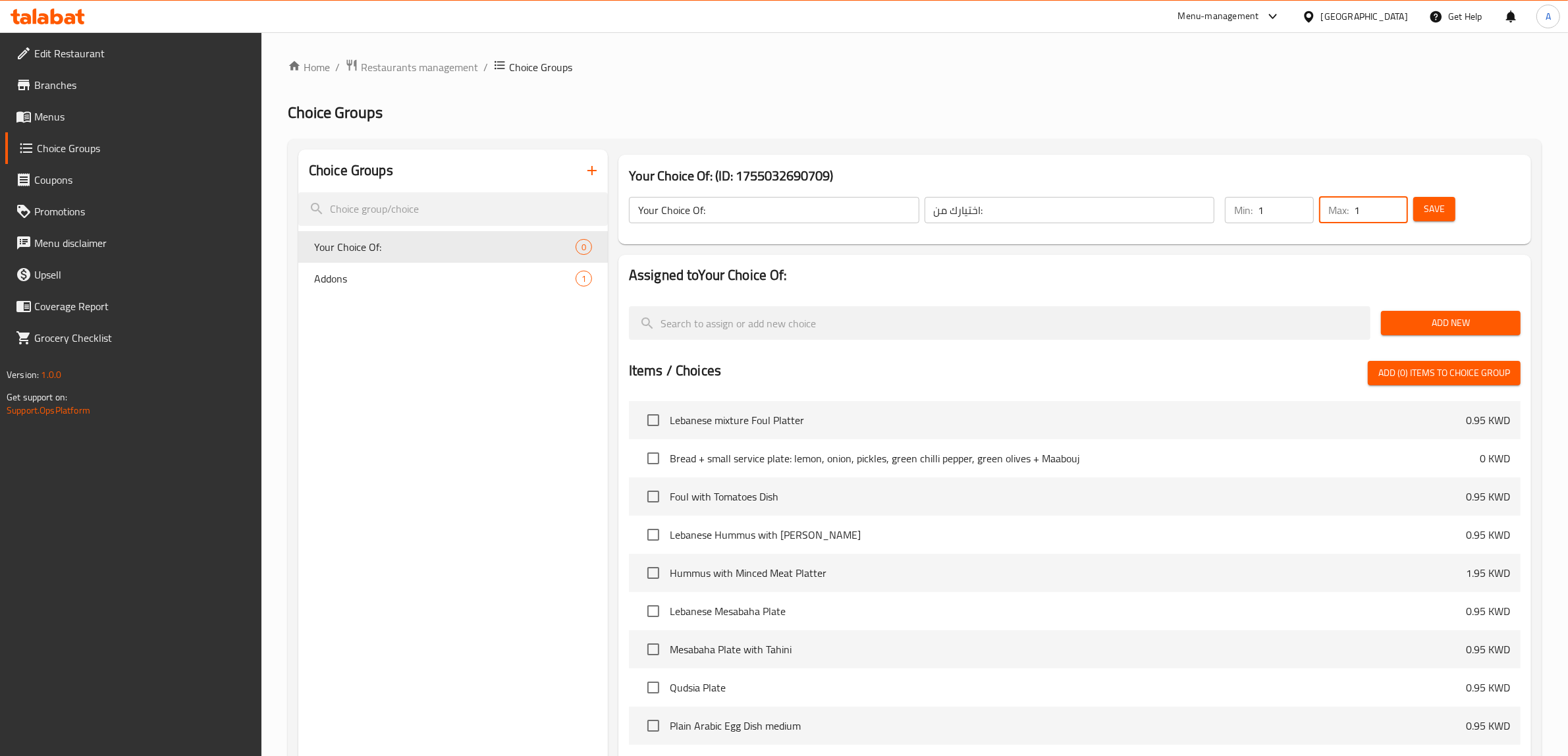
click at [1411, 330] on span "Add New" at bounding box center [1451, 323] width 118 height 16
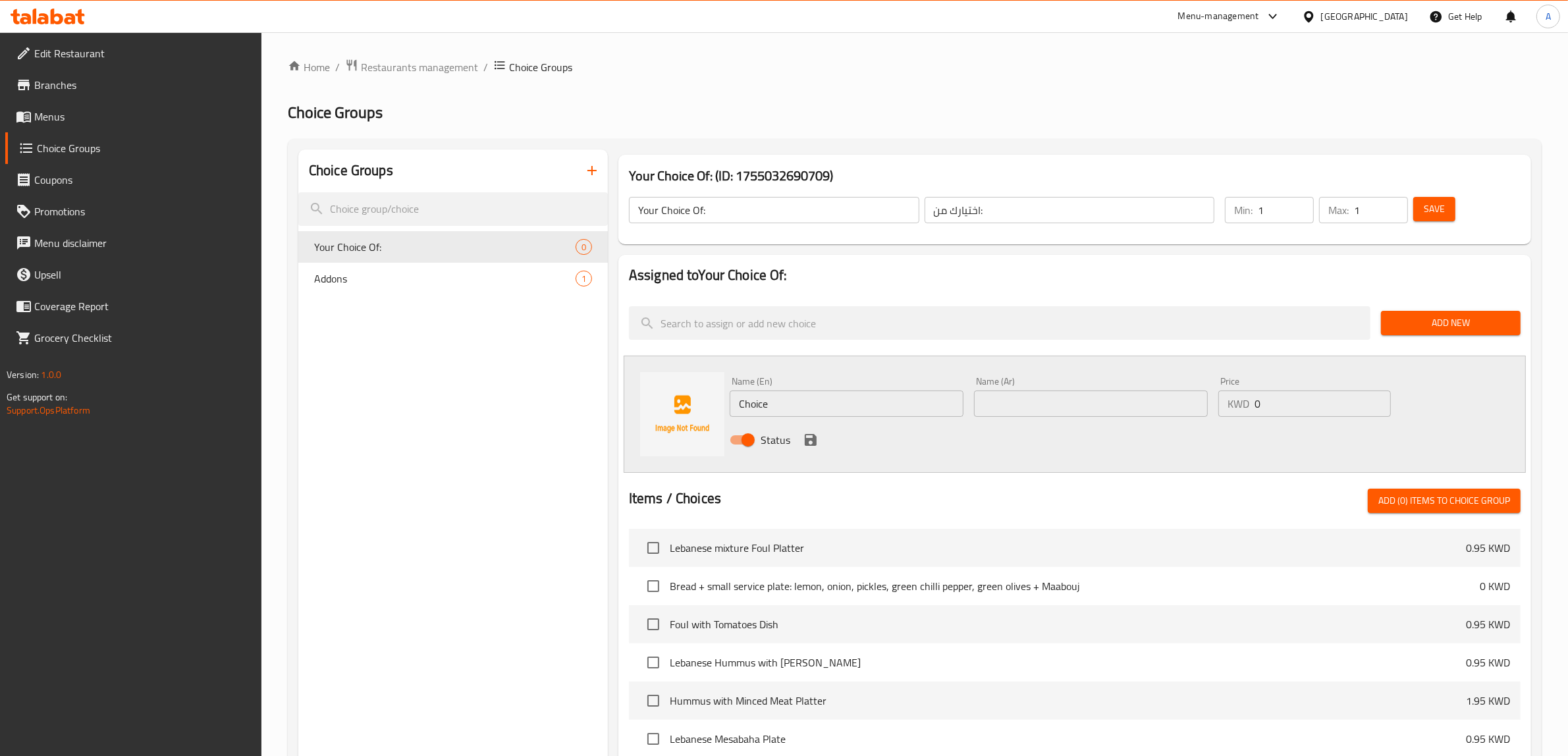
click at [783, 412] on input "Choice" at bounding box center [846, 404] width 234 height 26
type input "Ghee"
click at [1015, 400] on input "text" at bounding box center [1091, 404] width 234 height 26
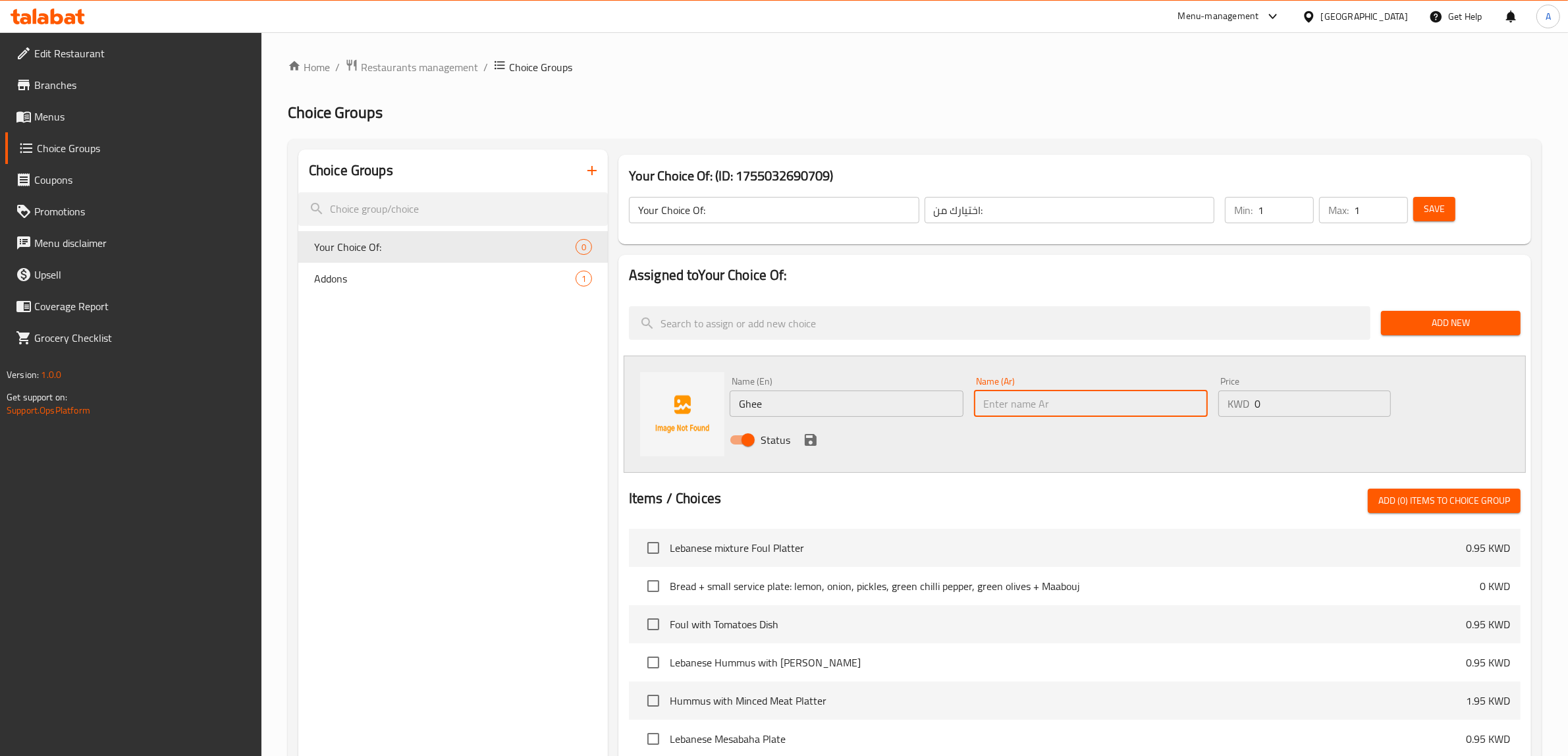
paste input "لسمن"
type input "لسمن"
click at [811, 439] on icon "save" at bounding box center [810, 440] width 12 height 12
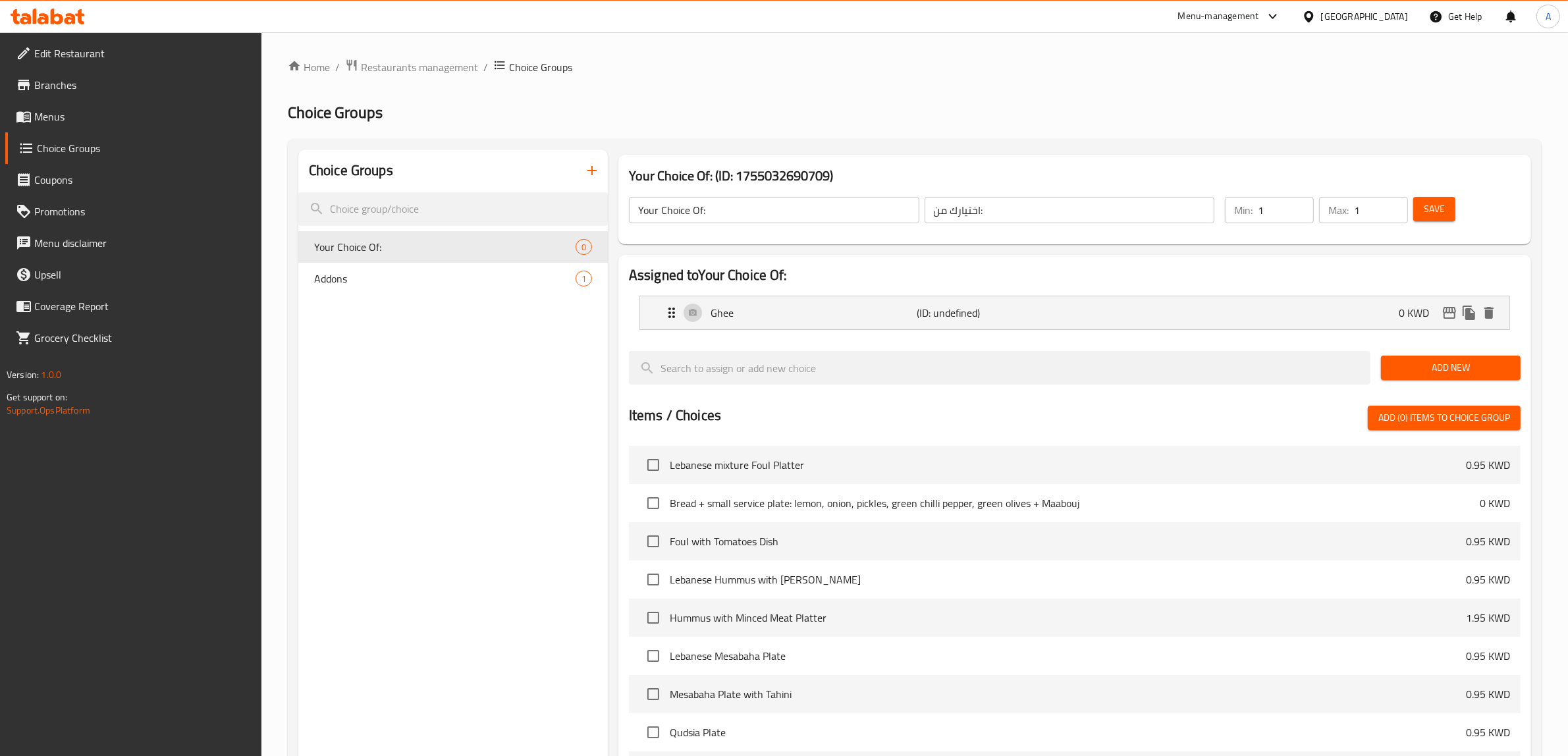
click at [1429, 364] on span "Add New" at bounding box center [1451, 368] width 118 height 16
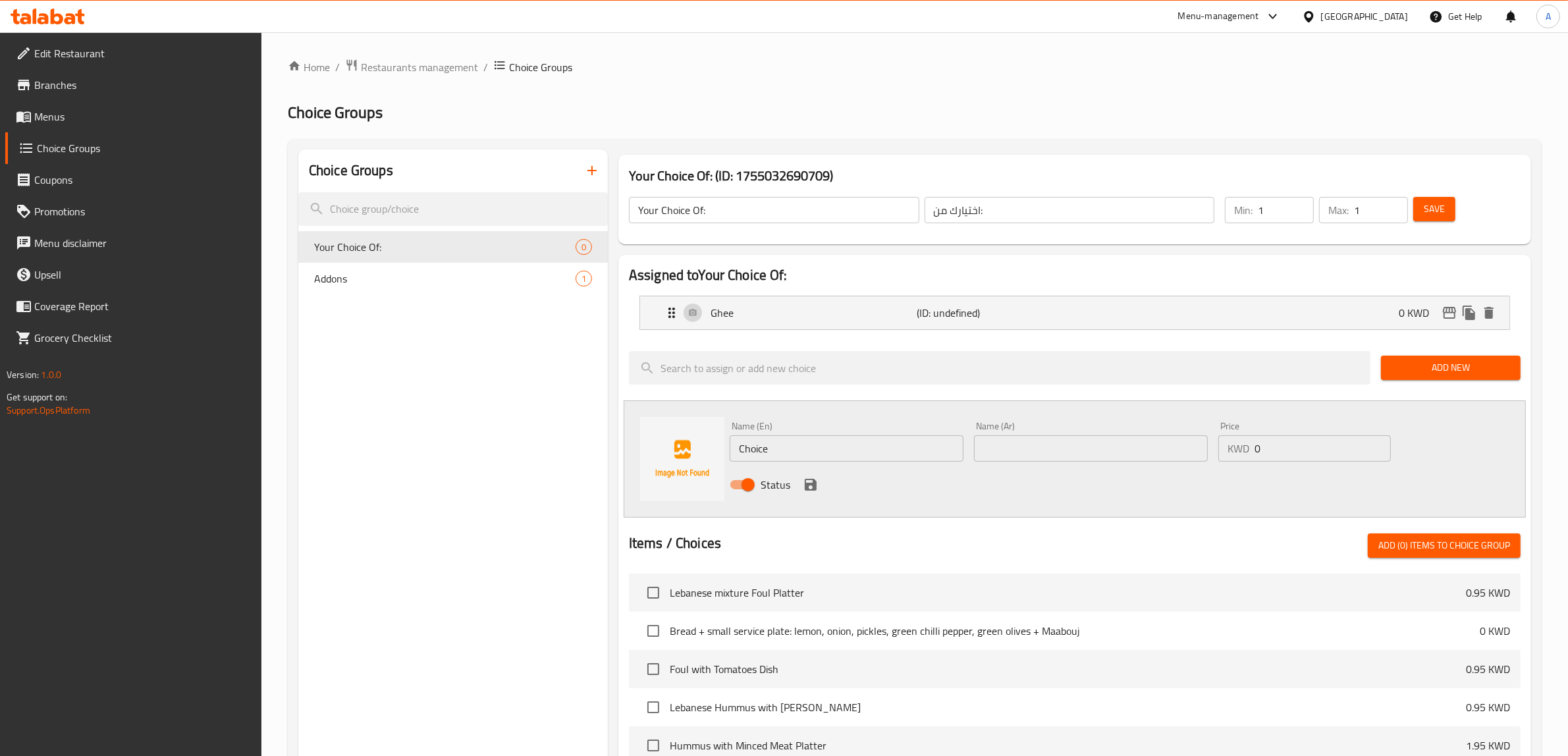
click at [869, 443] on input "Choice" at bounding box center [846, 448] width 234 height 26
type input "Butter"
click at [1040, 449] on input "text" at bounding box center [1091, 448] width 234 height 26
paste input "سمنة"
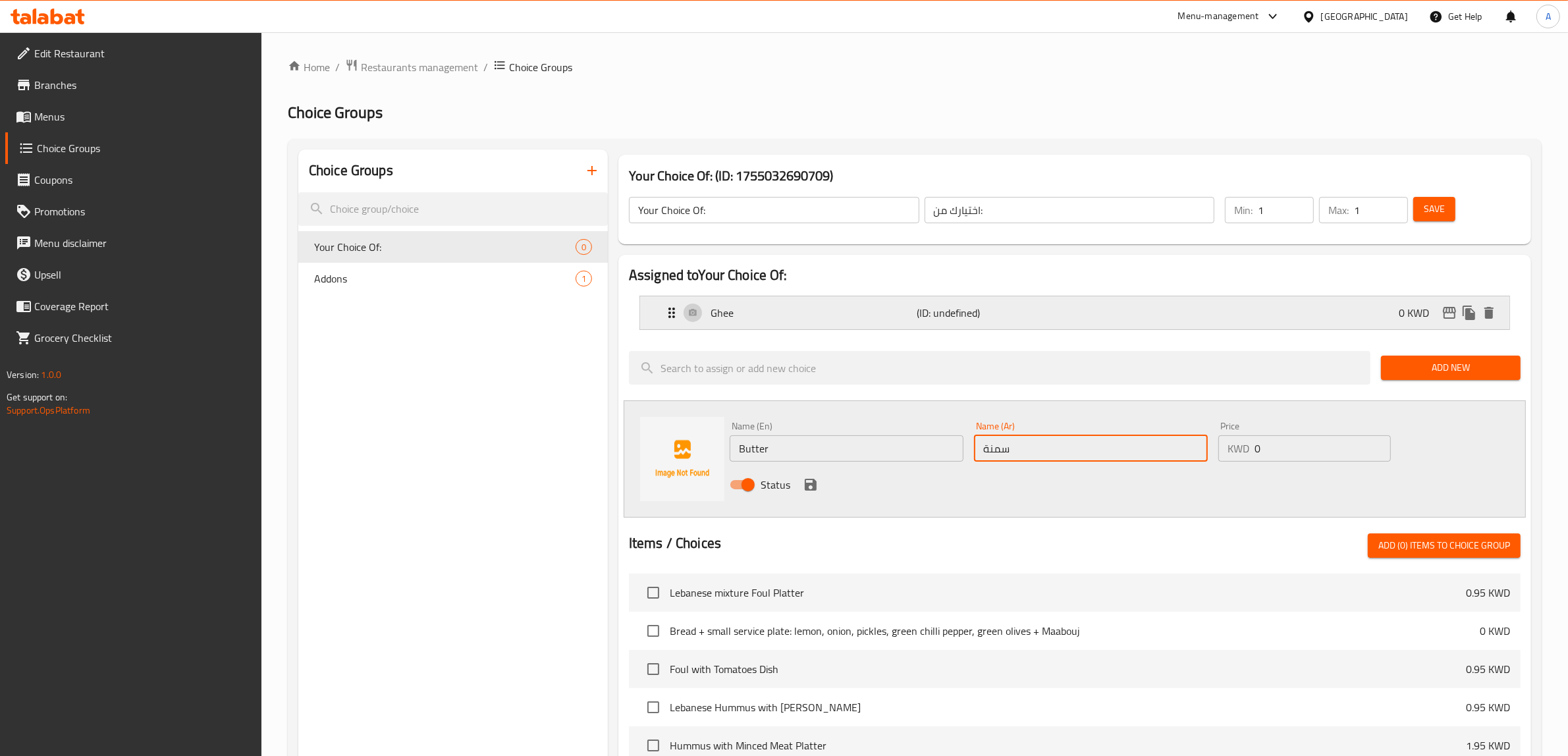
click at [913, 327] on div "Ghee (ID: undefined) 0 KWD" at bounding box center [1079, 313] width 830 height 33
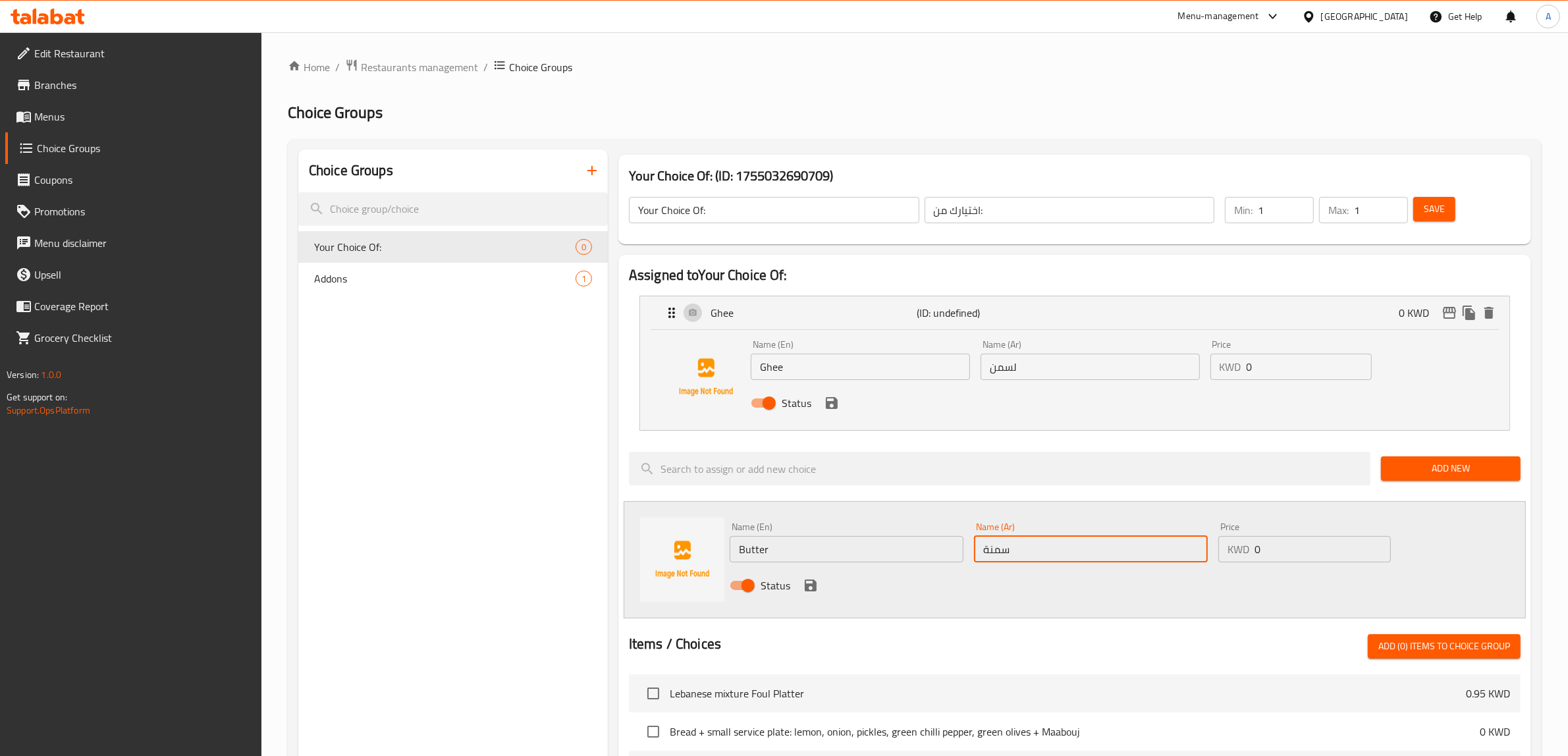
type input "سمنة"
click at [1017, 375] on input "لسمن" at bounding box center [1091, 366] width 219 height 26
click at [1013, 373] on input "لسمن" at bounding box center [1091, 366] width 219 height 26
type input "سمن"
click at [1001, 557] on input "سمنة" at bounding box center [1091, 549] width 234 height 26
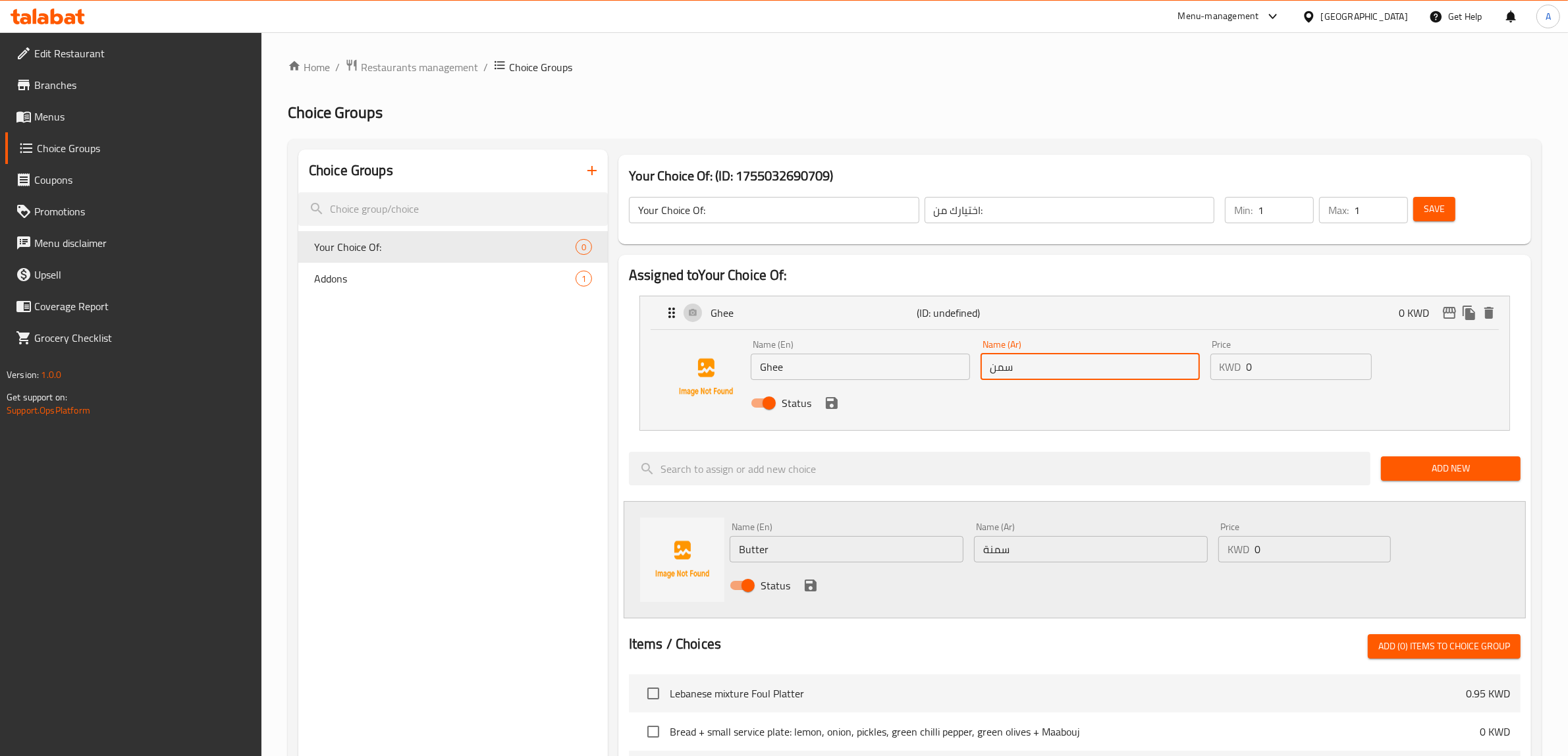
click at [1001, 557] on input "سمنة" at bounding box center [1091, 549] width 234 height 26
type input "زبدة"
click at [813, 587] on icon "save" at bounding box center [810, 586] width 12 height 12
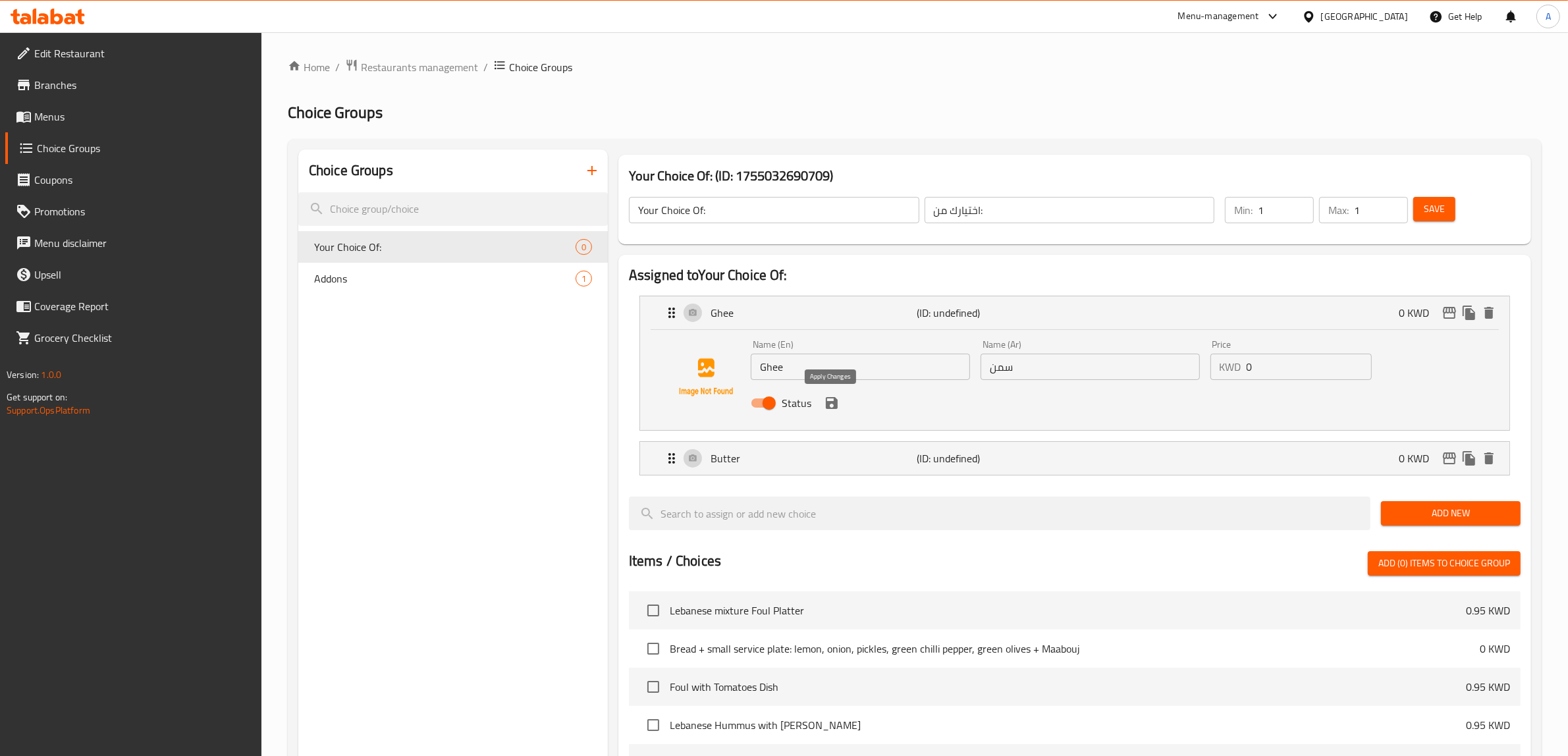
click at [834, 404] on icon "save" at bounding box center [832, 404] width 12 height 12
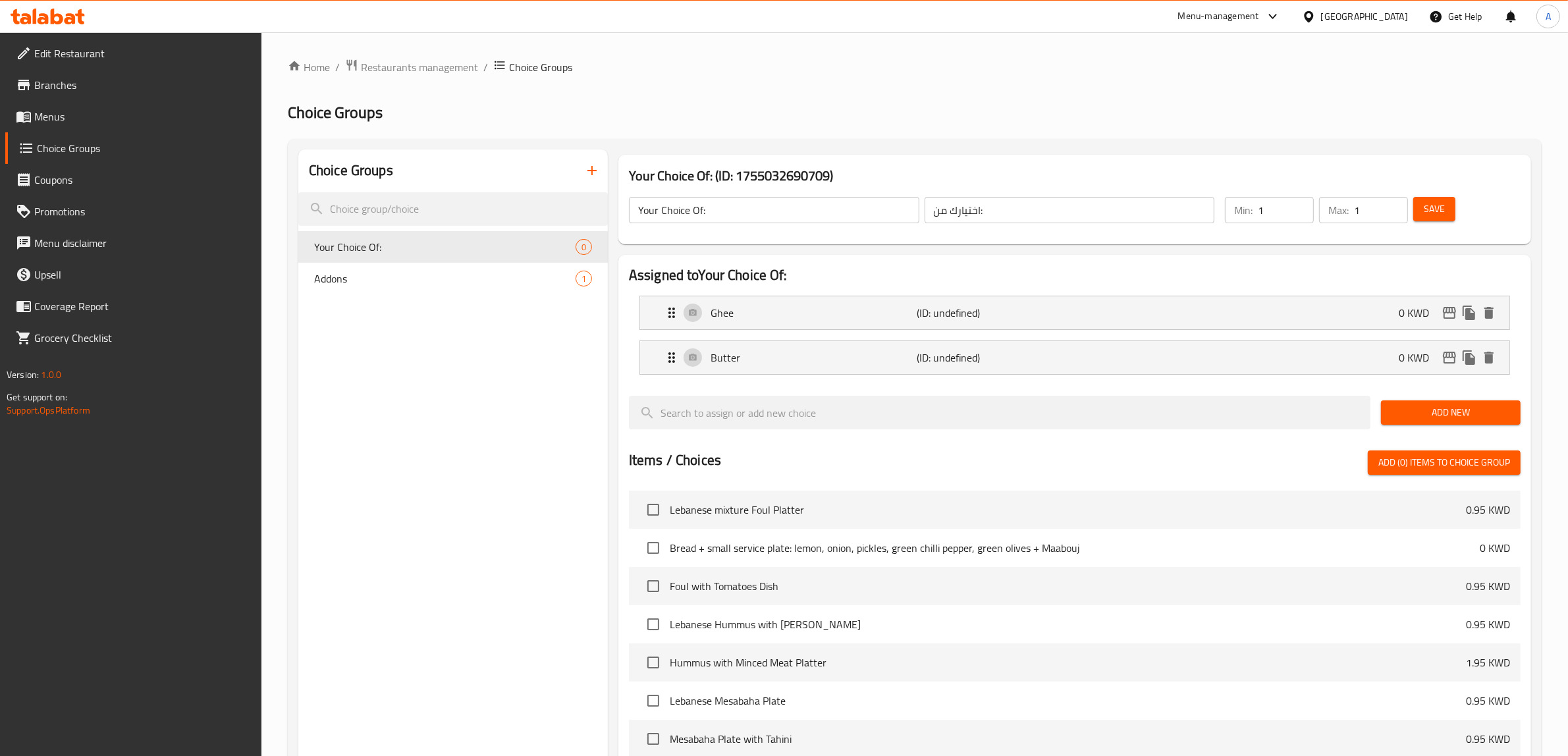
click at [1440, 214] on span "Save" at bounding box center [1434, 209] width 21 height 16
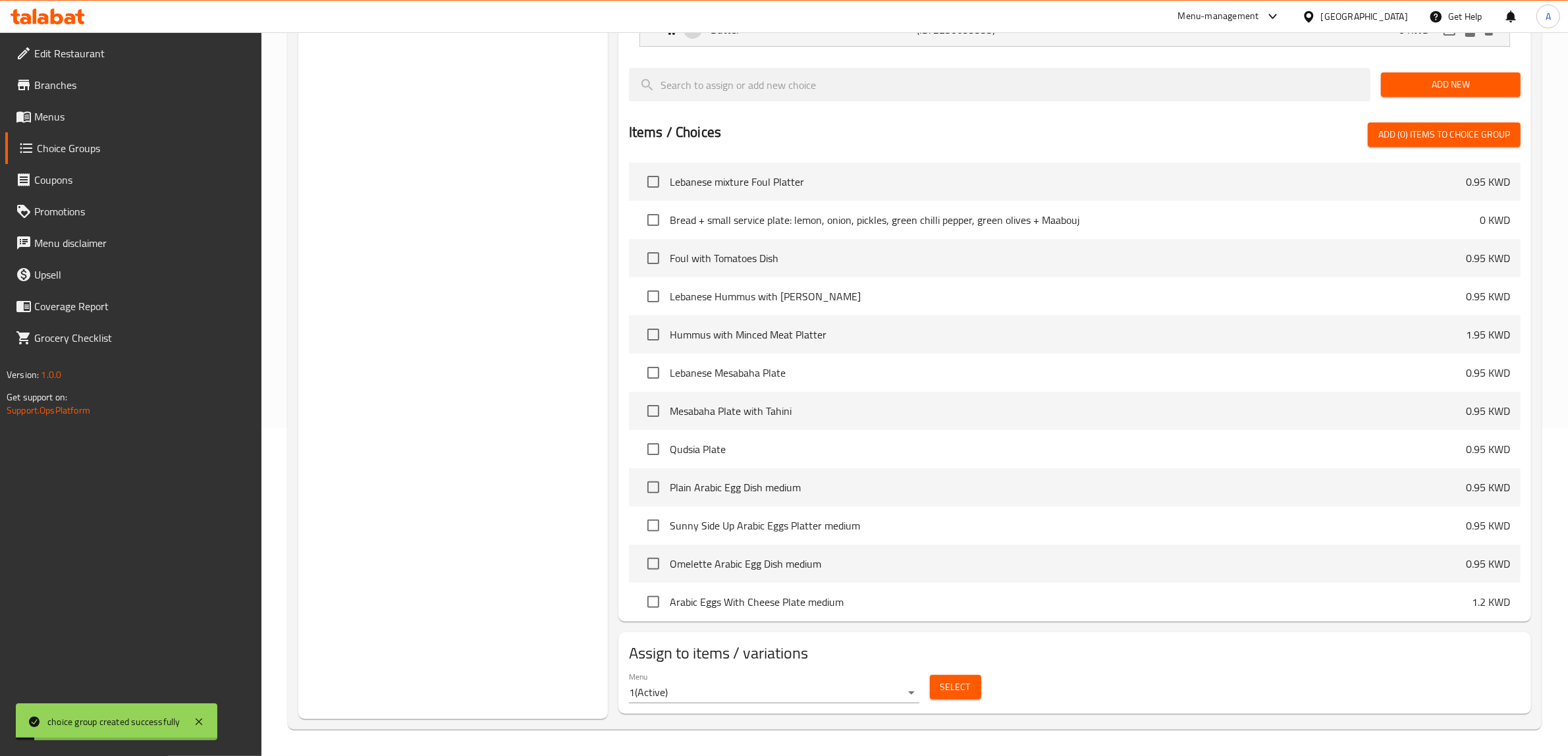
click at [949, 695] on span "Select" at bounding box center [955, 687] width 30 height 16
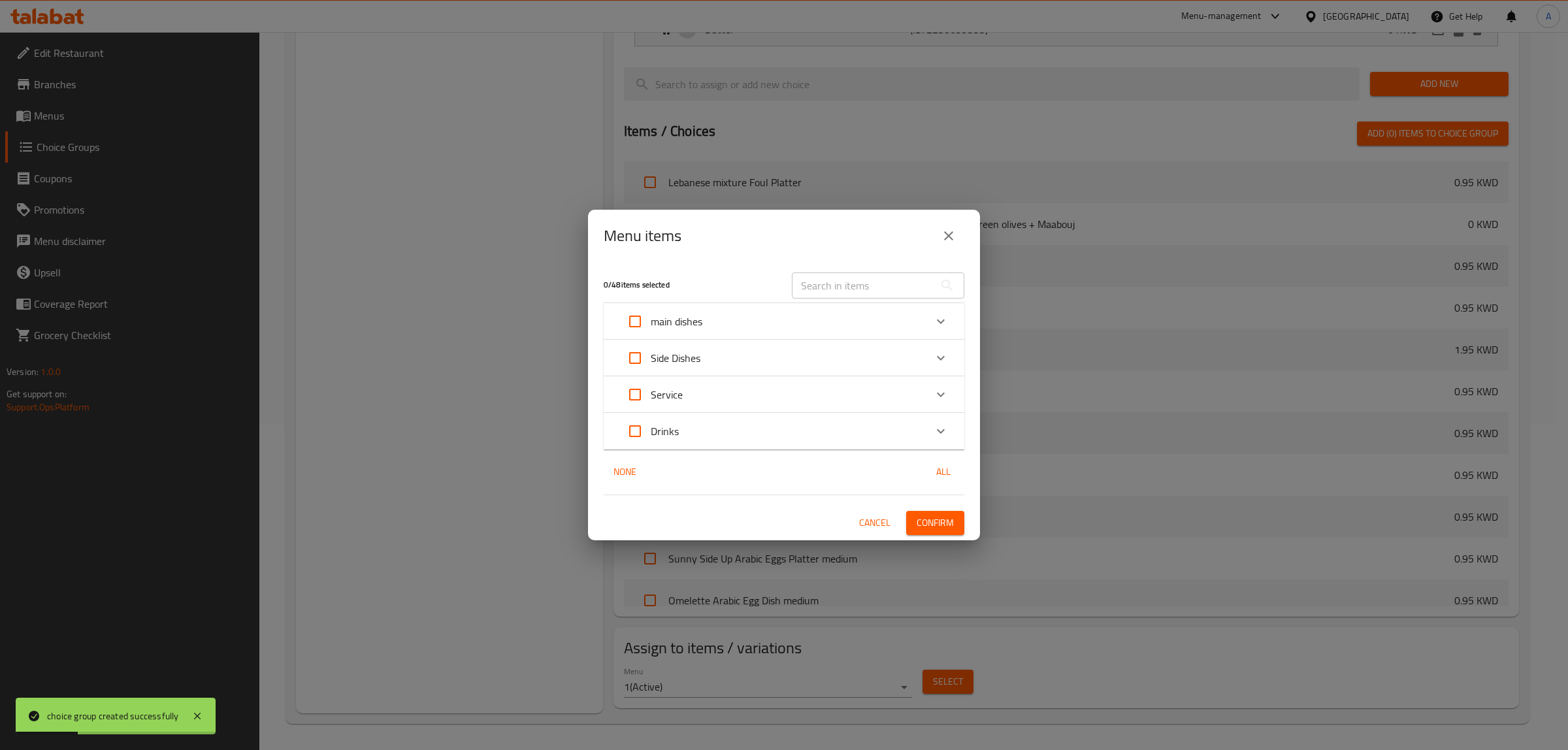
click at [636, 259] on div "Menu items" at bounding box center [784, 236] width 392 height 53
click at [811, 291] on input "text" at bounding box center [862, 285] width 142 height 26
paste input "Hummus Fattah With milk"
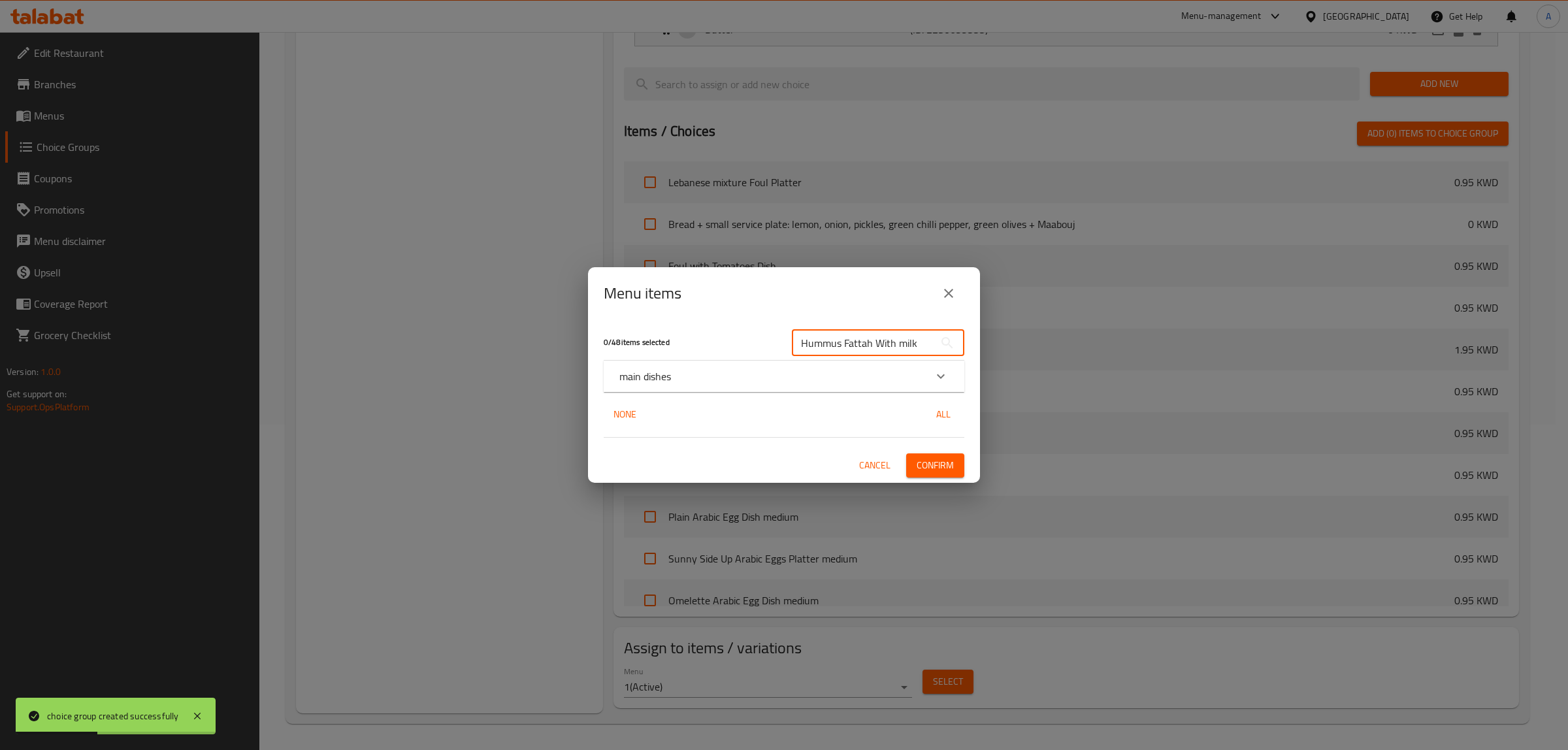
type input "Hummus Fattah With milk"
click at [727, 383] on div "main dishes" at bounding box center [773, 376] width 306 height 15
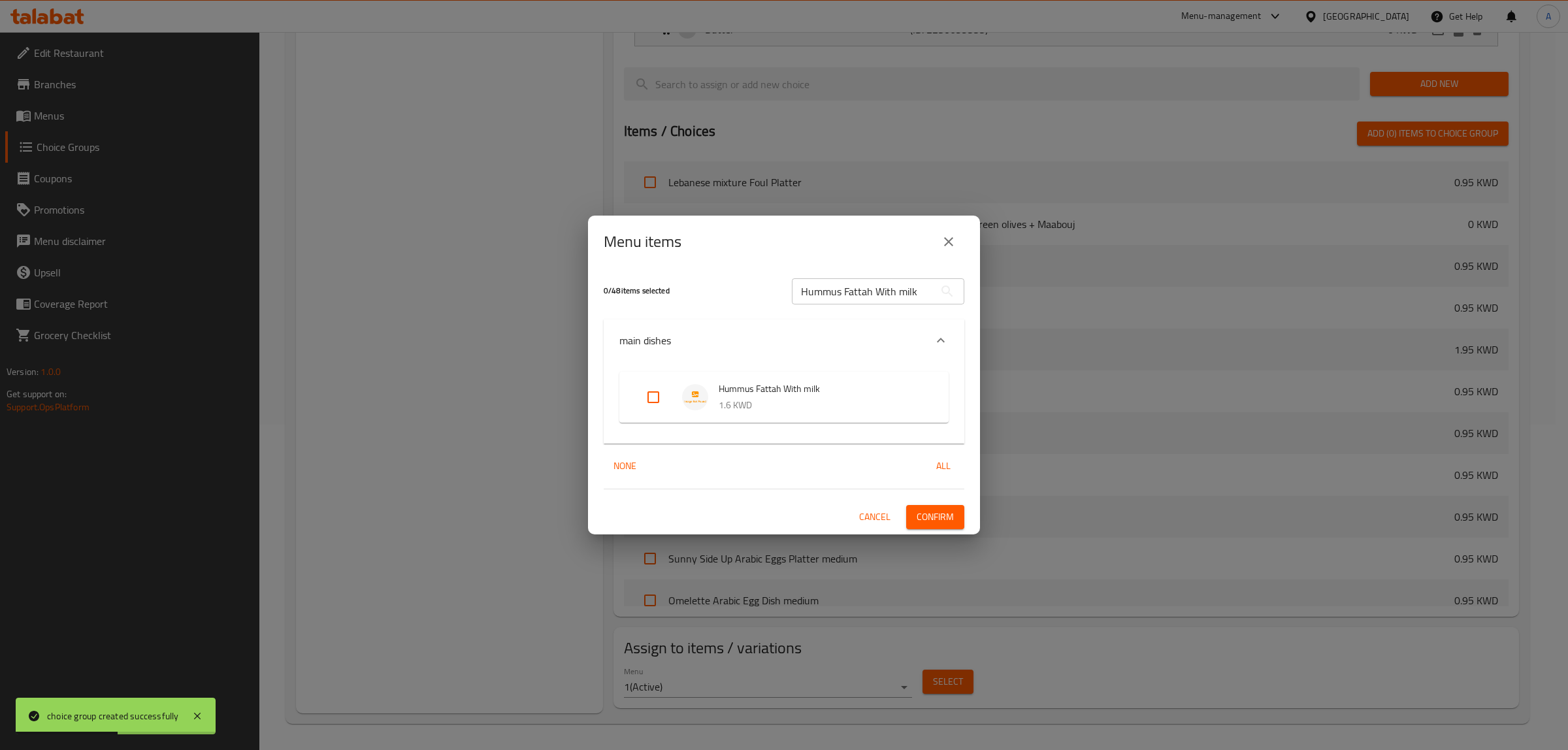
click at [667, 393] on input "Expand" at bounding box center [653, 397] width 32 height 32
checkbox input "true"
click at [925, 520] on span "Confirm" at bounding box center [935, 517] width 37 height 16
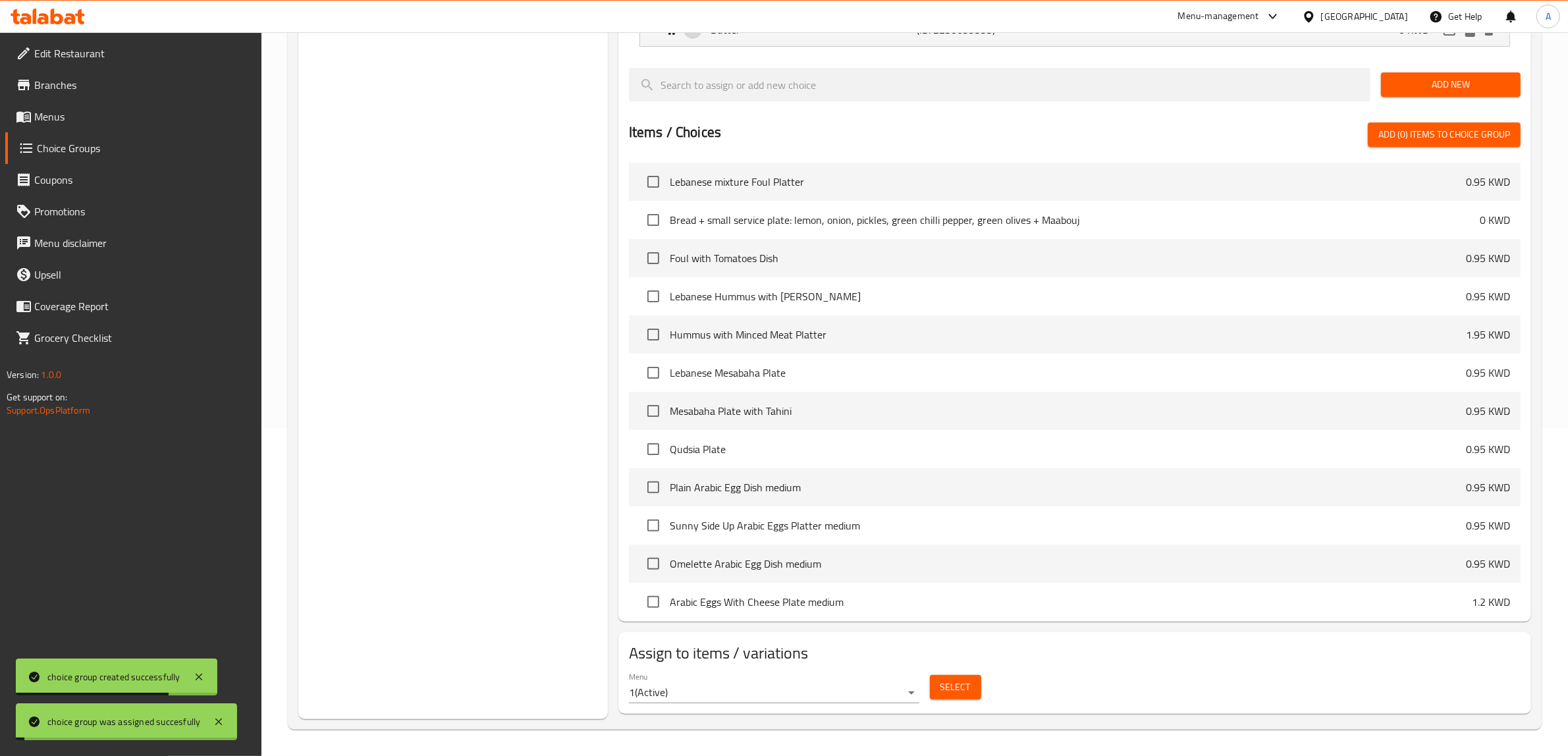
click at [439, 284] on div "Choice Groups Your Choice Of: 2 Addons 1" at bounding box center [453, 271] width 310 height 899
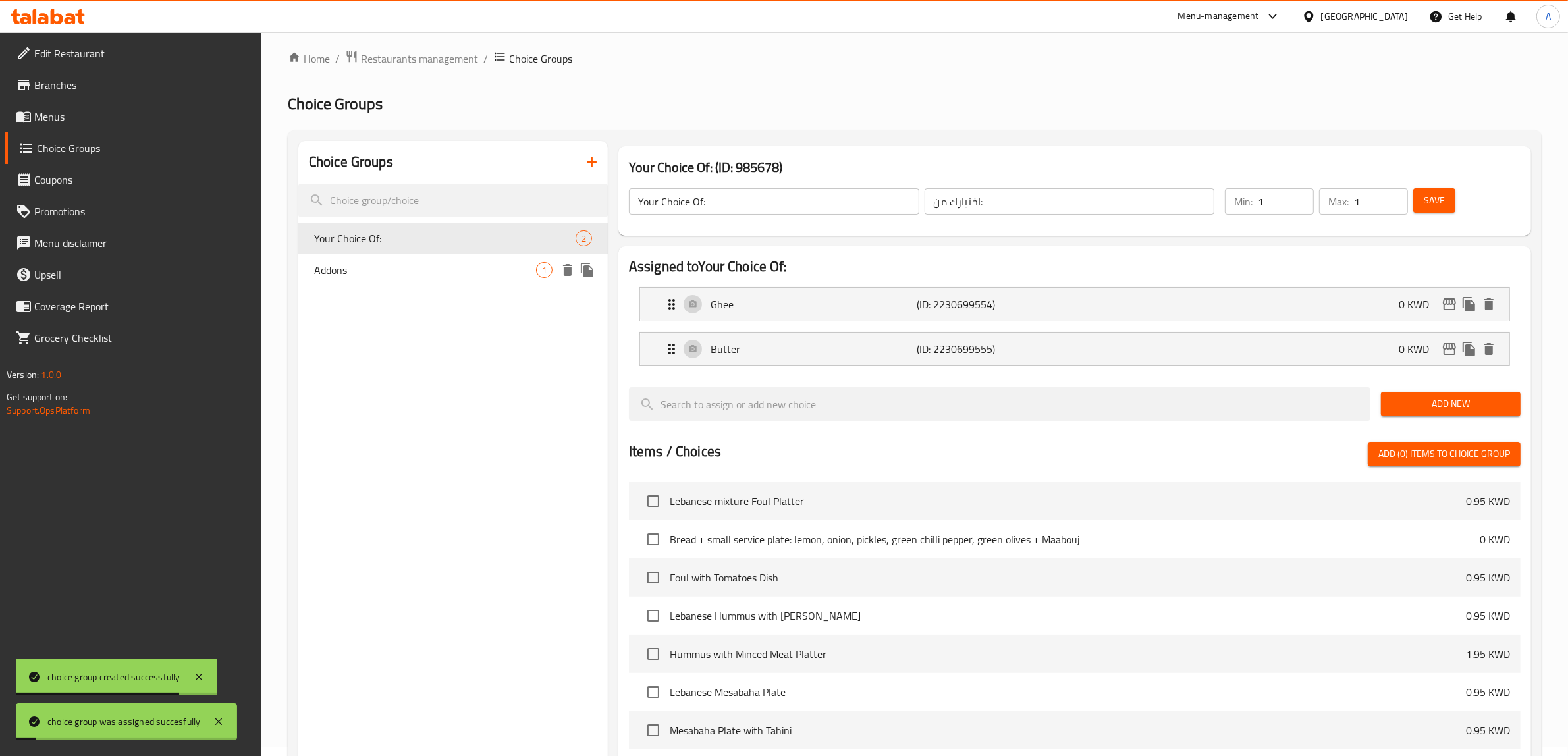
scroll to position [0, 0]
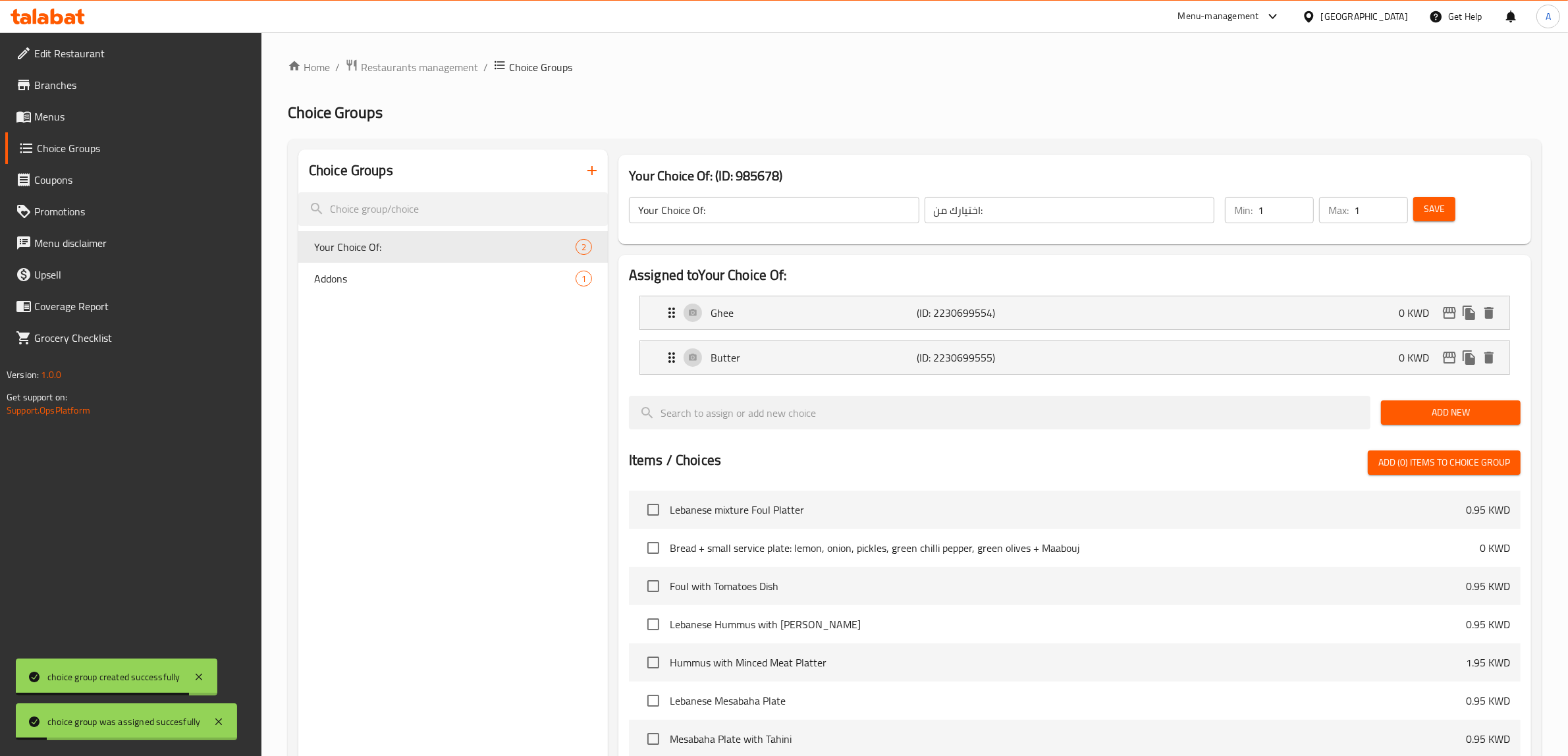
click at [590, 160] on button "button" at bounding box center [592, 170] width 32 height 32
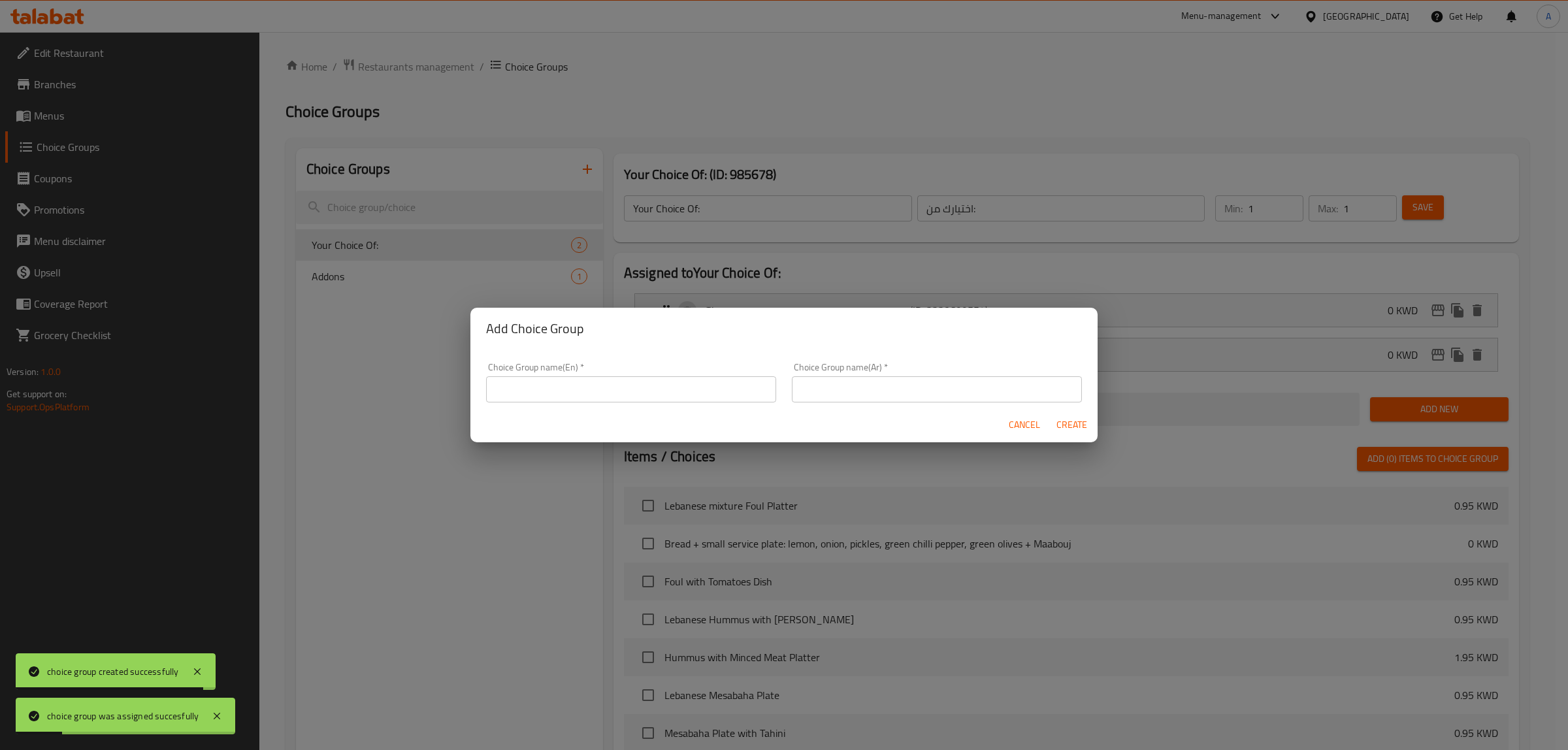
click at [611, 374] on div "Choice Group name(En)   * Choice Group name(En) *" at bounding box center [631, 383] width 290 height 40
drag, startPoint x: 616, startPoint y: 407, endPoint x: 621, endPoint y: 389, distance: 18.7
click at [616, 407] on div "Choice Group name(En)   * Choice Group name(En) *" at bounding box center [631, 383] width 306 height 55
click at [629, 368] on div "Choice Group name(En)   * Choice Group name(En) *" at bounding box center [631, 383] width 290 height 40
click at [622, 395] on input "text" at bounding box center [631, 389] width 290 height 26
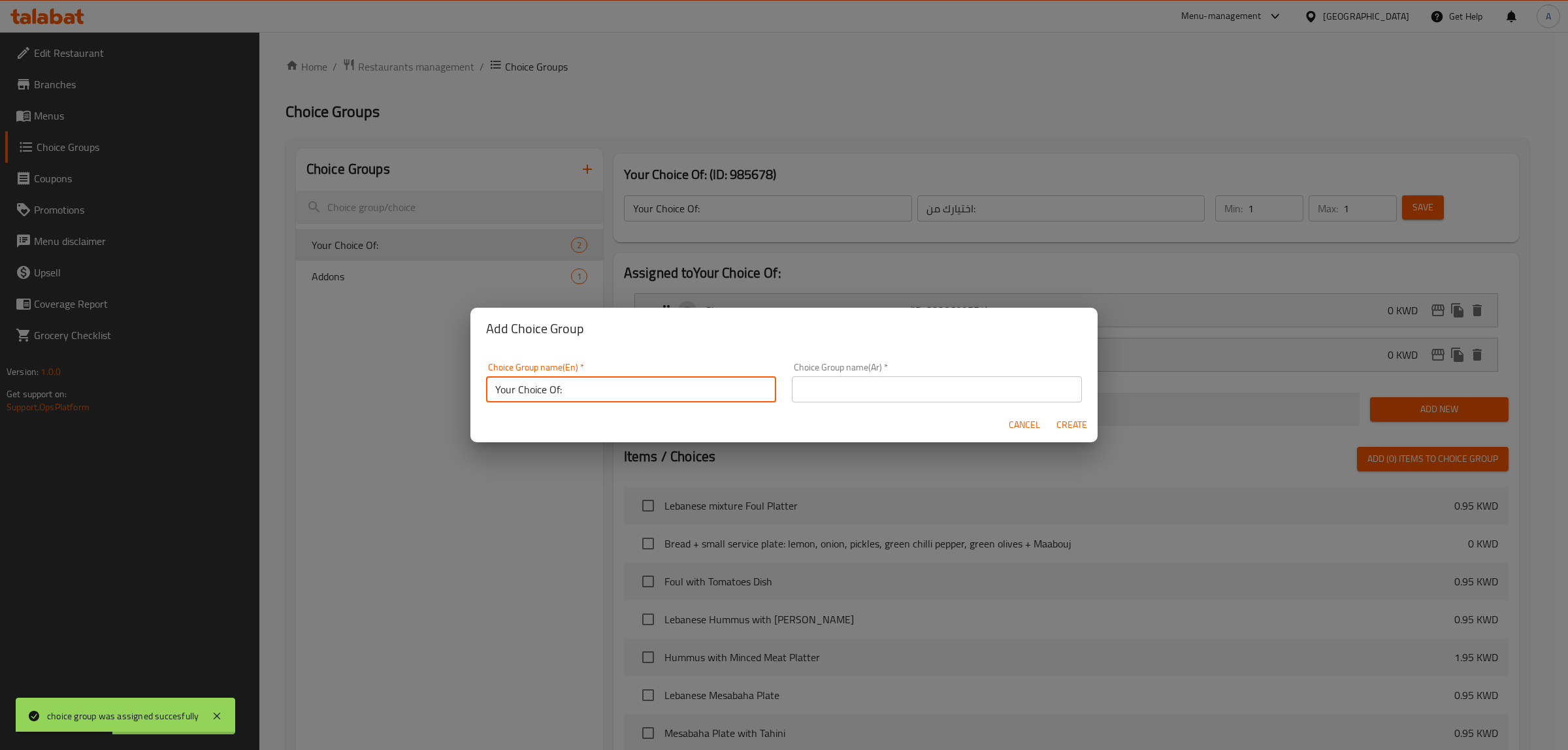
type input "Your Choice Of:"
click at [823, 390] on input "text" at bounding box center [937, 389] width 290 height 26
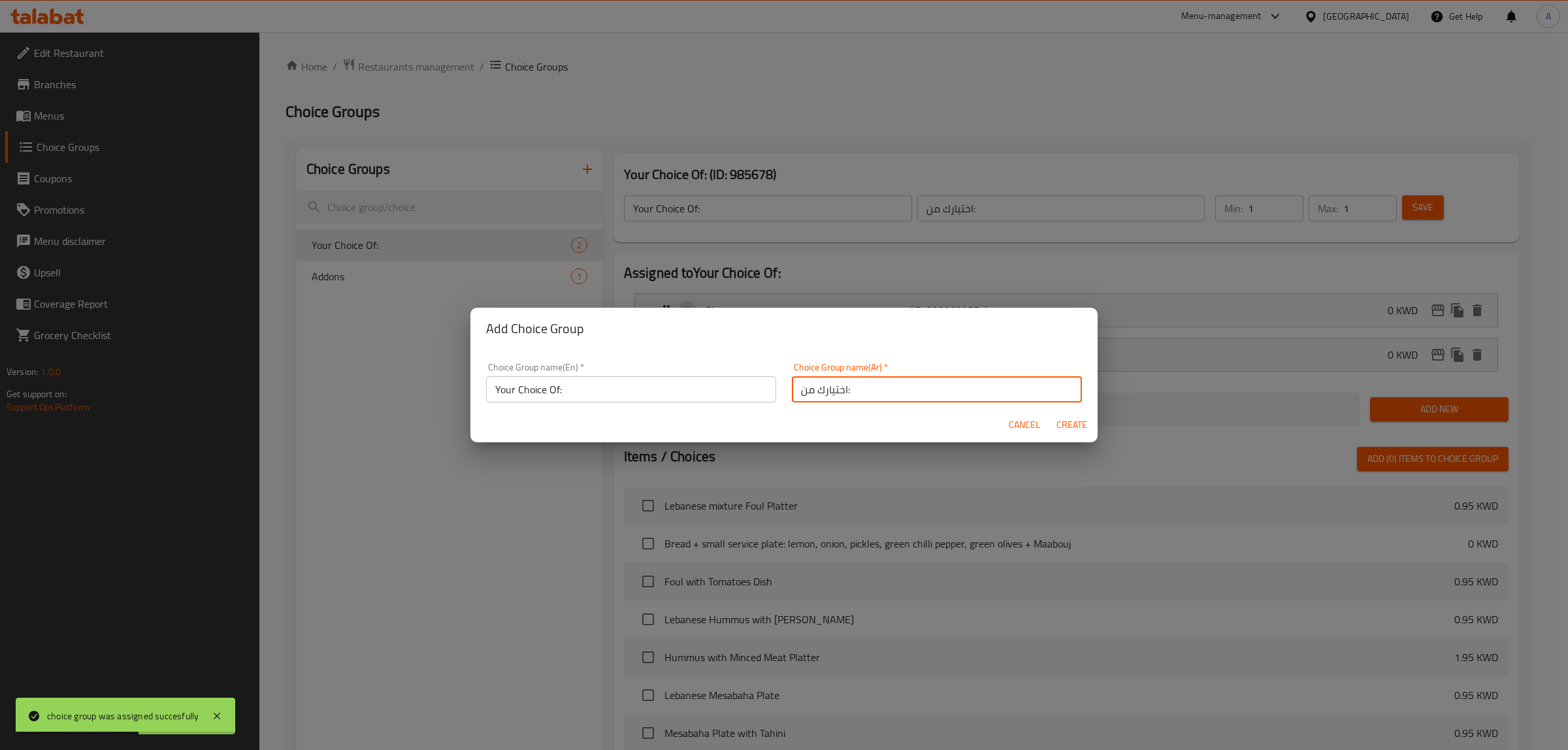
type input "اختيارك من:"
click at [1085, 413] on button "Create" at bounding box center [1071, 424] width 42 height 24
type input "Your Choice Of:"
type input "اختيارك من:"
type input "0"
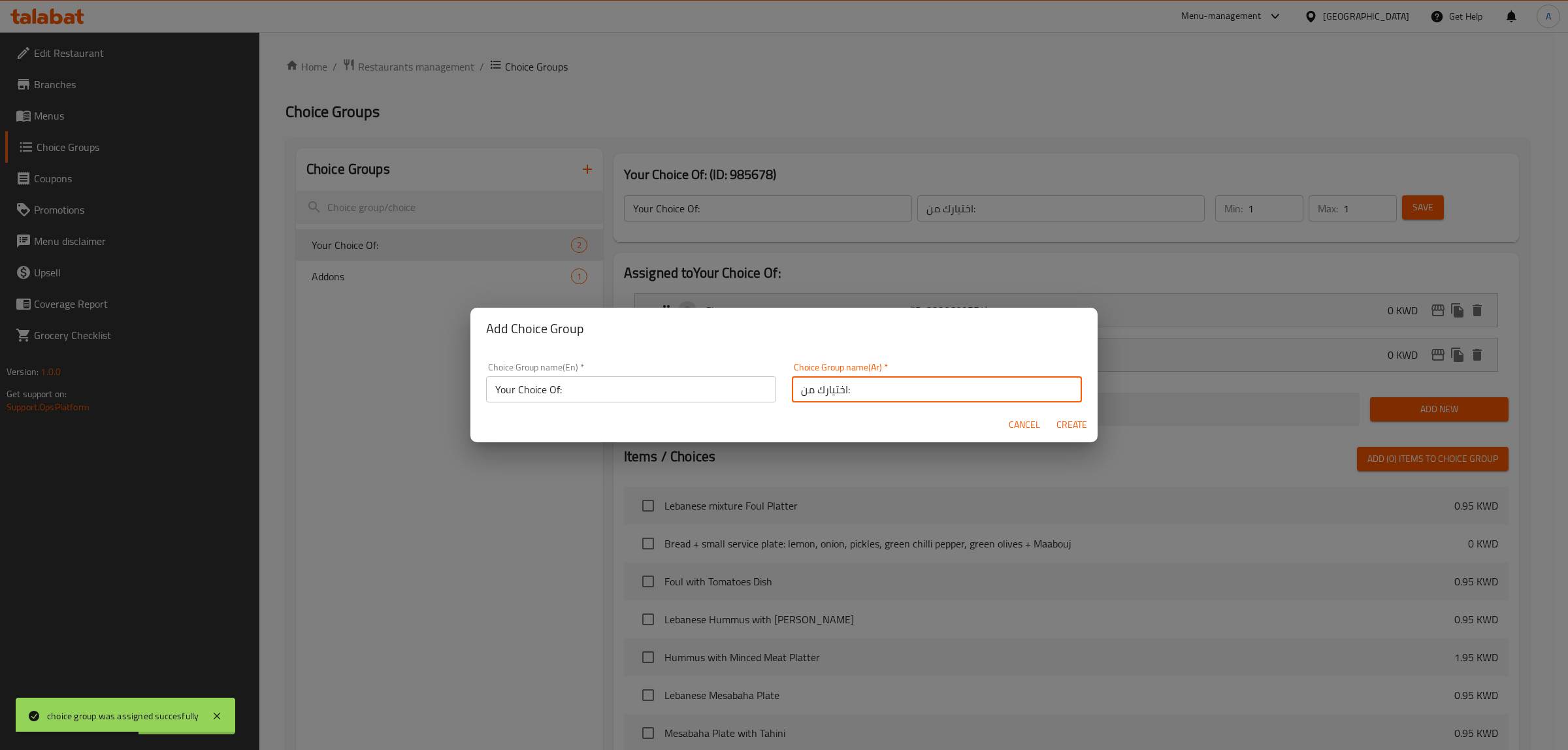
type input "0"
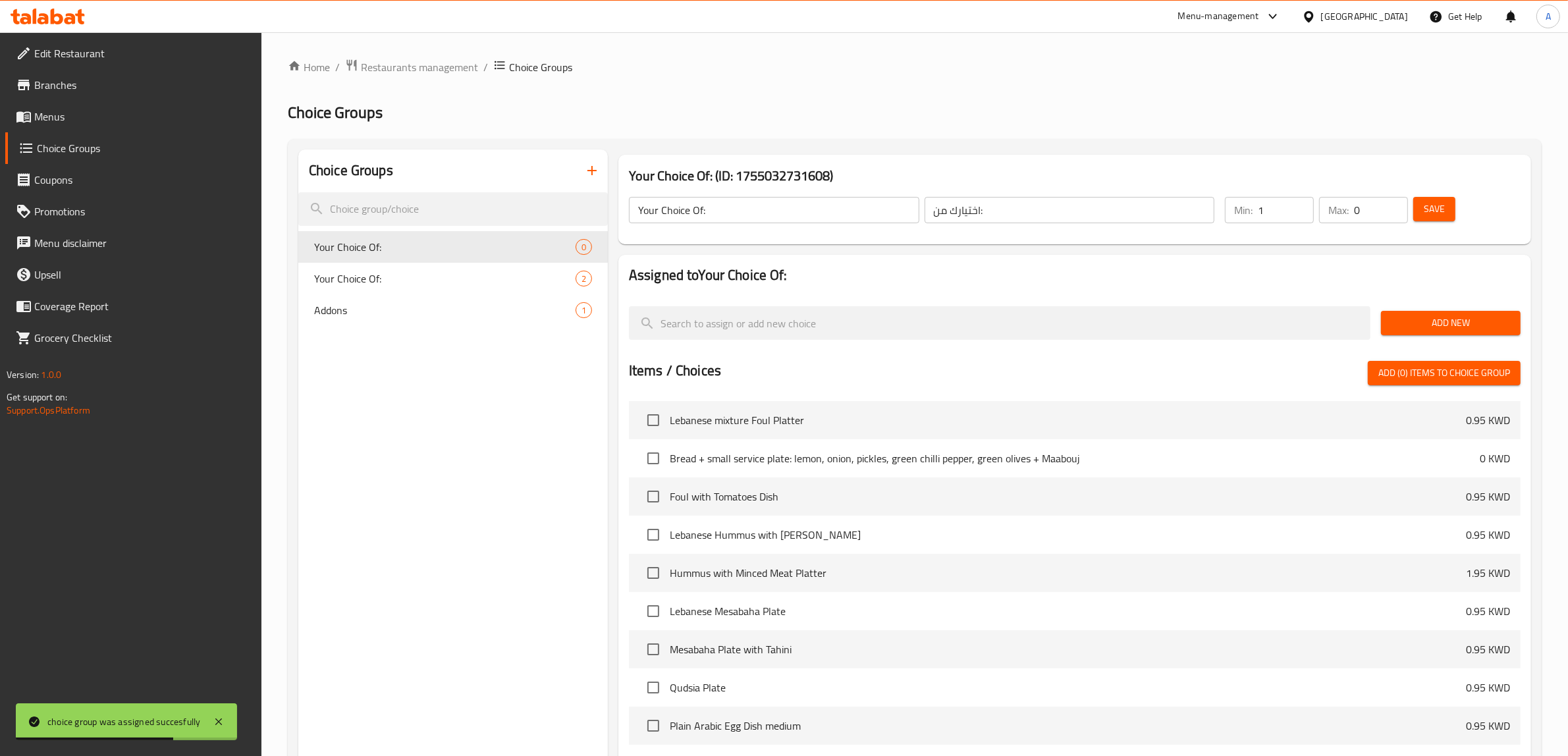
click at [1301, 203] on input "1" at bounding box center [1286, 210] width 56 height 26
type input "0"
click at [1302, 218] on input "0" at bounding box center [1286, 210] width 56 height 26
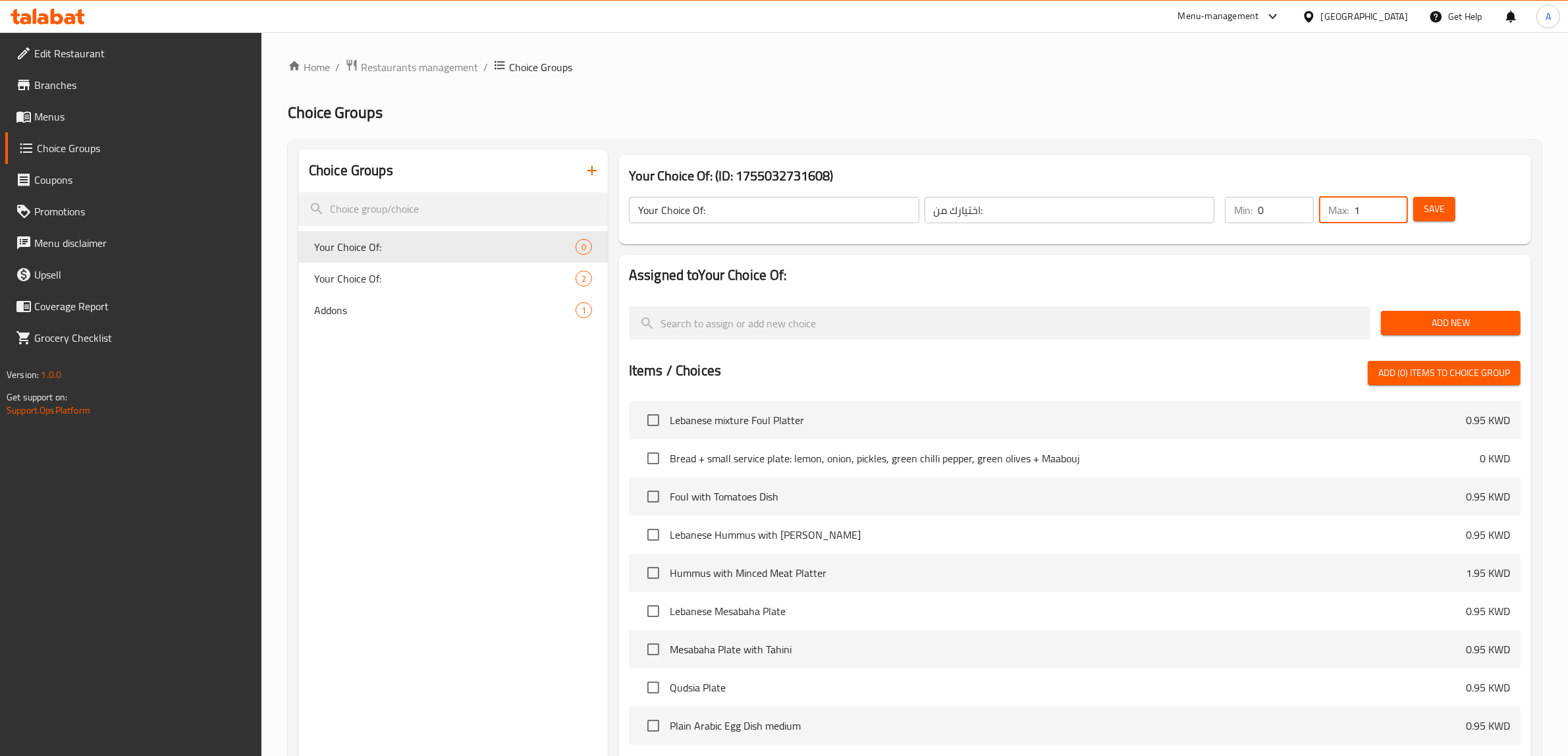
type input "1"
click at [1393, 208] on input "1" at bounding box center [1381, 210] width 54 height 26
click at [1427, 324] on span "Add New" at bounding box center [1451, 323] width 118 height 16
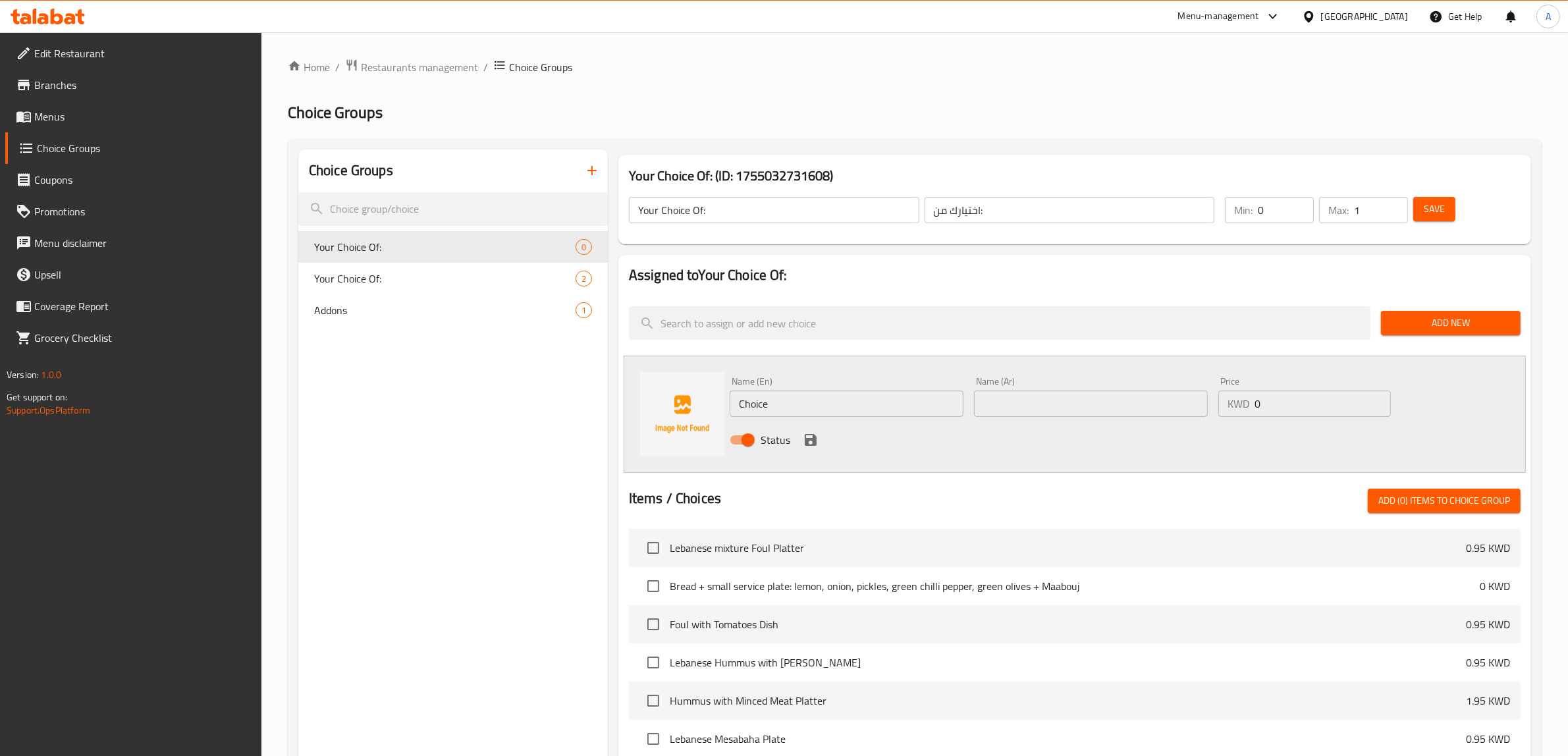
click at [848, 395] on input "Choice" at bounding box center [846, 404] width 234 height 26
paste input "without molasses"
type input "without molasses"
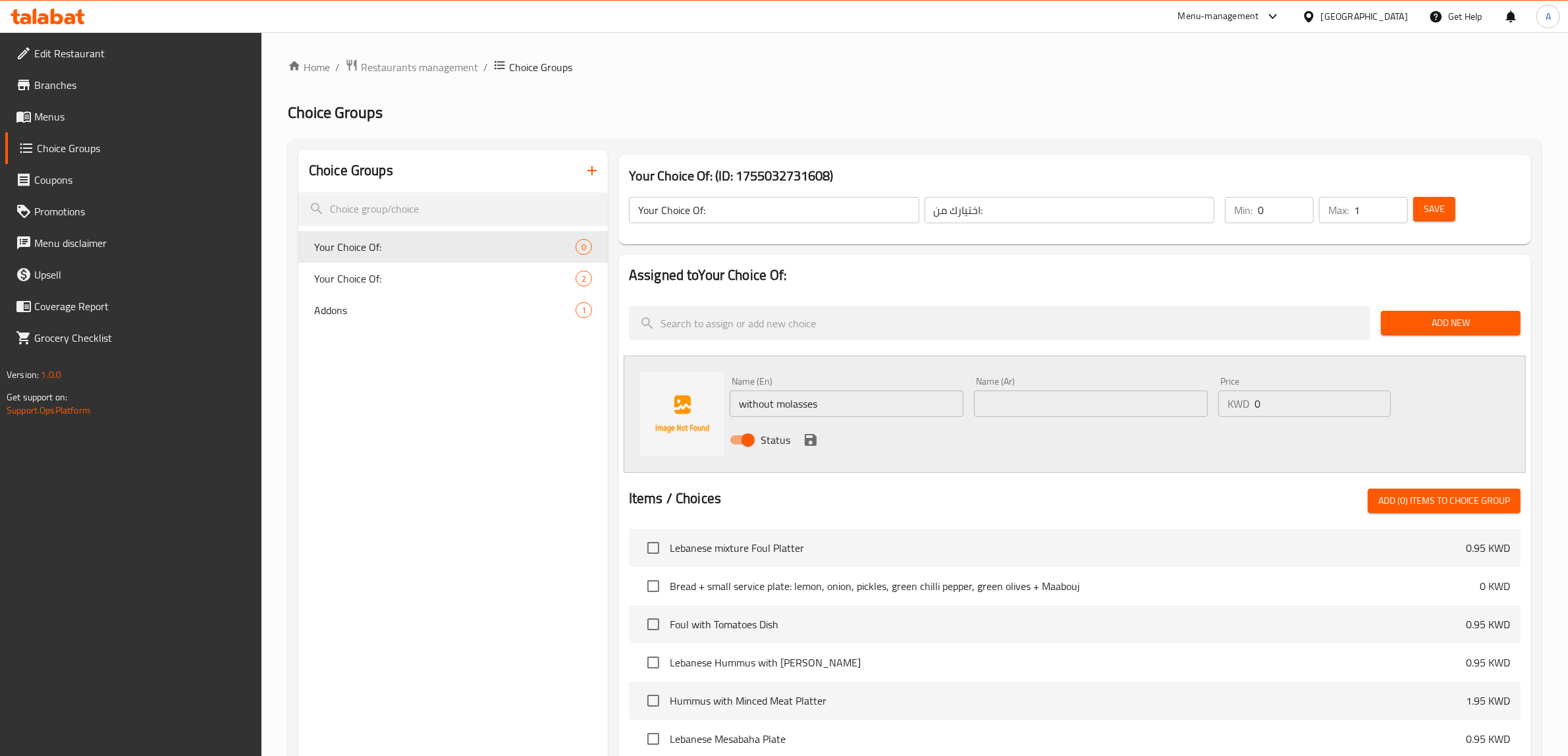
click at [1068, 408] on input "text" at bounding box center [1091, 404] width 234 height 26
paste input "بدون دبس السكر"
click at [791, 404] on input "without molasses" at bounding box center [846, 404] width 234 height 26
click at [1015, 408] on input "بدون دبس السكر" at bounding box center [1091, 404] width 234 height 26
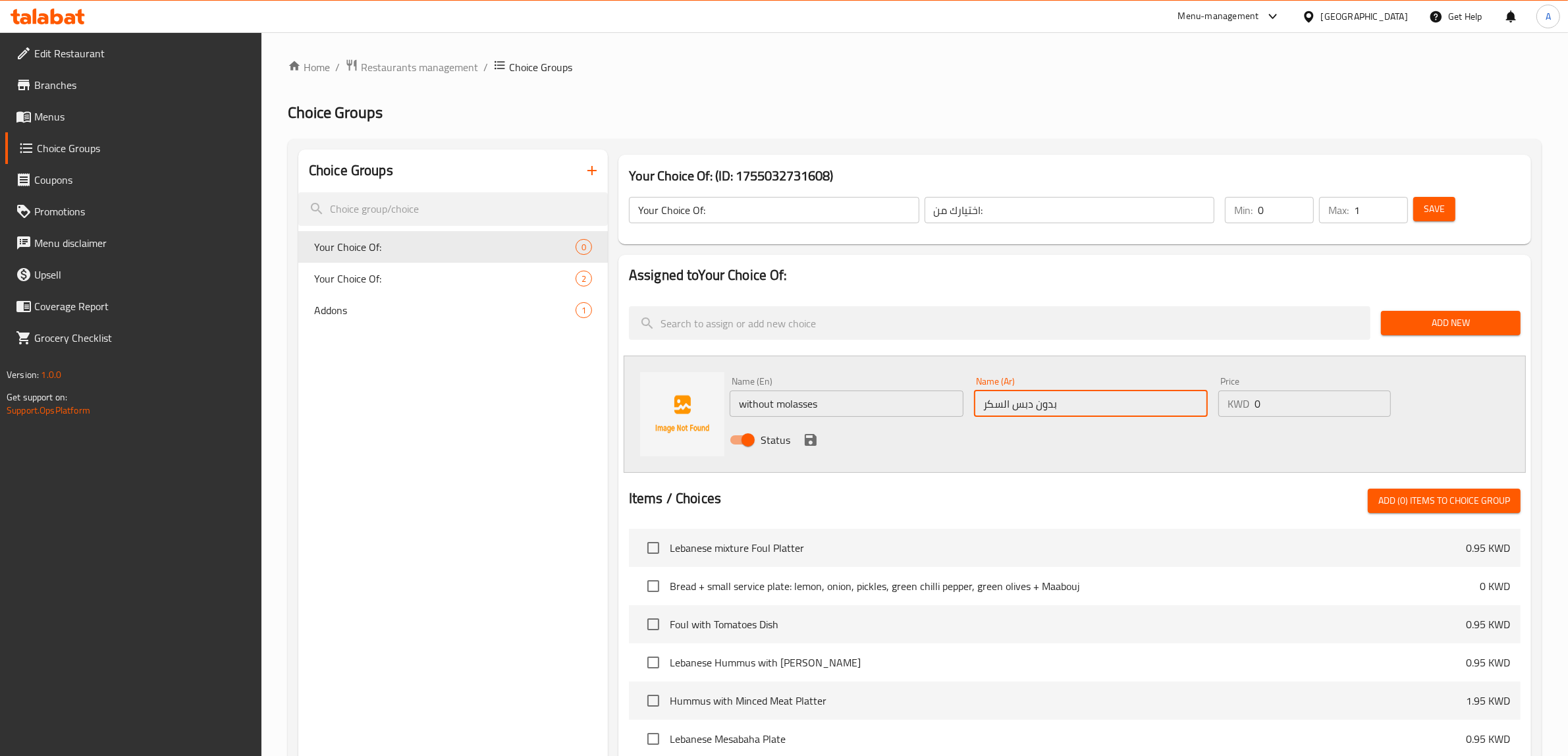
click at [998, 404] on input "بدون دبس السكر" at bounding box center [1091, 404] width 234 height 26
click at [1006, 404] on input "بدون دبس" at bounding box center [1091, 404] width 234 height 26
click at [1005, 403] on input "بدون دبس" at bounding box center [1091, 404] width 234 height 26
type input "بدون الدبس"
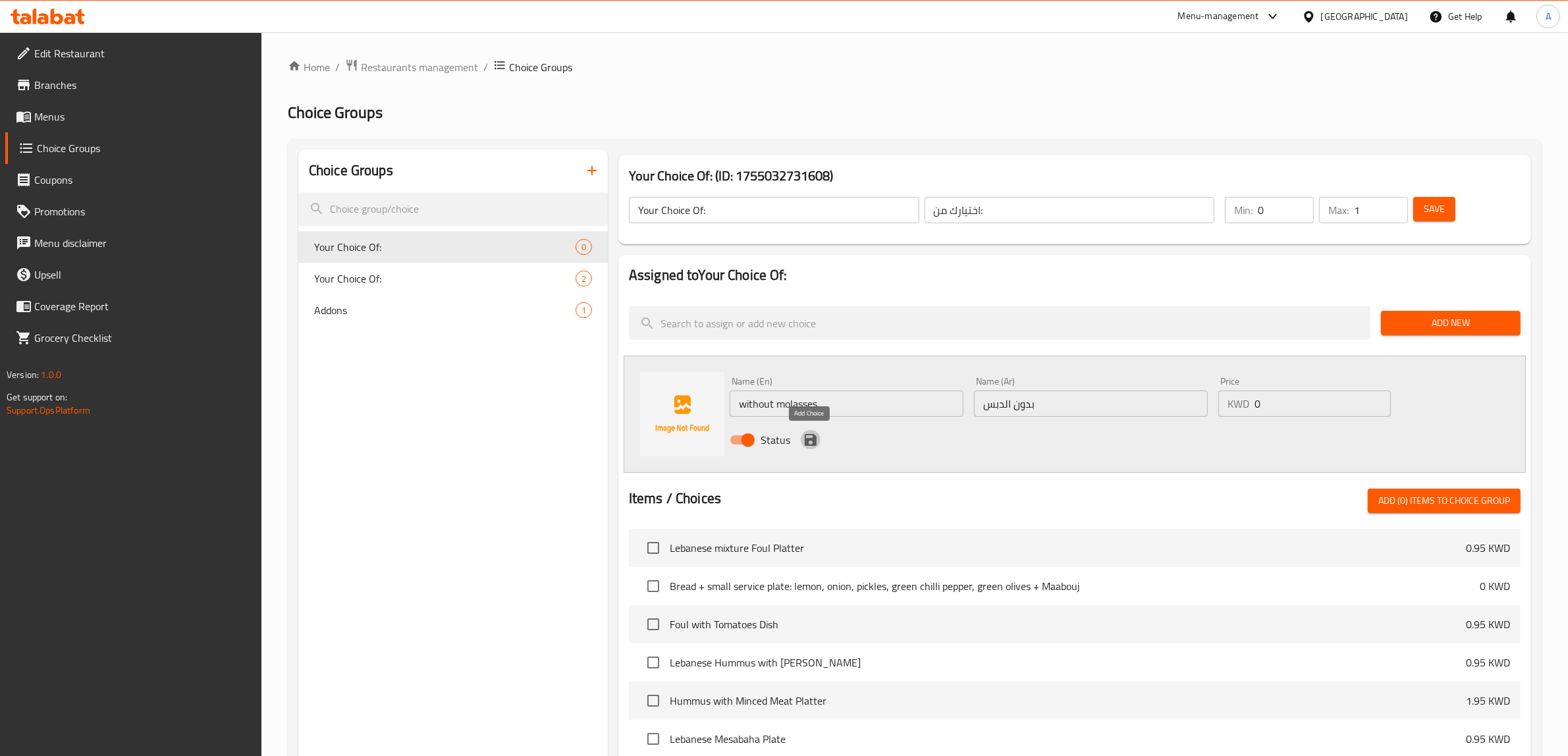
click at [817, 439] on icon "save" at bounding box center [810, 440] width 15 height 15
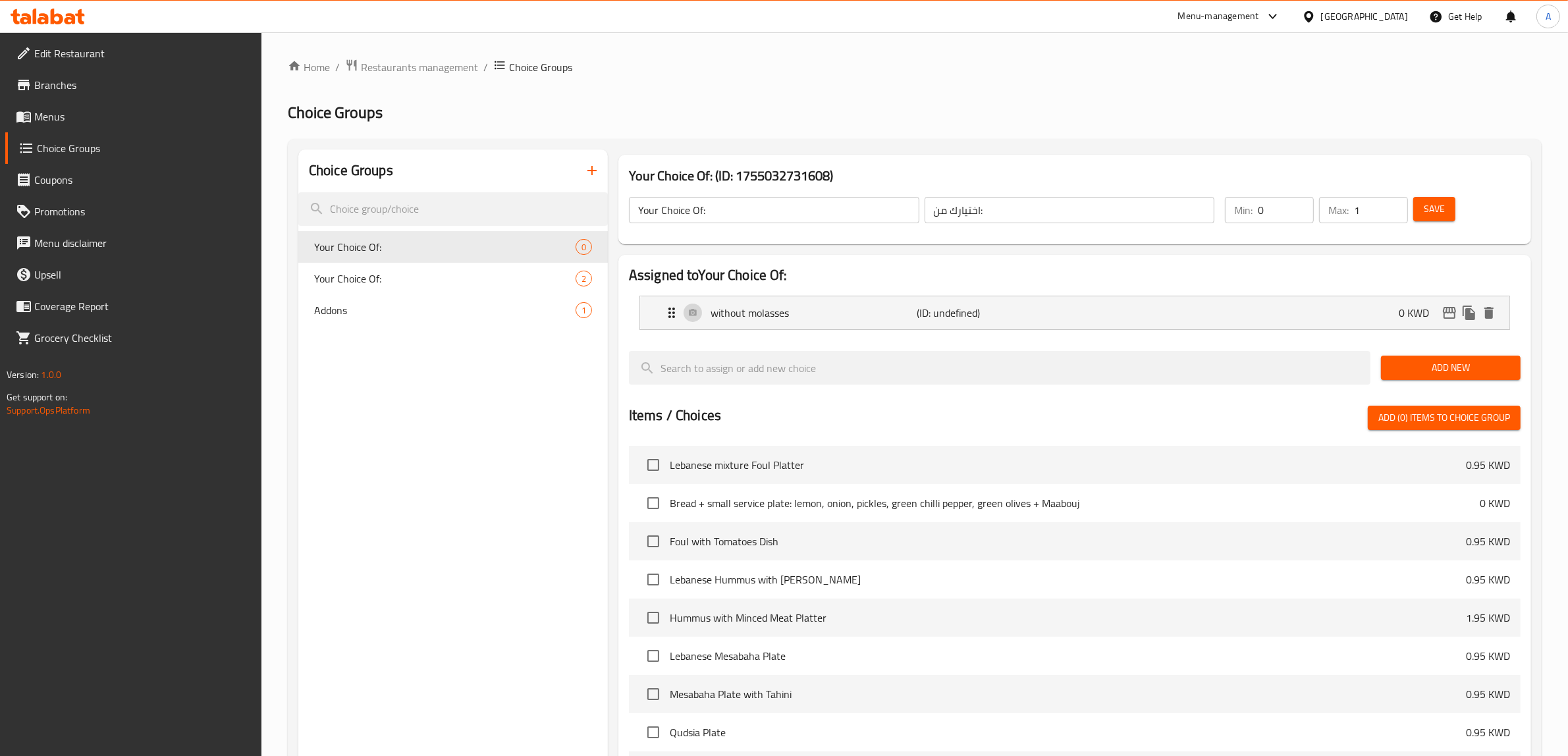
click at [1435, 373] on span "Add New" at bounding box center [1451, 368] width 118 height 16
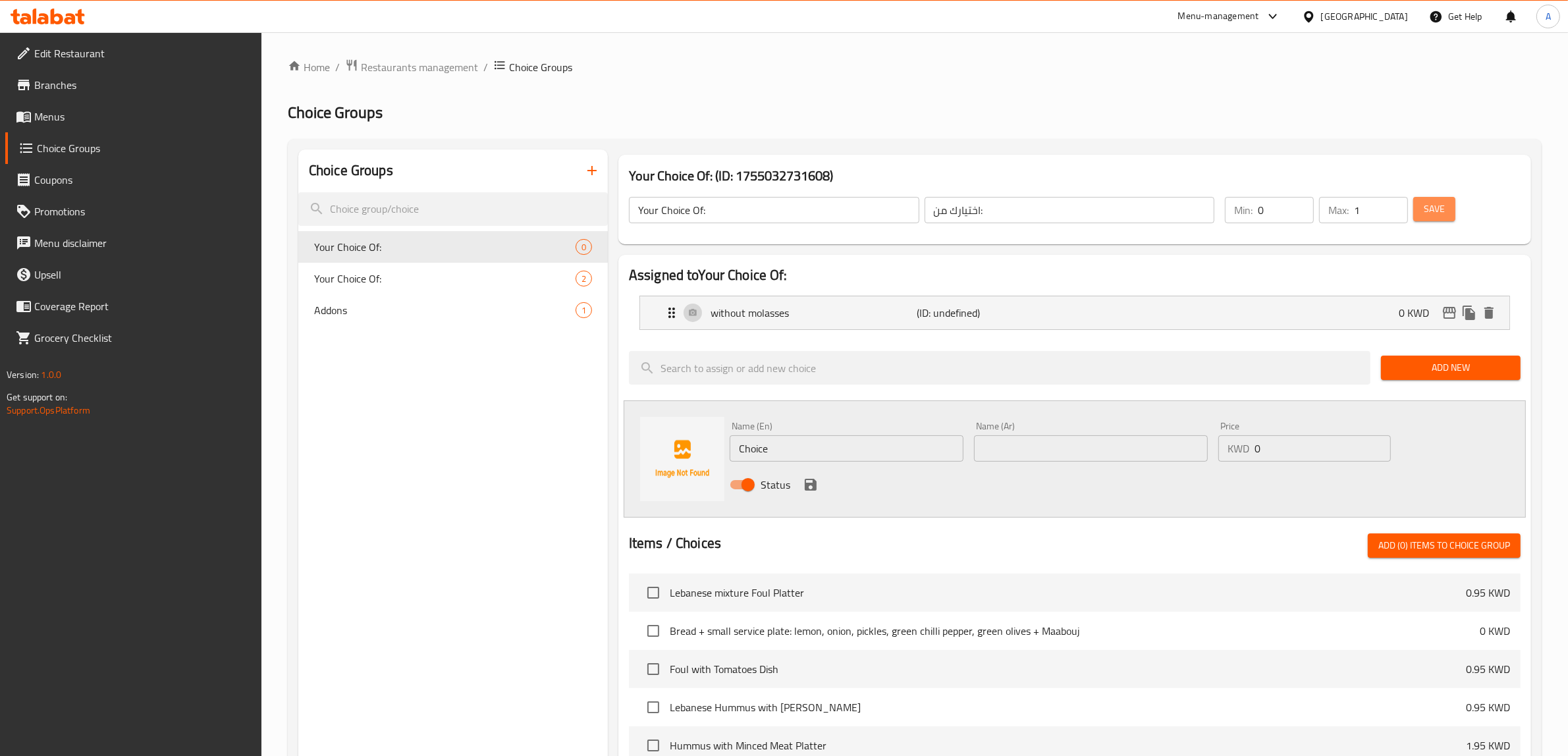
click at [1433, 218] on button "Save" at bounding box center [1434, 209] width 42 height 24
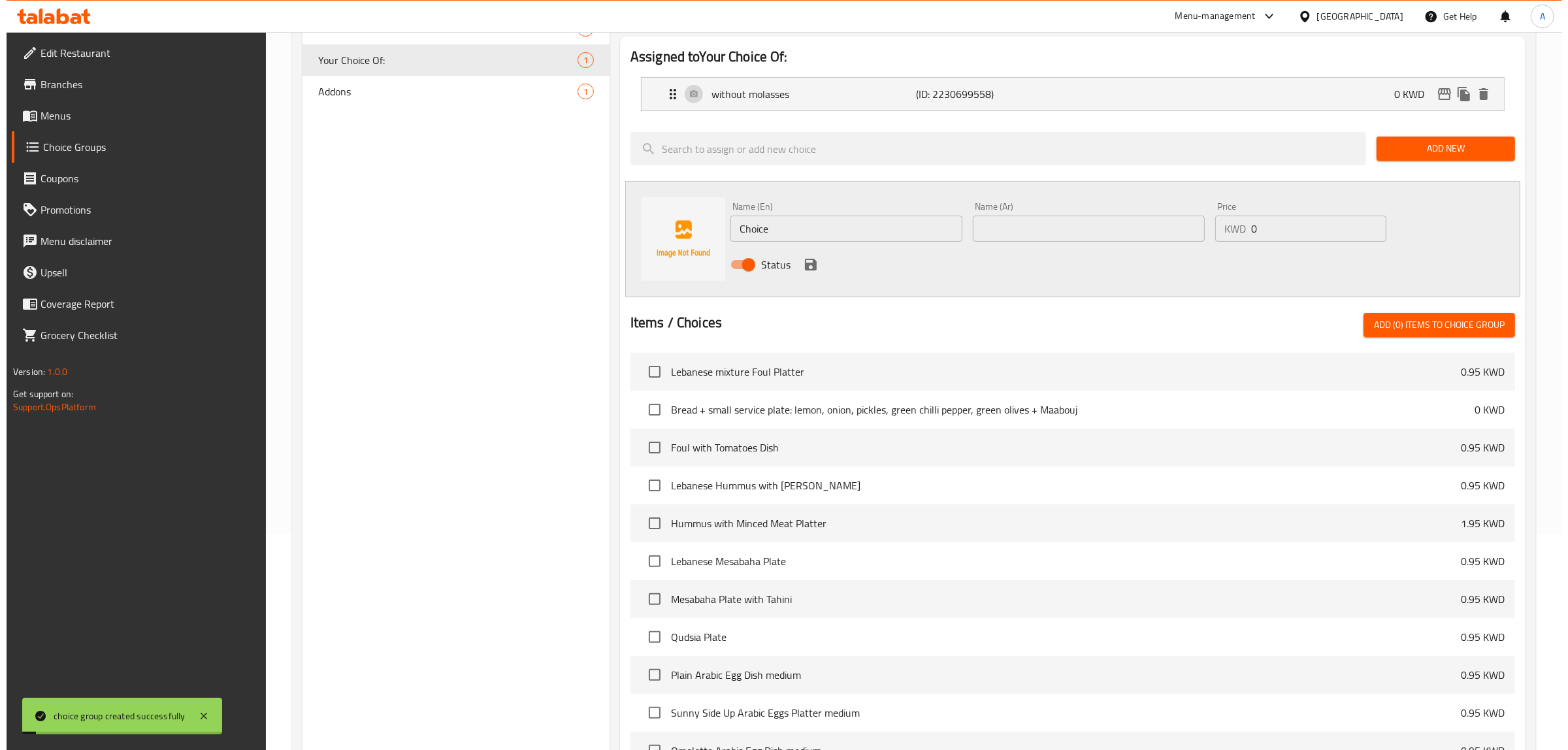
scroll to position [409, 0]
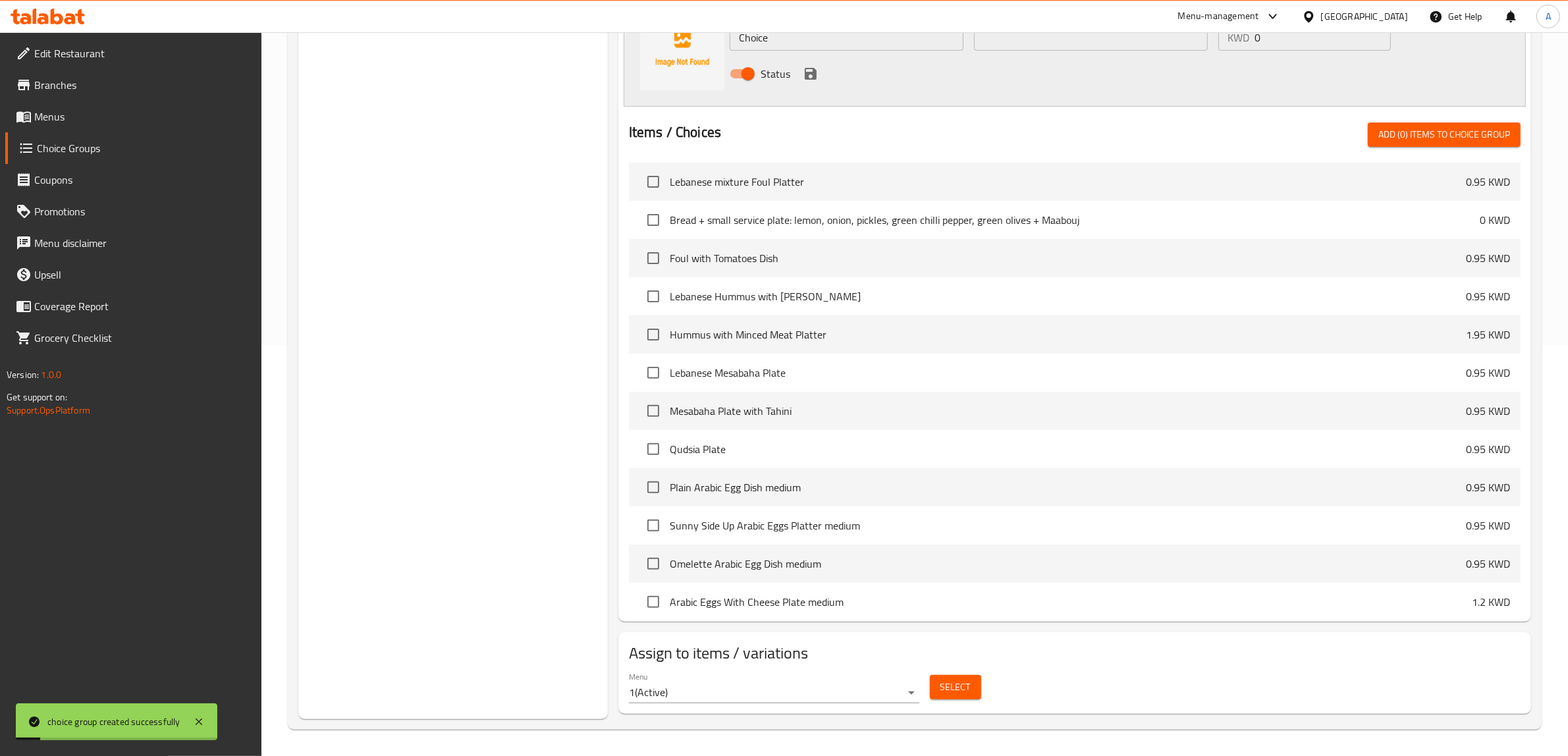
click at [958, 695] on span "Select" at bounding box center [955, 687] width 30 height 16
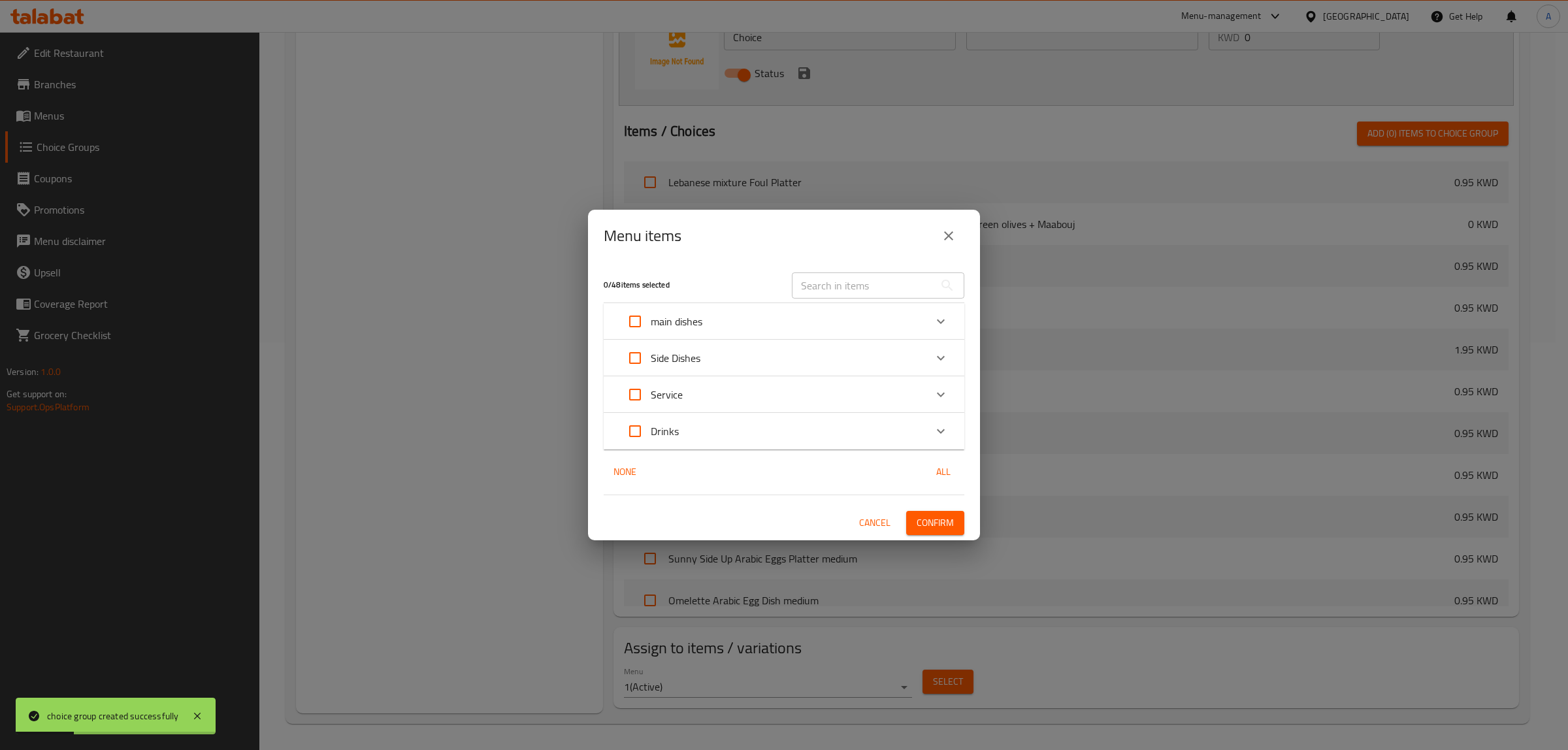
drag, startPoint x: 636, startPoint y: 262, endPoint x: 644, endPoint y: 262, distance: 8.0
click at [636, 262] on div "Menu items" at bounding box center [784, 236] width 392 height 53
click at [834, 293] on input "text" at bounding box center [862, 285] width 142 height 26
paste input "Arabic Salad With Pomegranate Molasses"
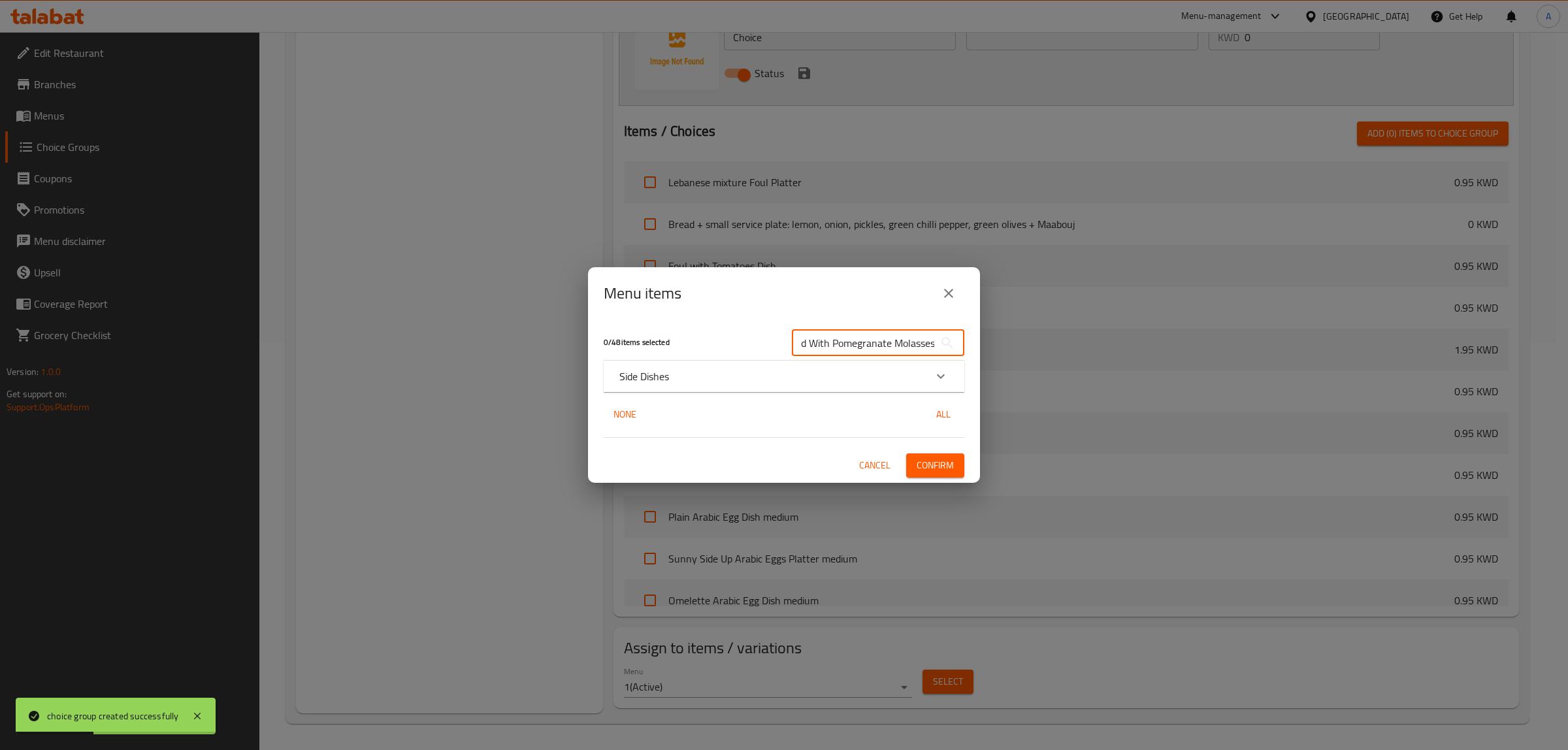
type input "Arabic Salad With Pomegranate Molasses"
click at [735, 383] on div "Side Dishes" at bounding box center [773, 376] width 306 height 15
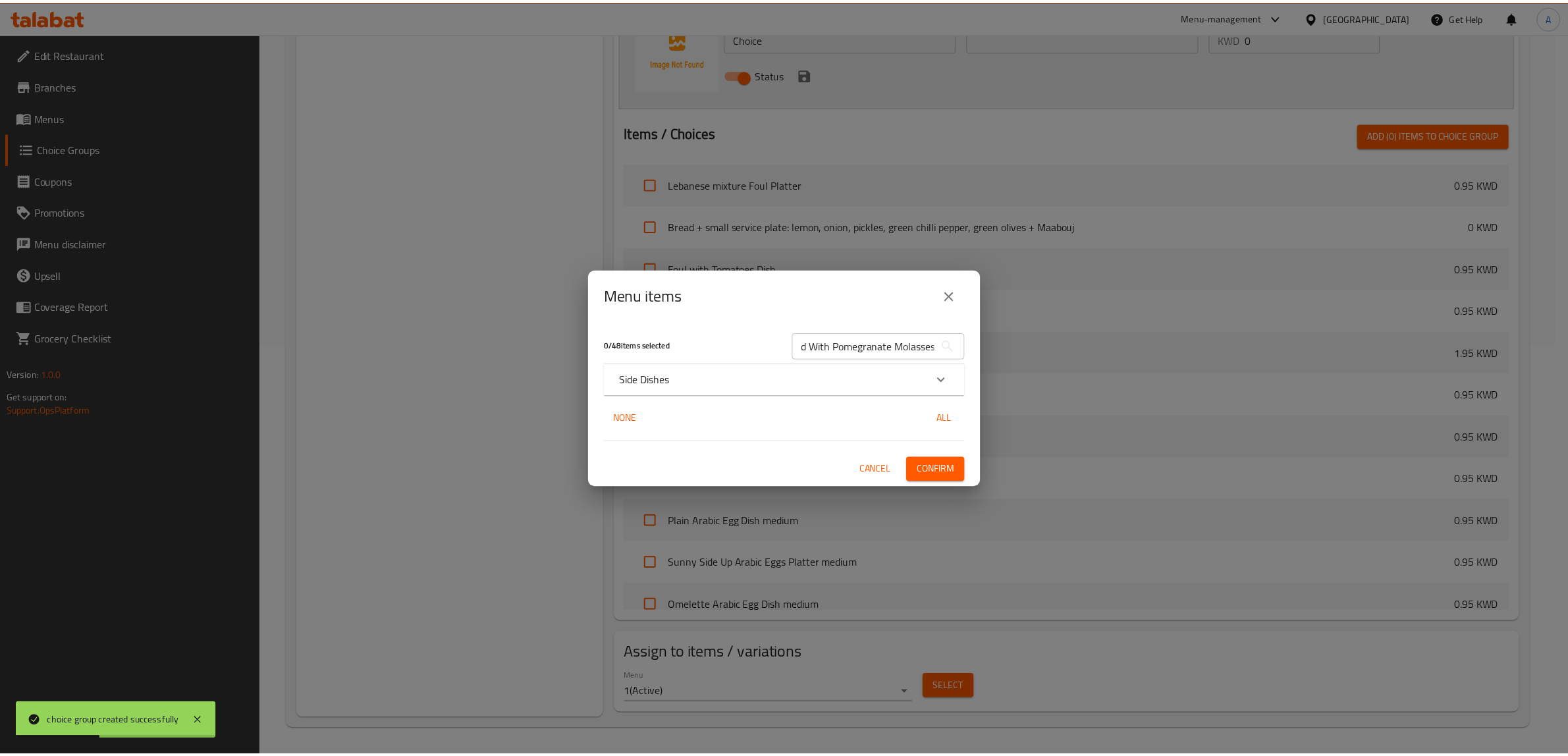
scroll to position [0, 0]
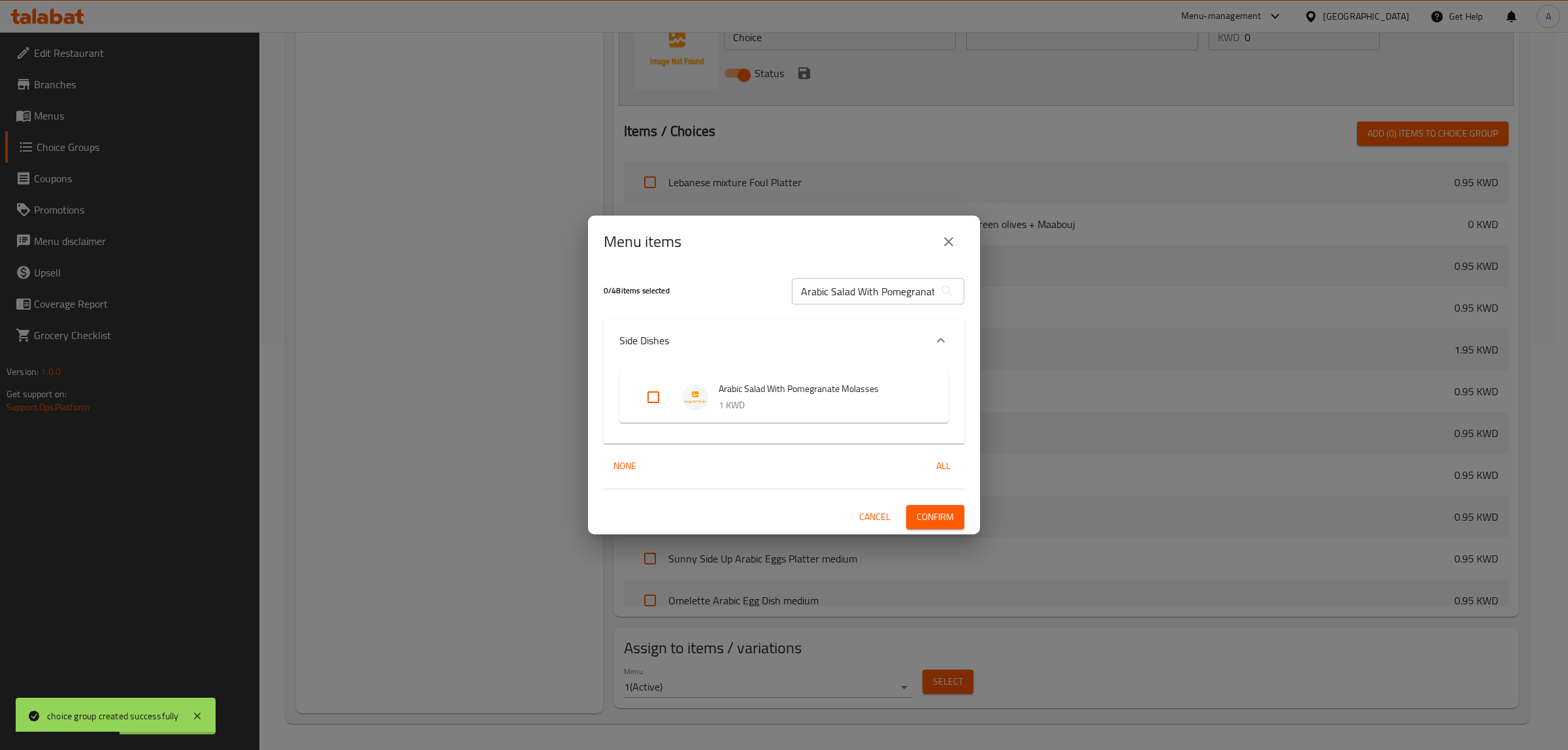
click at [659, 396] on input "Expand" at bounding box center [653, 397] width 32 height 32
checkbox input "true"
click at [930, 524] on span "Confirm" at bounding box center [935, 517] width 37 height 16
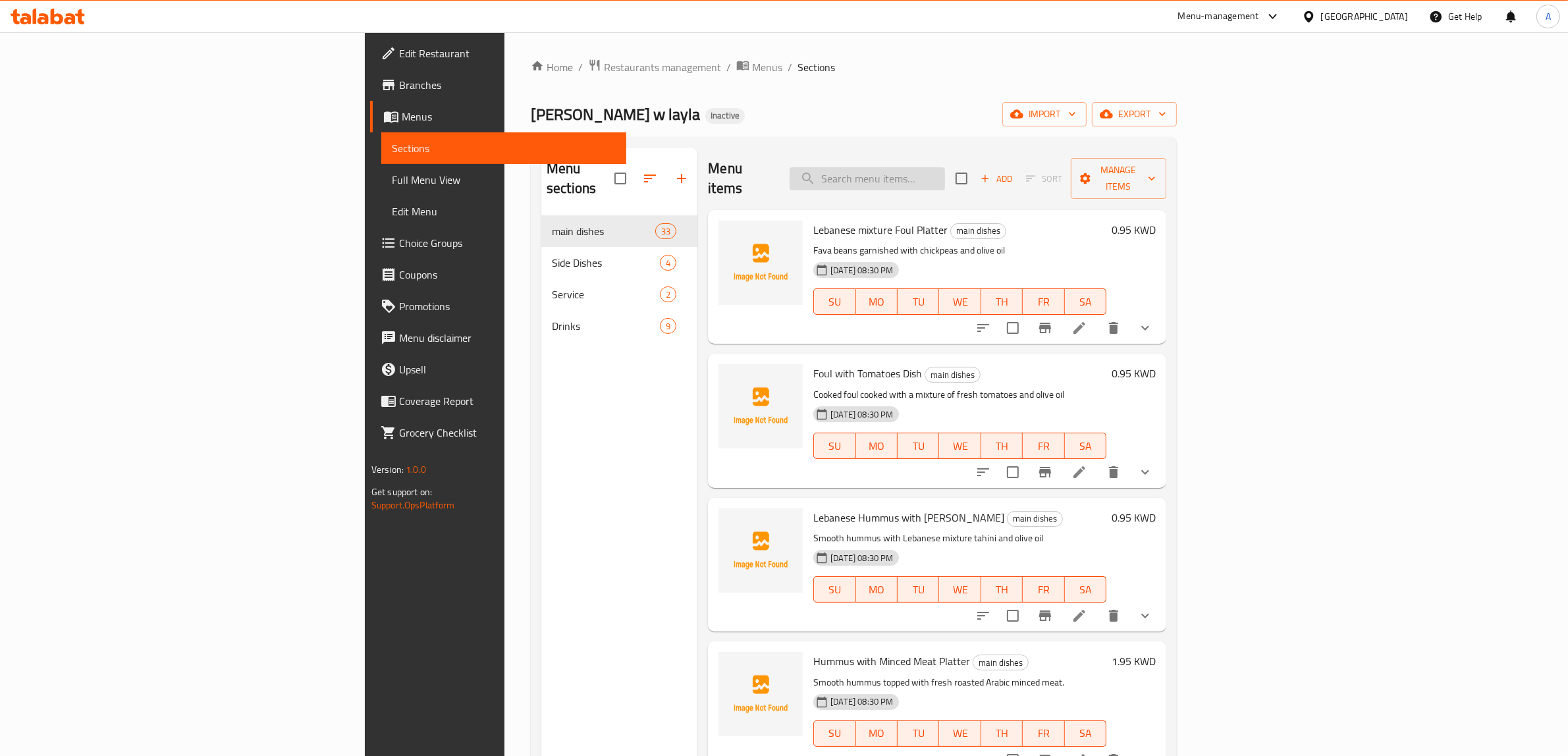
click at [945, 168] on input "search" at bounding box center [866, 179] width 155 height 23
paste input "Hummus Fattah With milk"
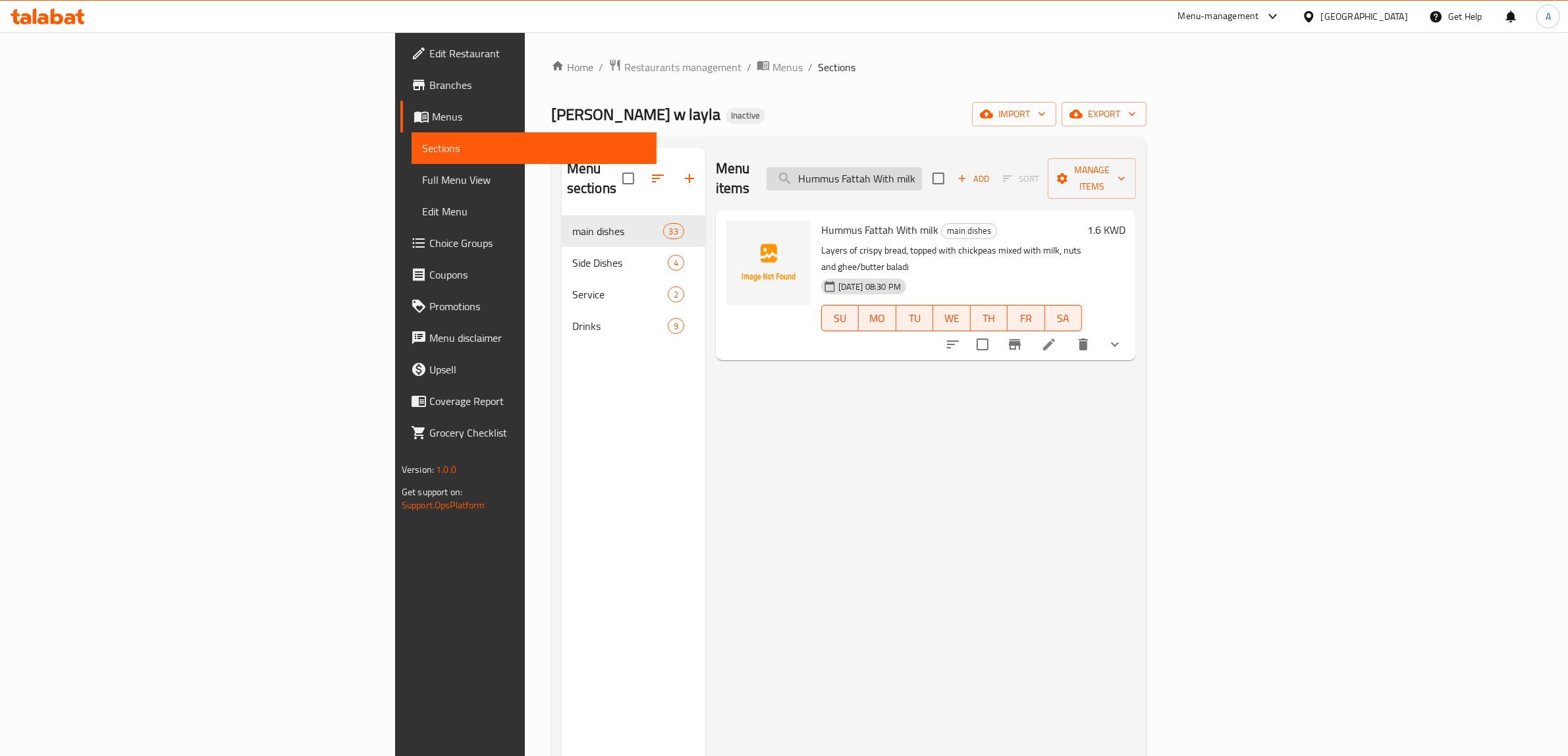
click at [922, 171] on input "Hummus Fattah With milk" at bounding box center [843, 179] width 155 height 23
paste input "Arabic Salad With Pomegranate Molasses"
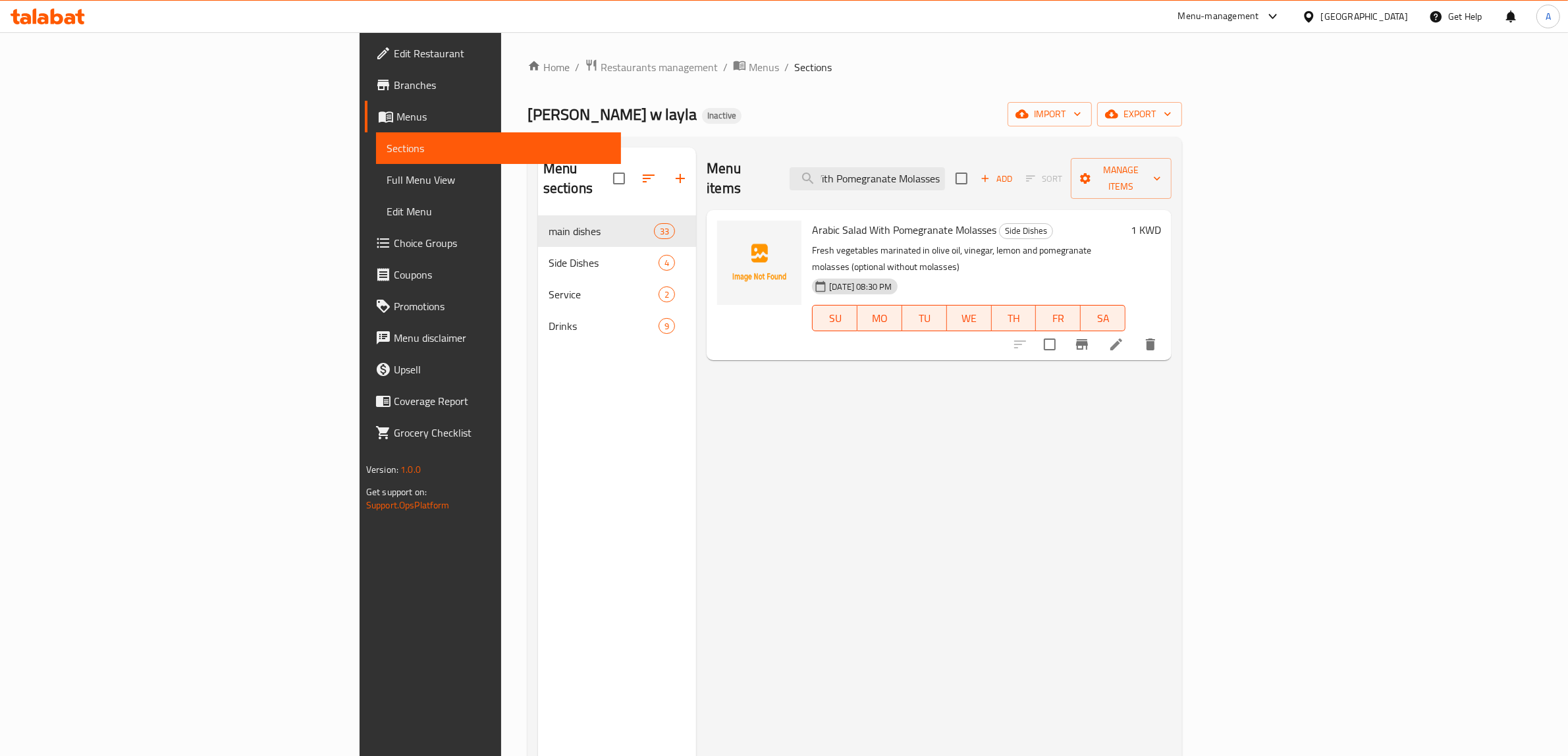
type input "Arabic Salad With Pomegranate Molasses"
click at [1079, 243] on p "Fresh vegetables marinated in olive oil, vinegar, lemon and pomegranate molasse…" at bounding box center [969, 259] width 314 height 33
drag, startPoint x: 1079, startPoint y: 231, endPoint x: 1127, endPoint y: 233, distance: 48.0
click at [1125, 243] on p "Fresh vegetables marinated in olive oil, vinegar, lemon and pomegranate molasse…" at bounding box center [969, 259] width 314 height 33
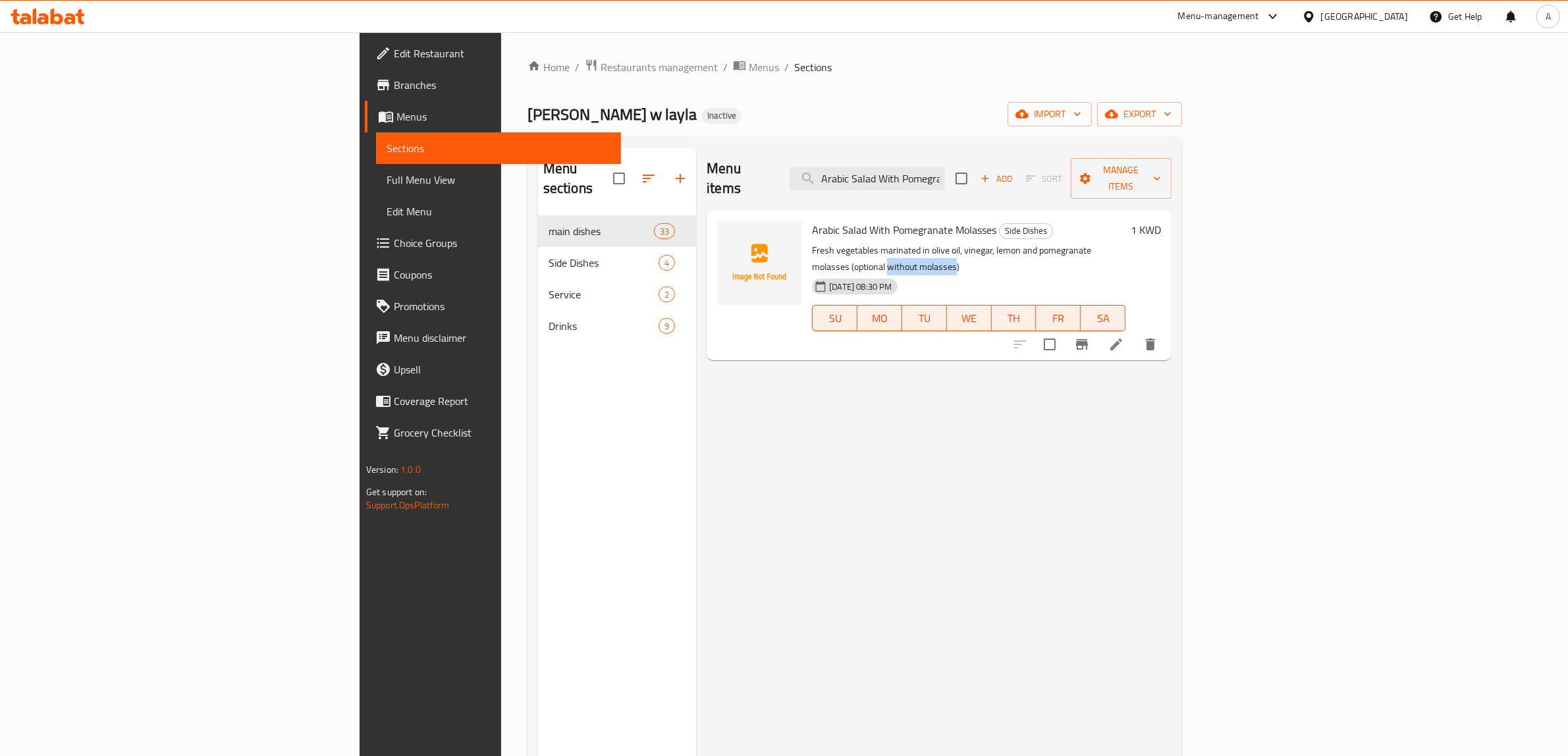
copy p "without molasses"
click at [387, 178] on span "Full Menu View" at bounding box center [499, 180] width 224 height 15
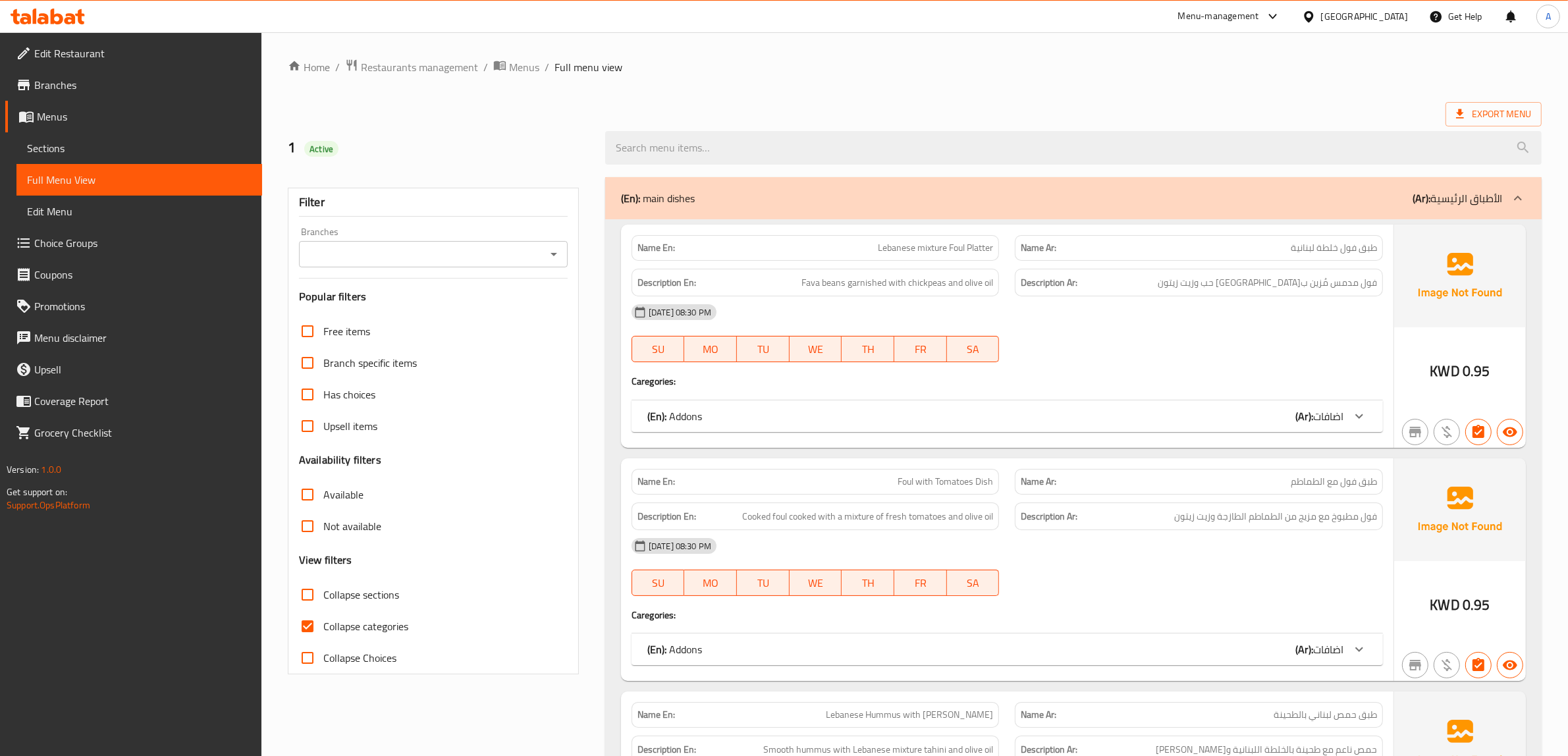
click at [368, 630] on span "Collapse categories" at bounding box center [366, 626] width 85 height 15
click at [323, 630] on input "Collapse categories" at bounding box center [307, 626] width 32 height 32
checkbox input "false"
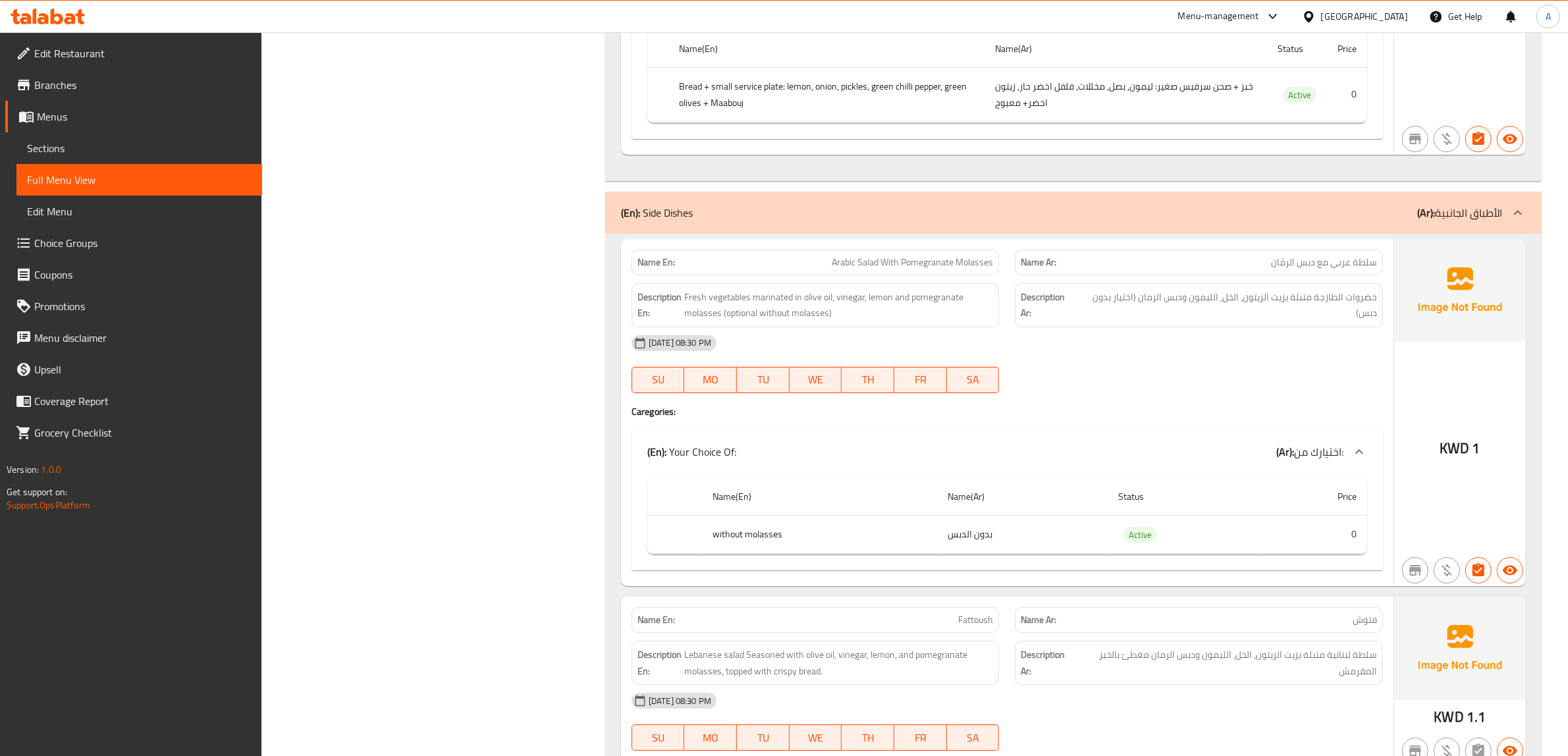
scroll to position [12154, 0]
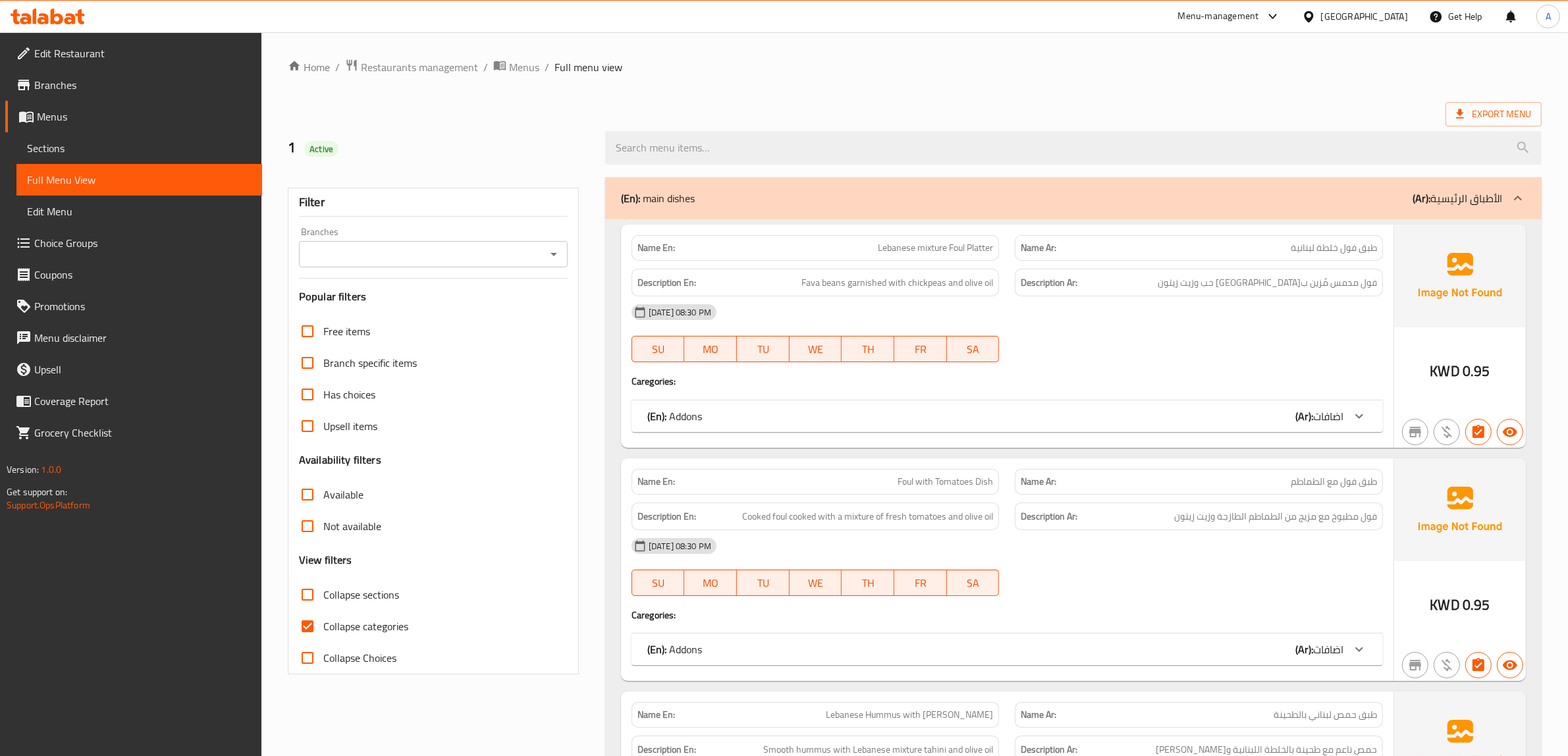
click at [308, 624] on input "Collapse categories" at bounding box center [307, 626] width 32 height 32
checkbox input "false"
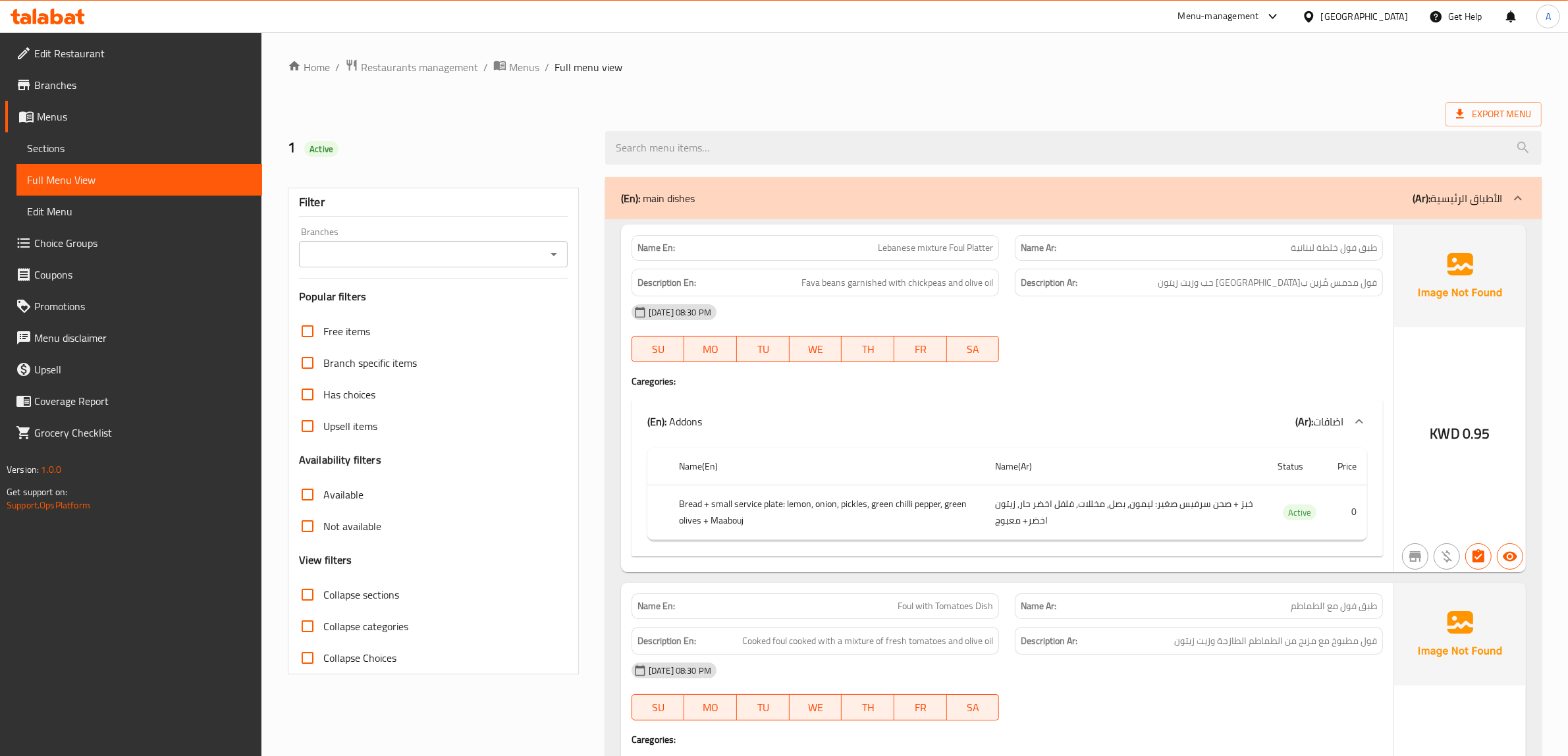
click at [995, 64] on ol "Home / Restaurants management / Menus / Full menu view" at bounding box center [914, 67] width 1254 height 17
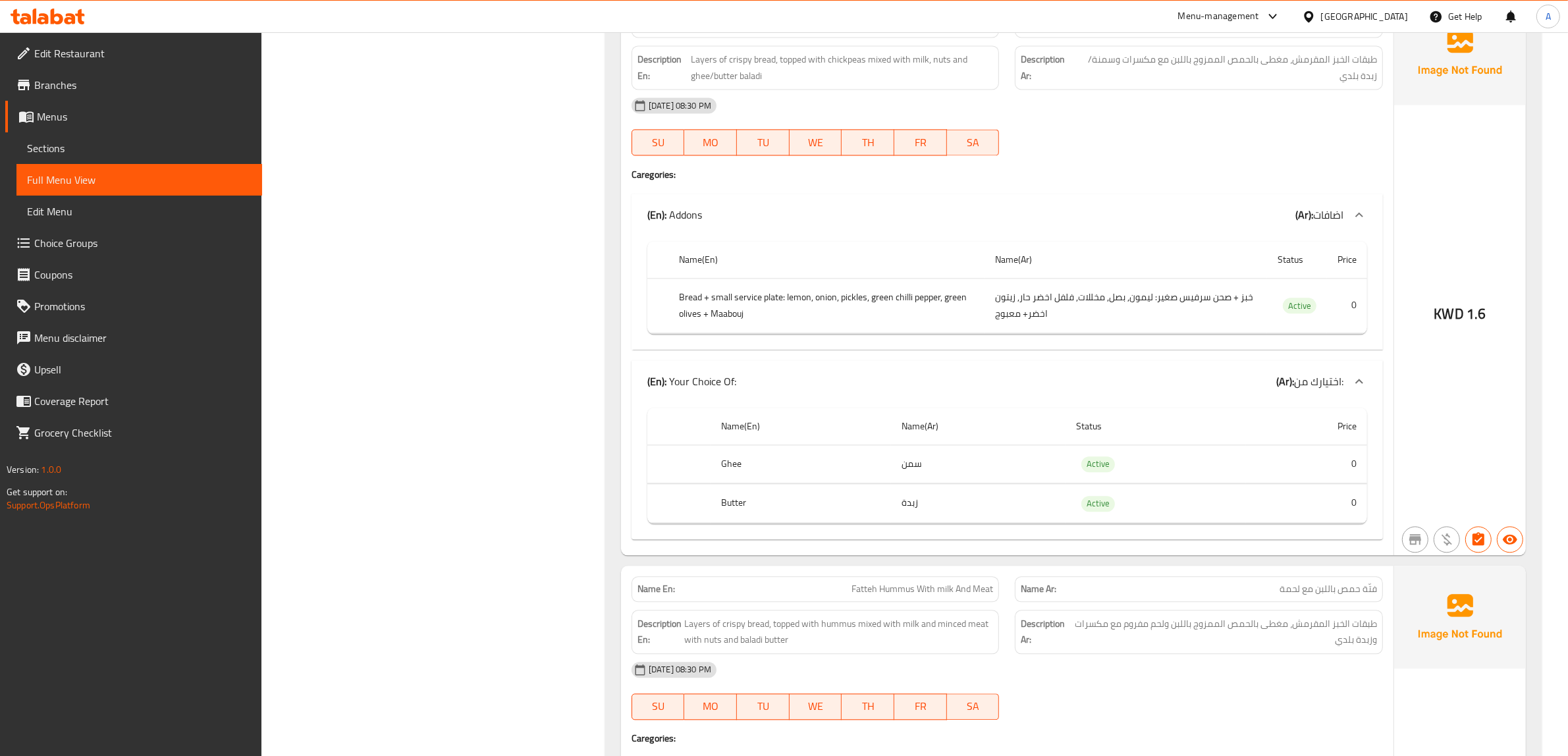
scroll to position [9948, 0]
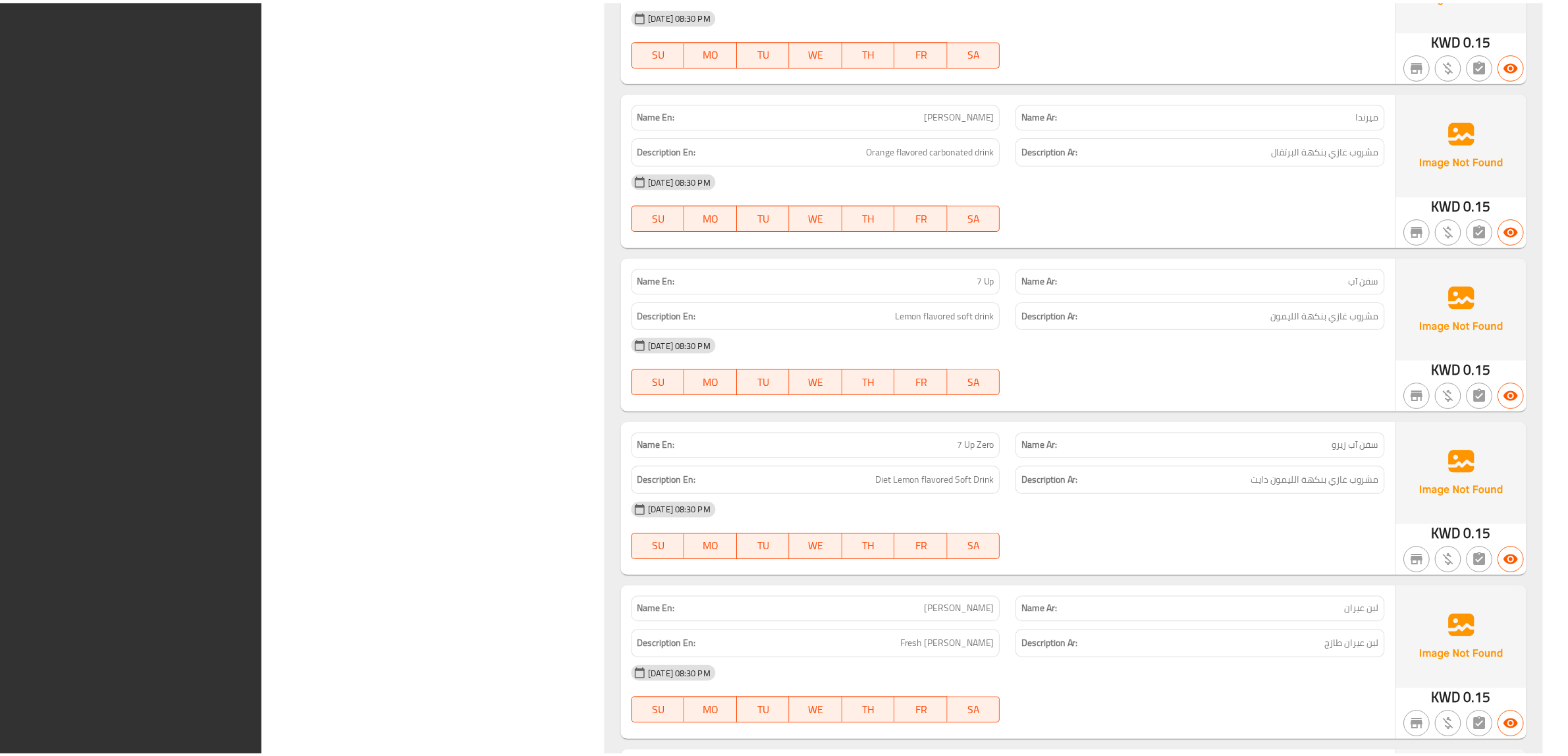
scroll to position [14577, 0]
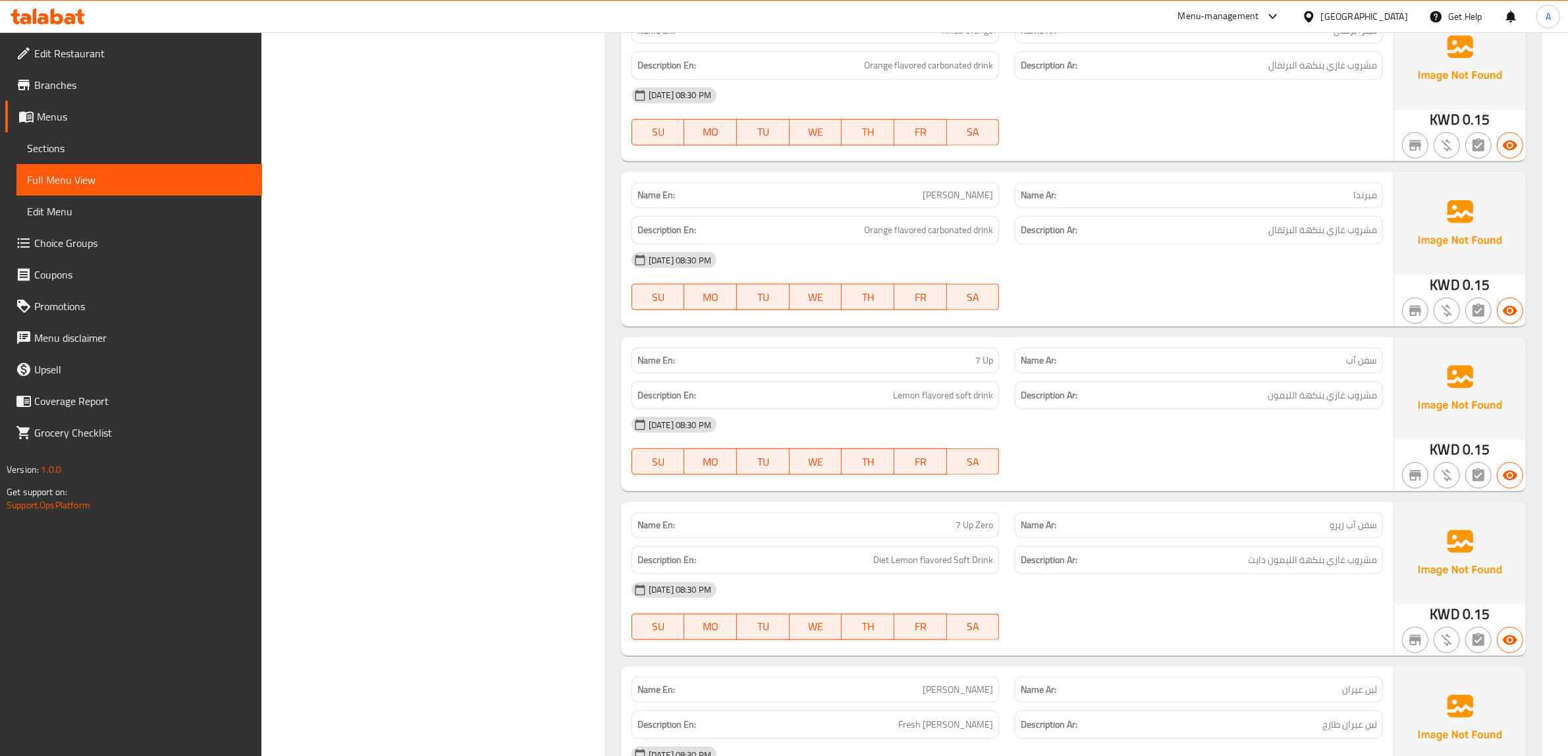
scroll to position [14247, 0]
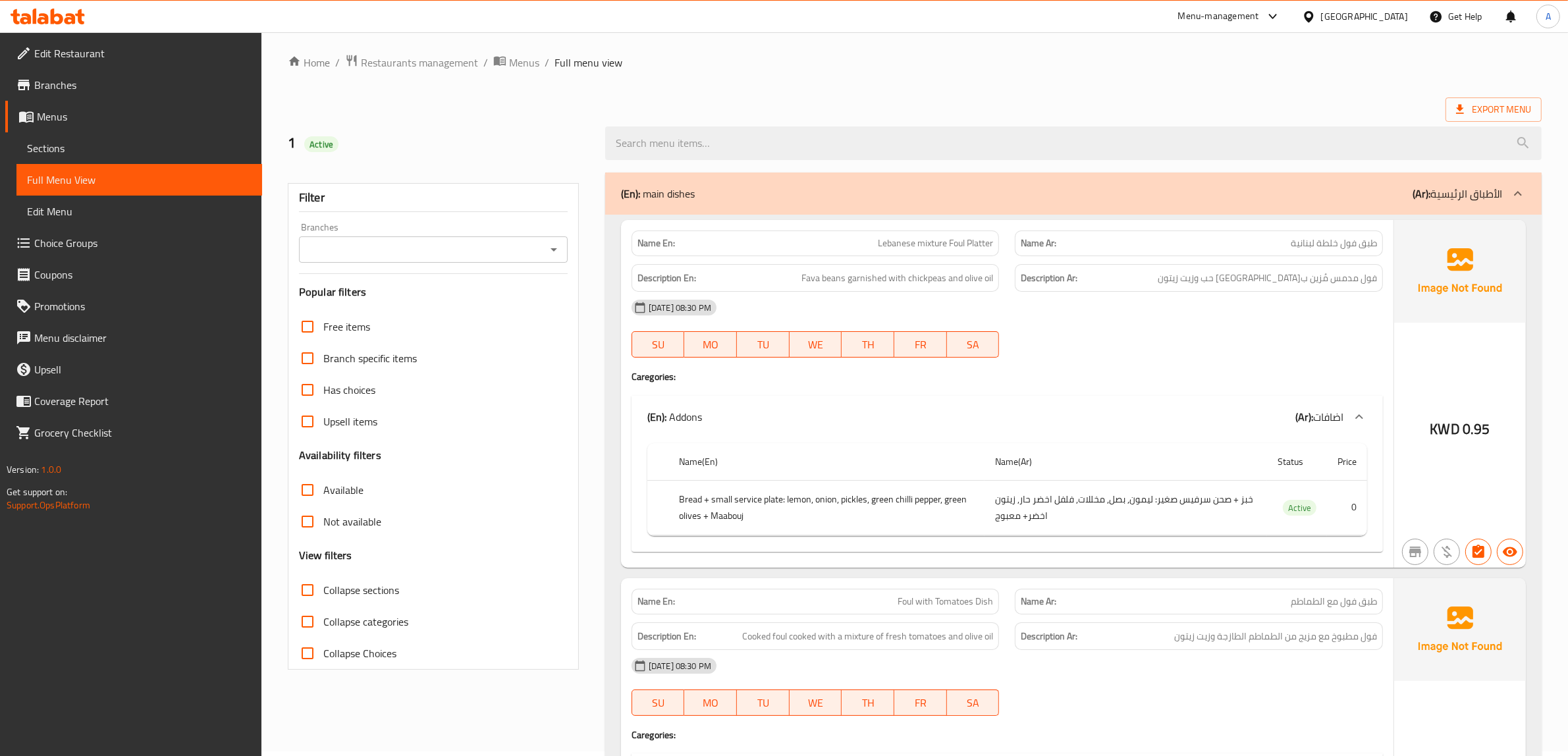
scroll to position [0, 0]
